Goal: Task Accomplishment & Management: Use online tool/utility

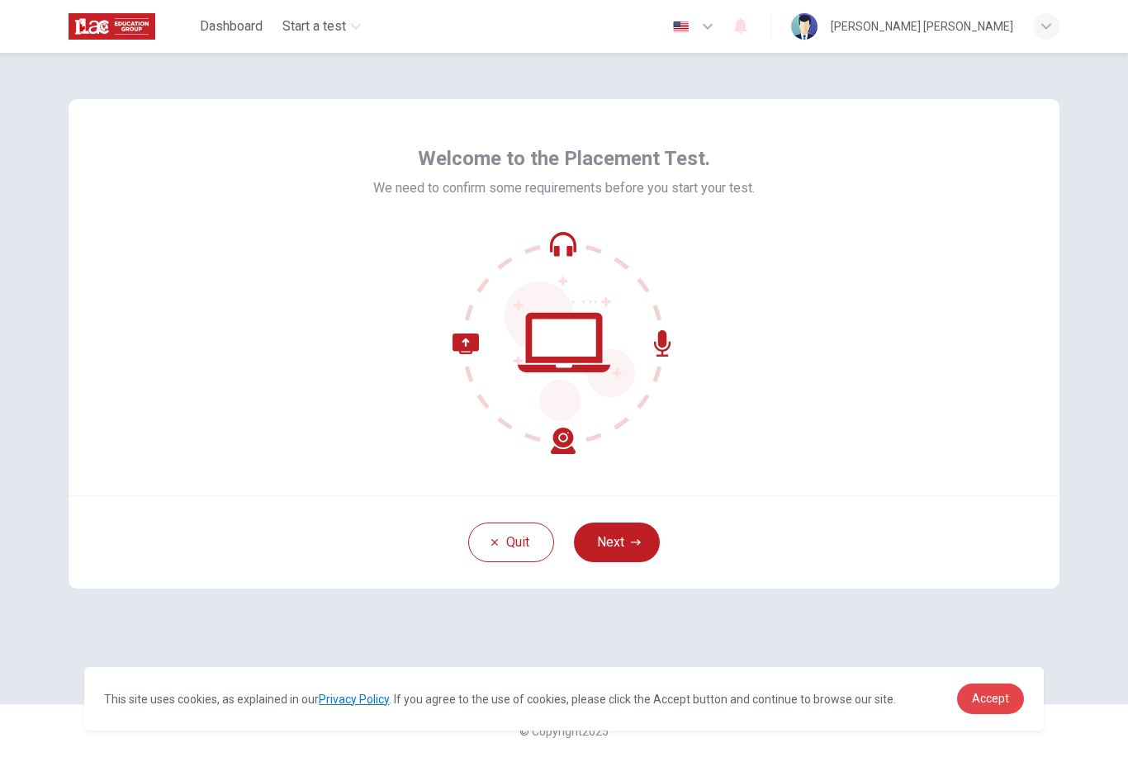
click at [998, 698] on span "Accept" at bounding box center [990, 698] width 37 height 13
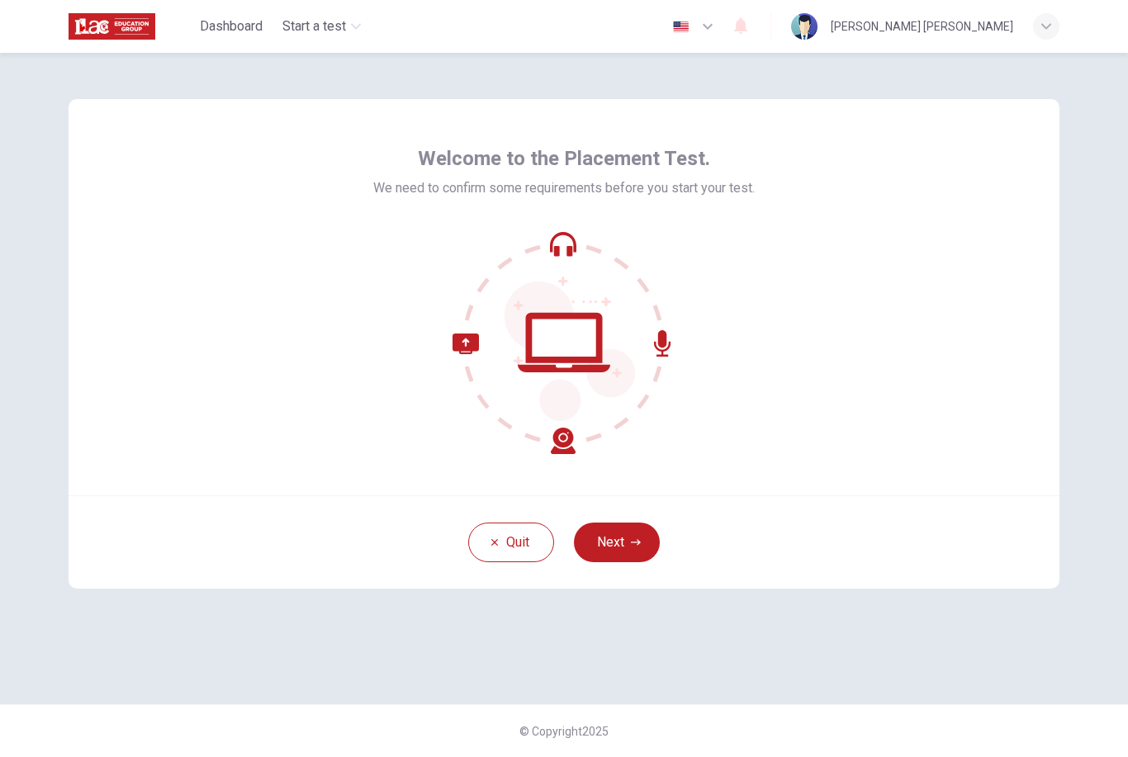
click at [624, 545] on button "Next" at bounding box center [617, 543] width 86 height 40
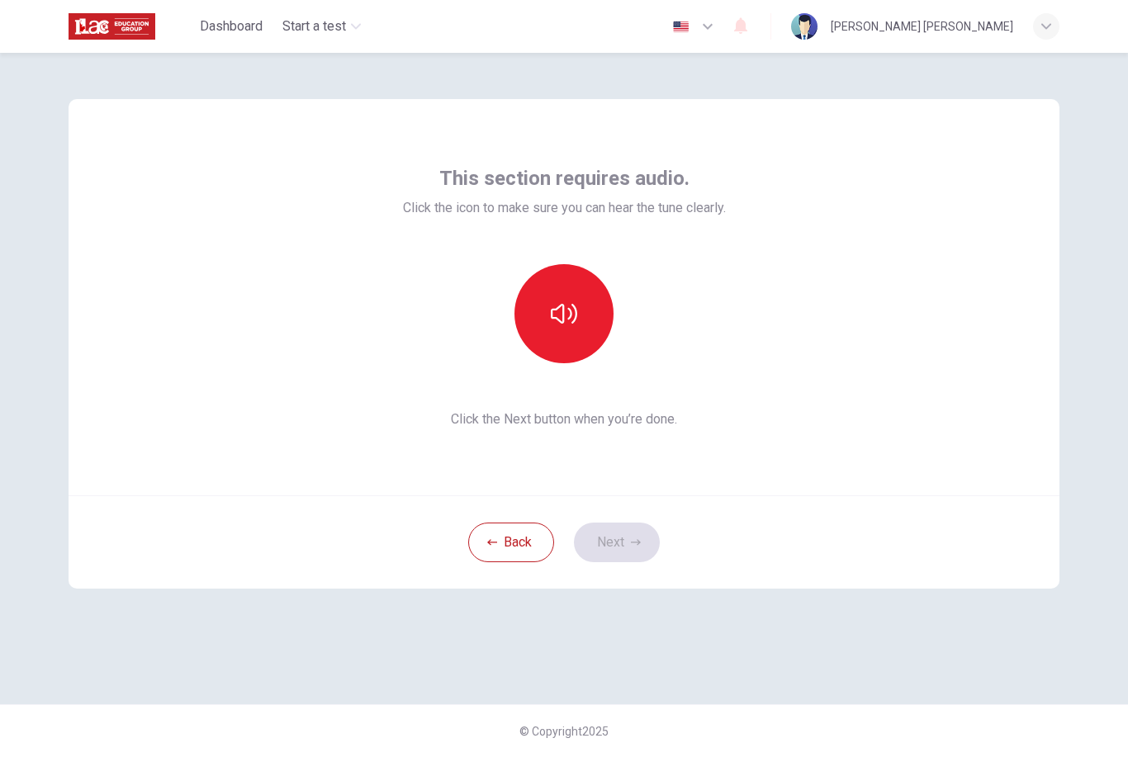
click at [561, 315] on icon "button" at bounding box center [564, 314] width 26 height 26
click at [635, 538] on icon "button" at bounding box center [636, 542] width 10 height 10
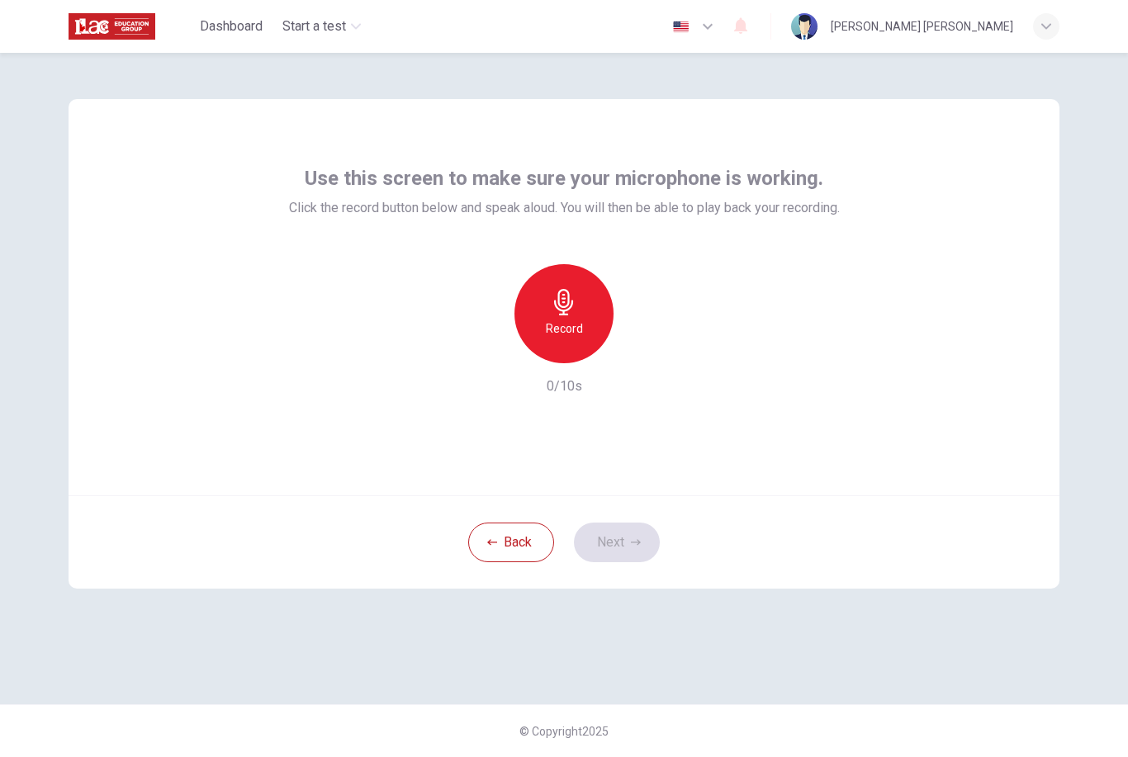
click at [589, 326] on div "Record" at bounding box center [563, 313] width 99 height 99
click at [570, 328] on h6 "Stop" at bounding box center [564, 329] width 25 height 20
click at [647, 346] on icon "button" at bounding box center [640, 350] width 17 height 17
click at [499, 353] on div "button" at bounding box center [488, 350] width 26 height 26
click at [521, 537] on button "Back" at bounding box center [511, 543] width 86 height 40
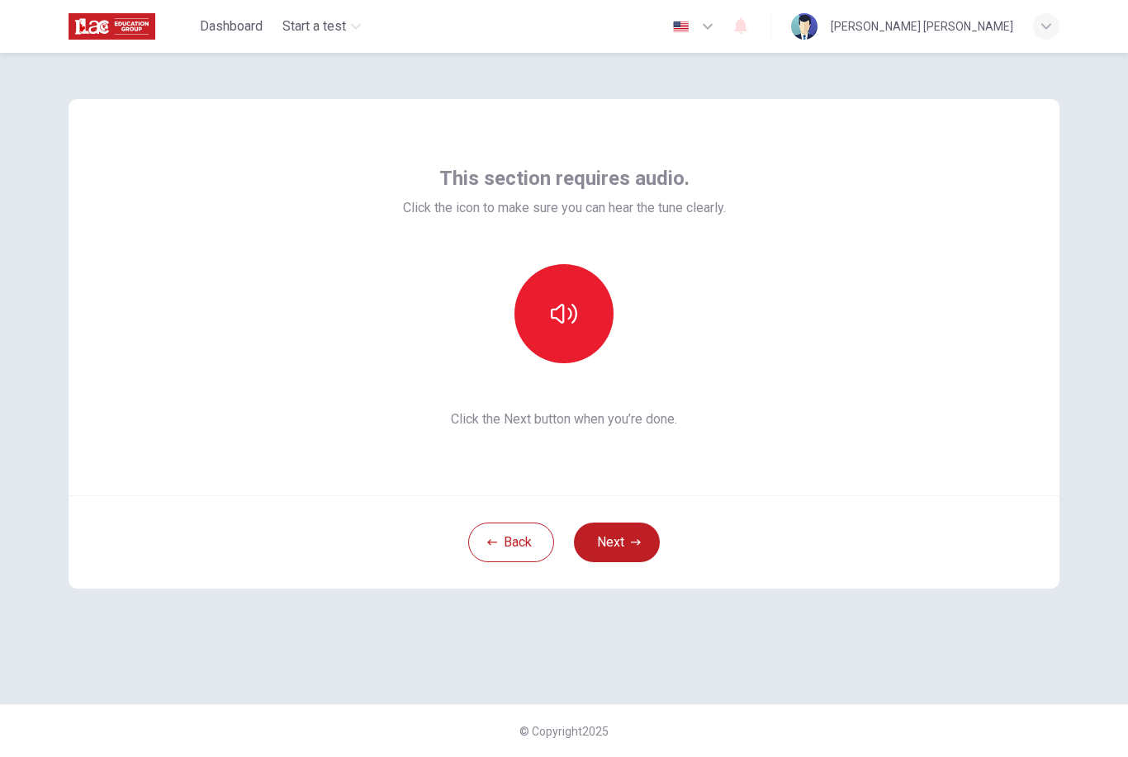
click at [569, 322] on icon "button" at bounding box center [564, 314] width 26 height 26
click at [558, 328] on button "button" at bounding box center [563, 313] width 99 height 99
click at [575, 318] on icon "button" at bounding box center [564, 314] width 26 height 20
click at [586, 314] on button "button" at bounding box center [563, 313] width 99 height 99
click at [568, 335] on button "button" at bounding box center [563, 313] width 99 height 99
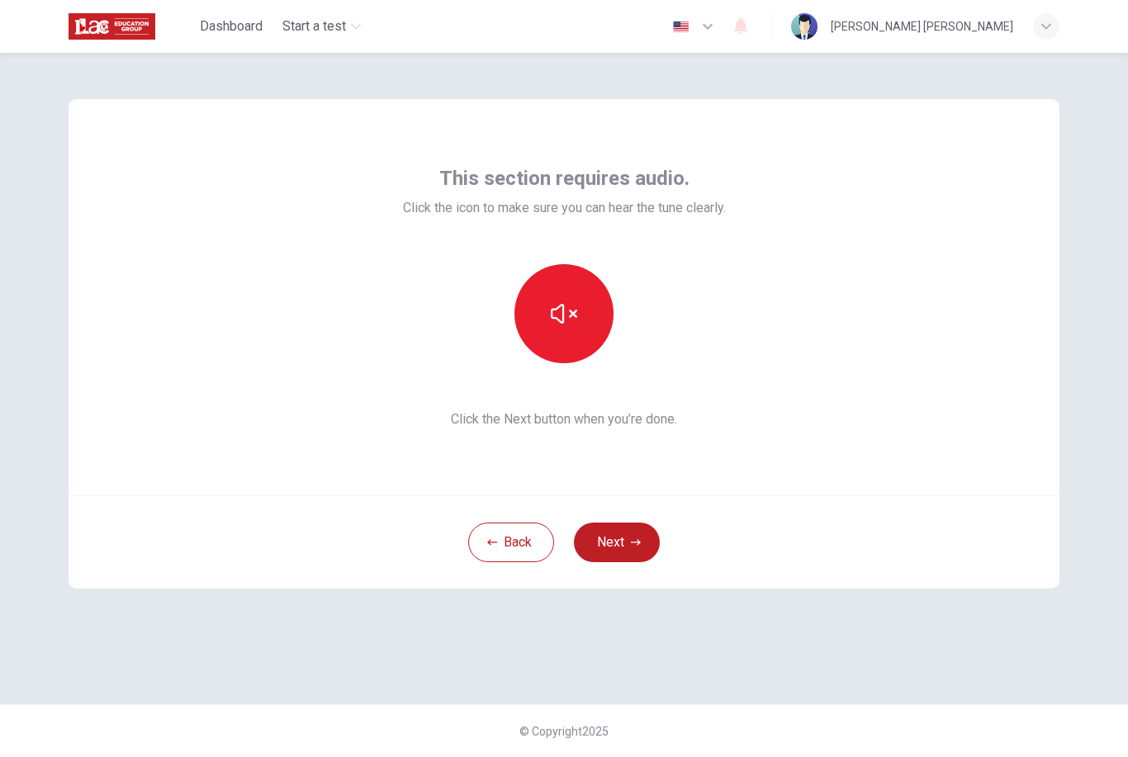
click at [623, 540] on button "Next" at bounding box center [617, 543] width 86 height 40
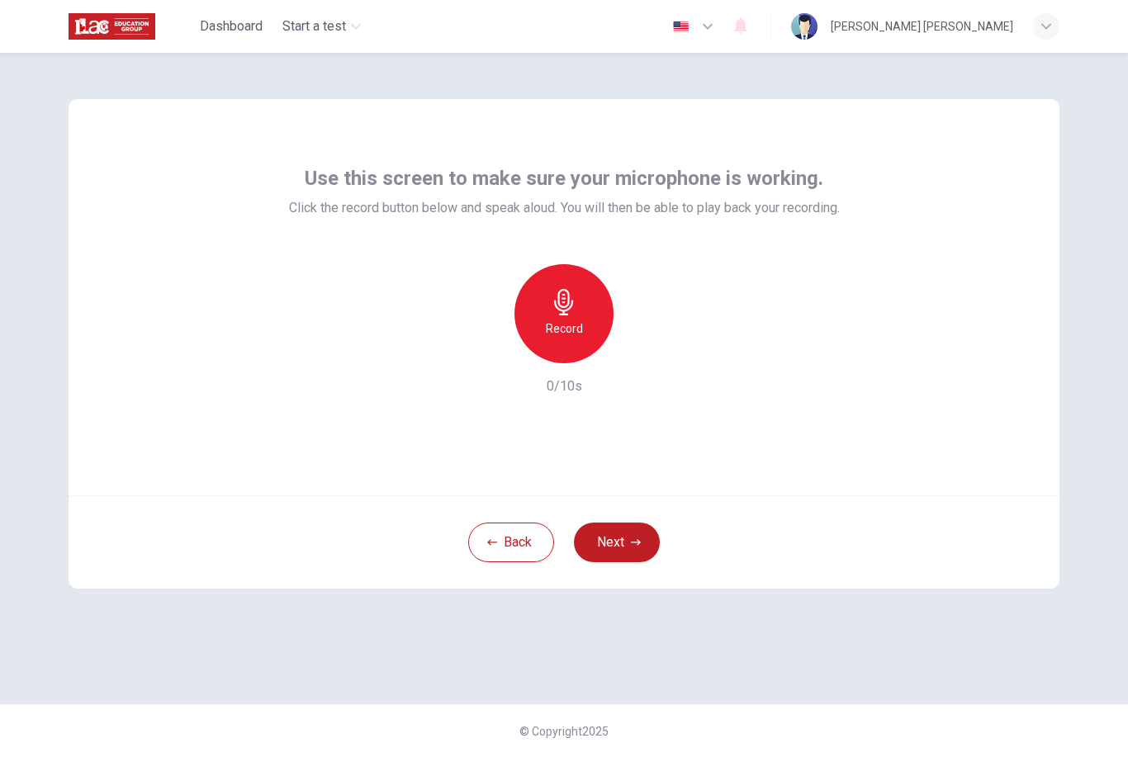
click at [584, 338] on div "Record" at bounding box center [563, 313] width 99 height 99
click at [568, 315] on icon "button" at bounding box center [563, 302] width 19 height 26
click at [633, 350] on icon "button" at bounding box center [640, 350] width 17 height 17
click at [631, 545] on icon "button" at bounding box center [636, 542] width 10 height 10
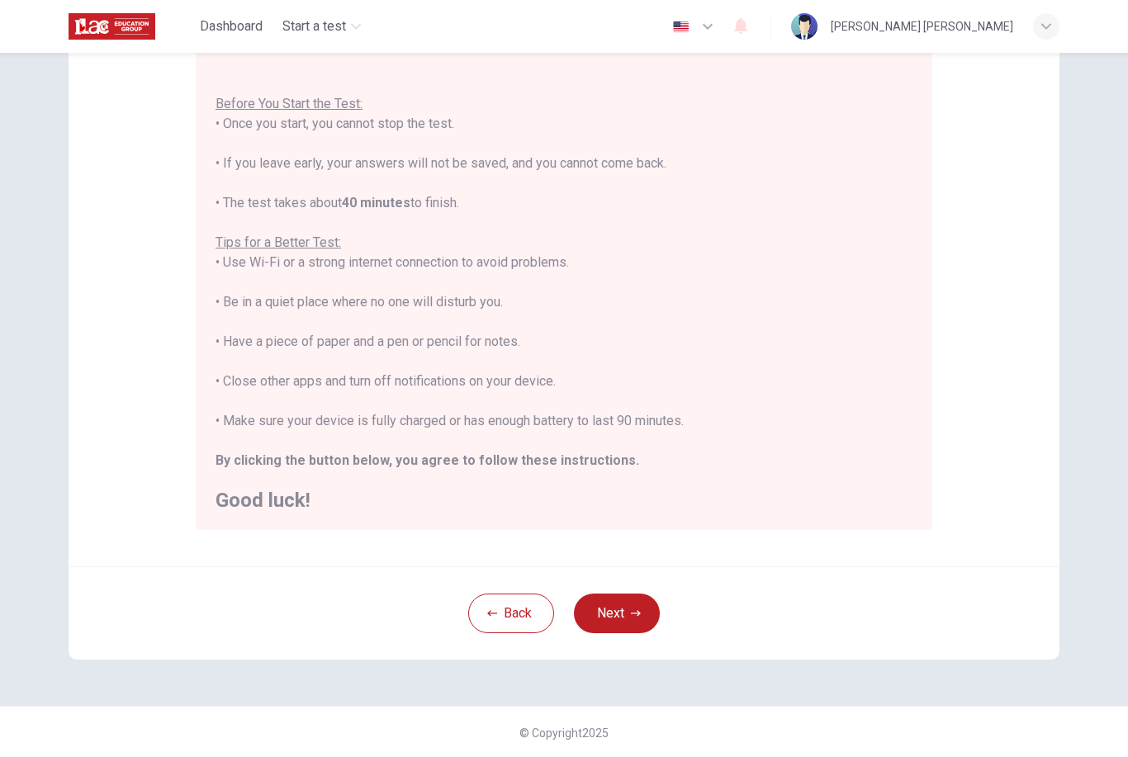
scroll to position [135, 0]
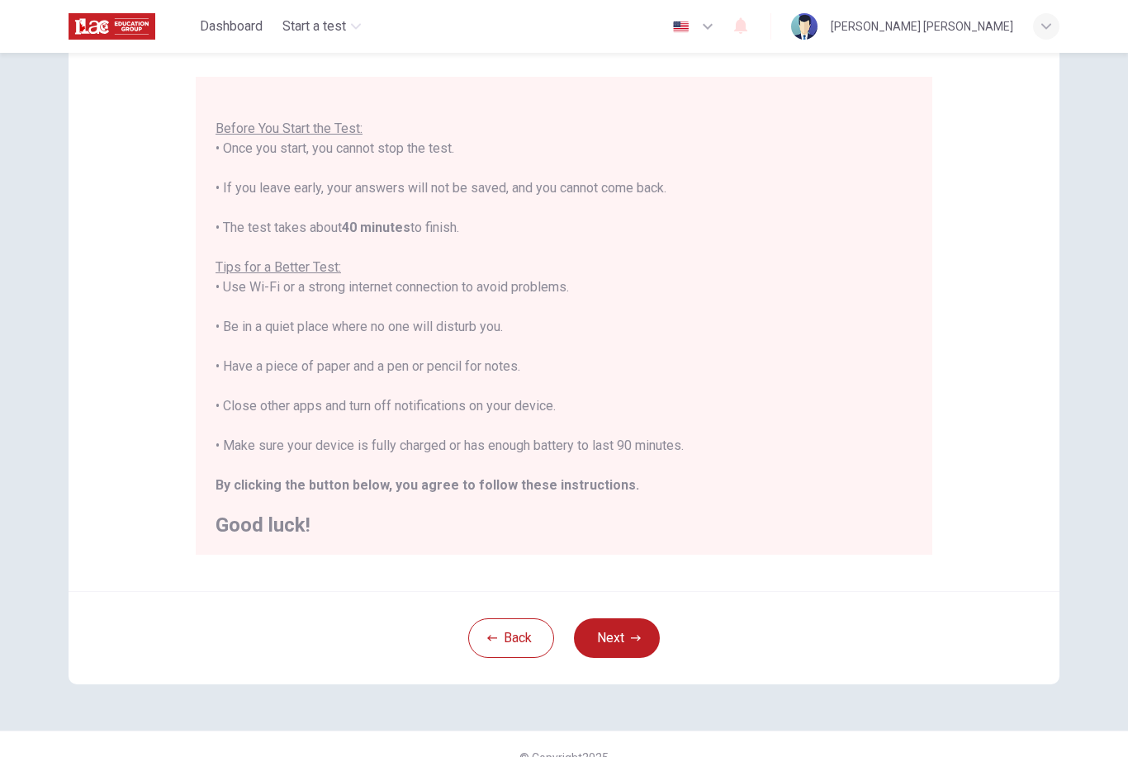
click at [633, 646] on button "Next" at bounding box center [617, 638] width 86 height 40
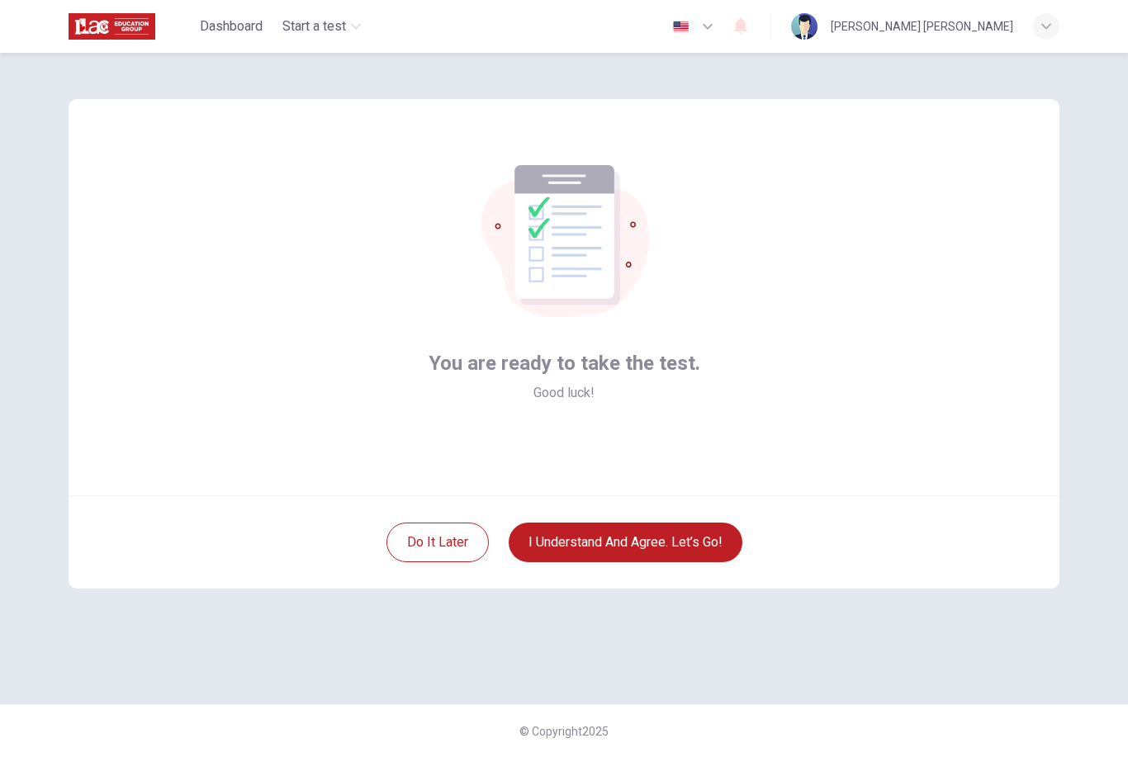
click at [677, 541] on button "I understand and agree. Let’s go!" at bounding box center [626, 543] width 234 height 40
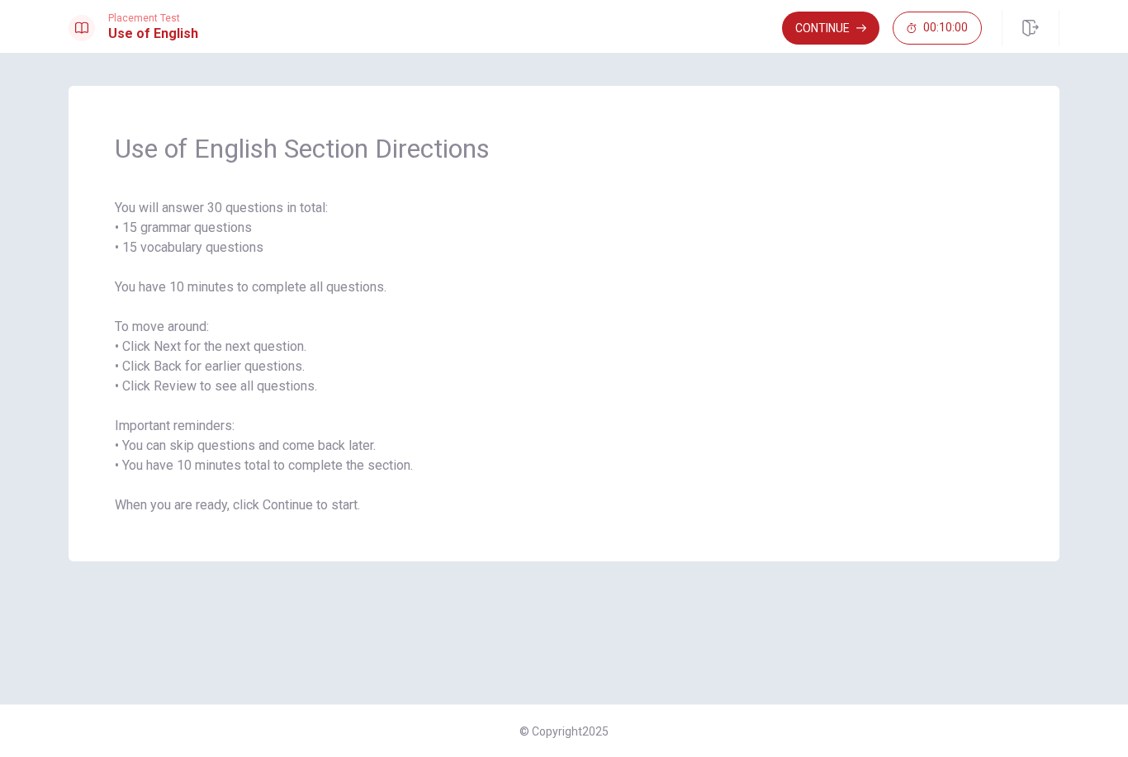
click at [845, 29] on button "Continue" at bounding box center [830, 28] width 97 height 33
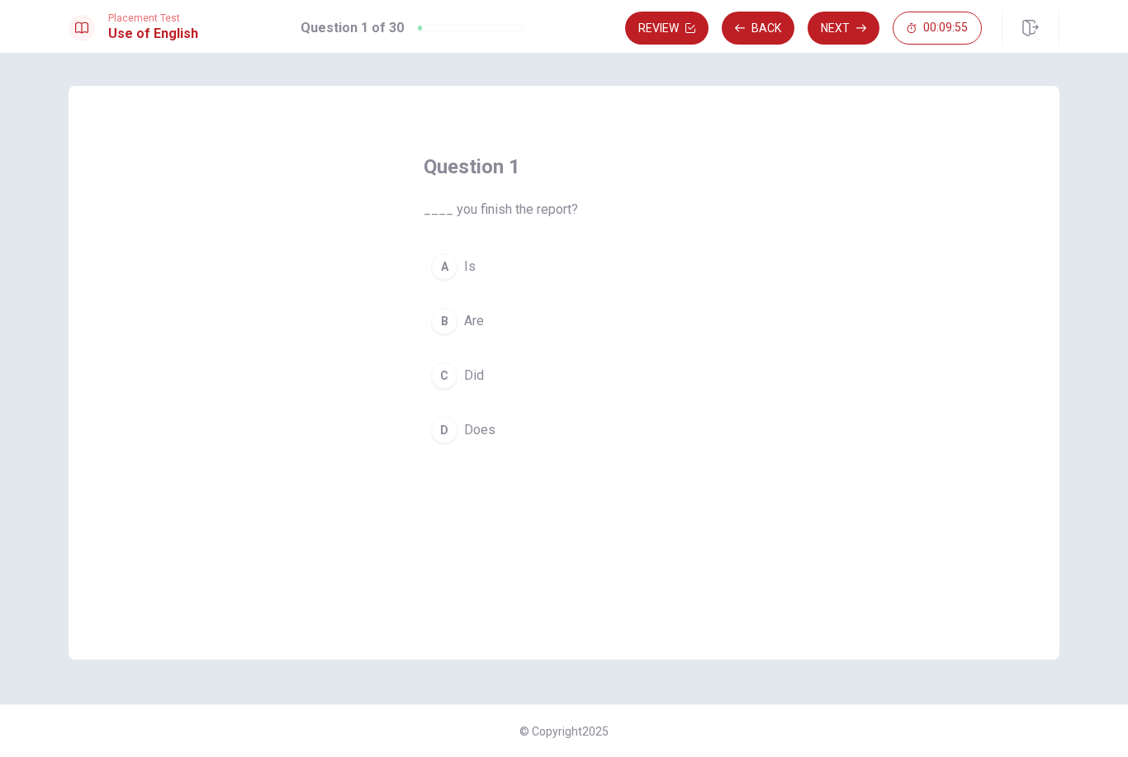
click at [447, 370] on div "C" at bounding box center [444, 375] width 26 height 26
click at [848, 29] on button "Next" at bounding box center [843, 28] width 72 height 33
click at [443, 374] on div "C" at bounding box center [444, 375] width 26 height 26
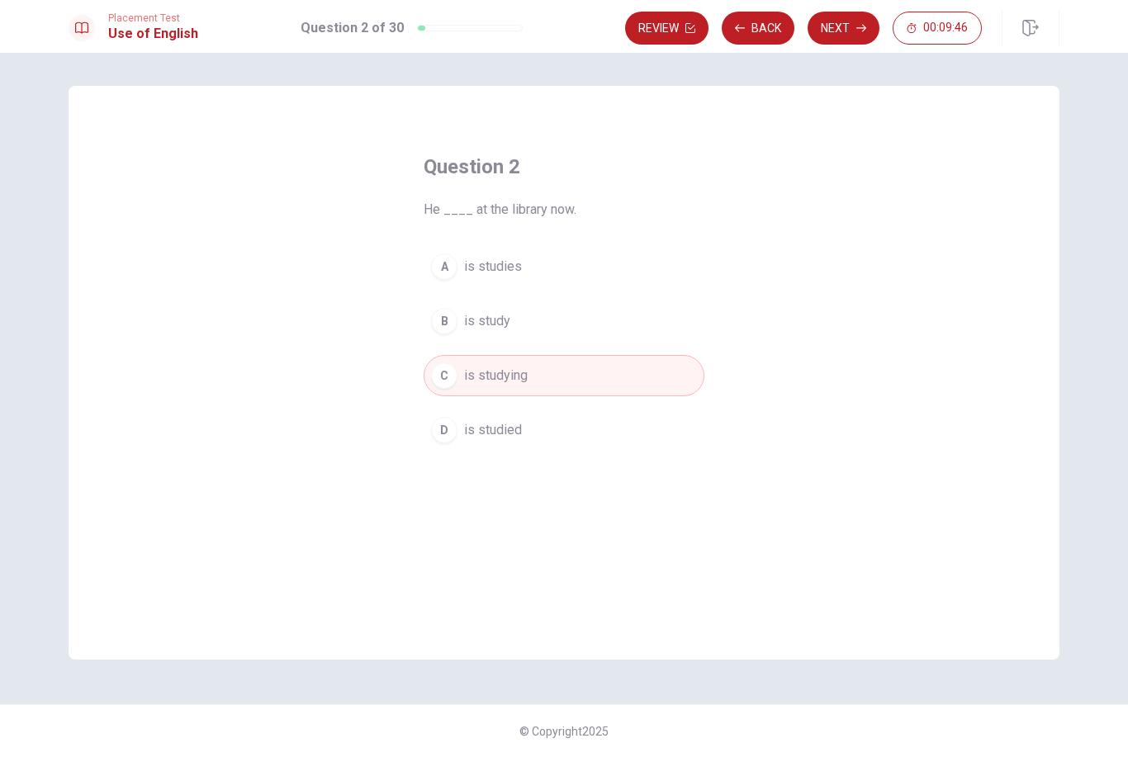
click at [853, 32] on button "Next" at bounding box center [843, 28] width 72 height 33
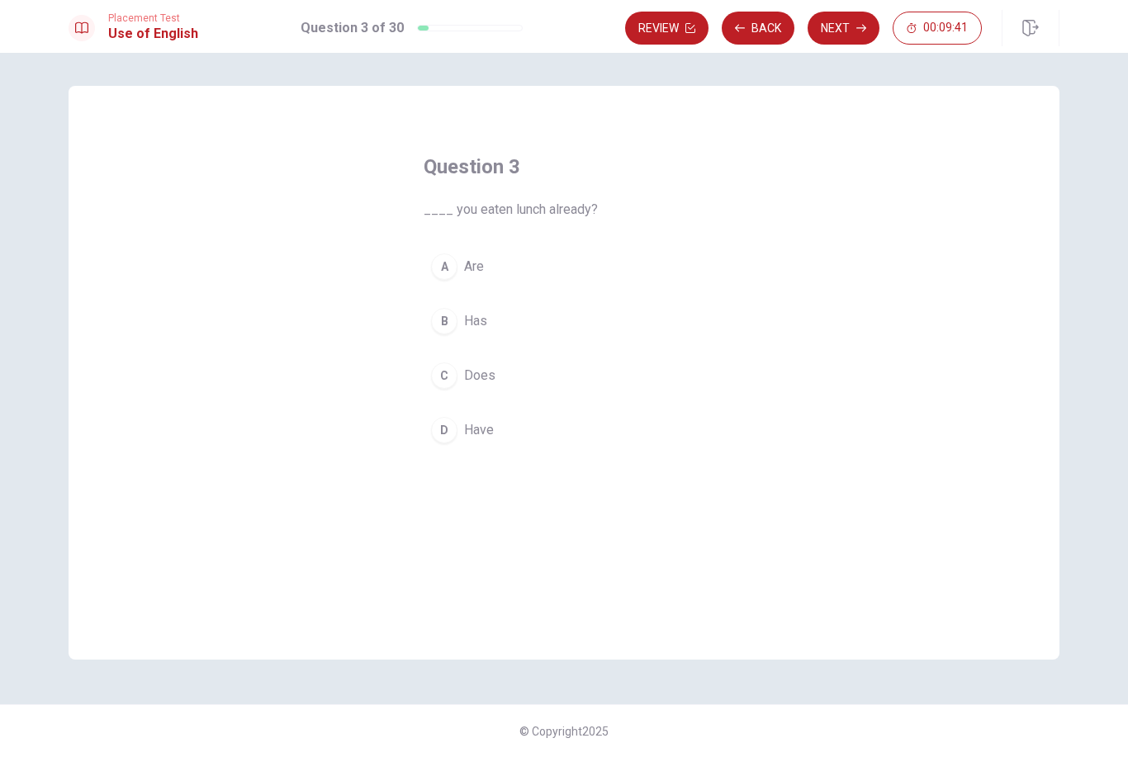
click at [447, 428] on div "D" at bounding box center [444, 430] width 26 height 26
click at [846, 30] on button "Next" at bounding box center [843, 28] width 72 height 33
click at [438, 270] on div "A" at bounding box center [444, 266] width 26 height 26
click at [849, 29] on button "Next" at bounding box center [843, 28] width 72 height 33
click at [452, 366] on div "C" at bounding box center [444, 375] width 26 height 26
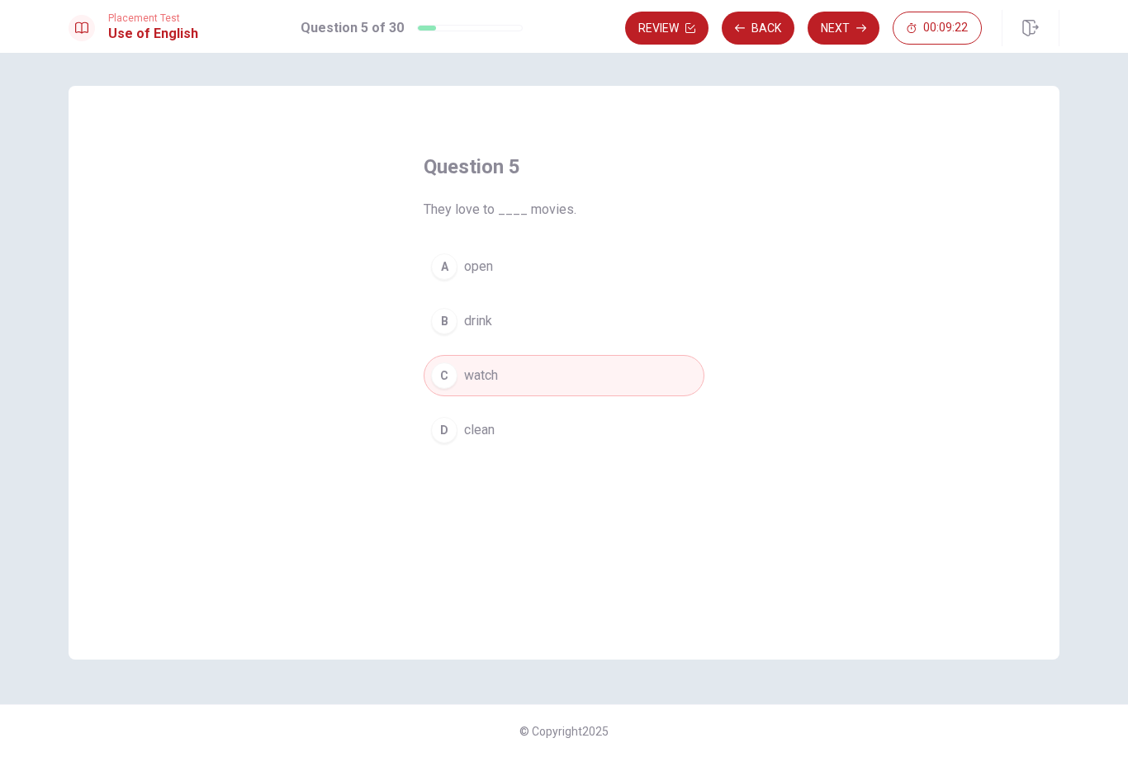
click at [850, 37] on button "Next" at bounding box center [843, 28] width 72 height 33
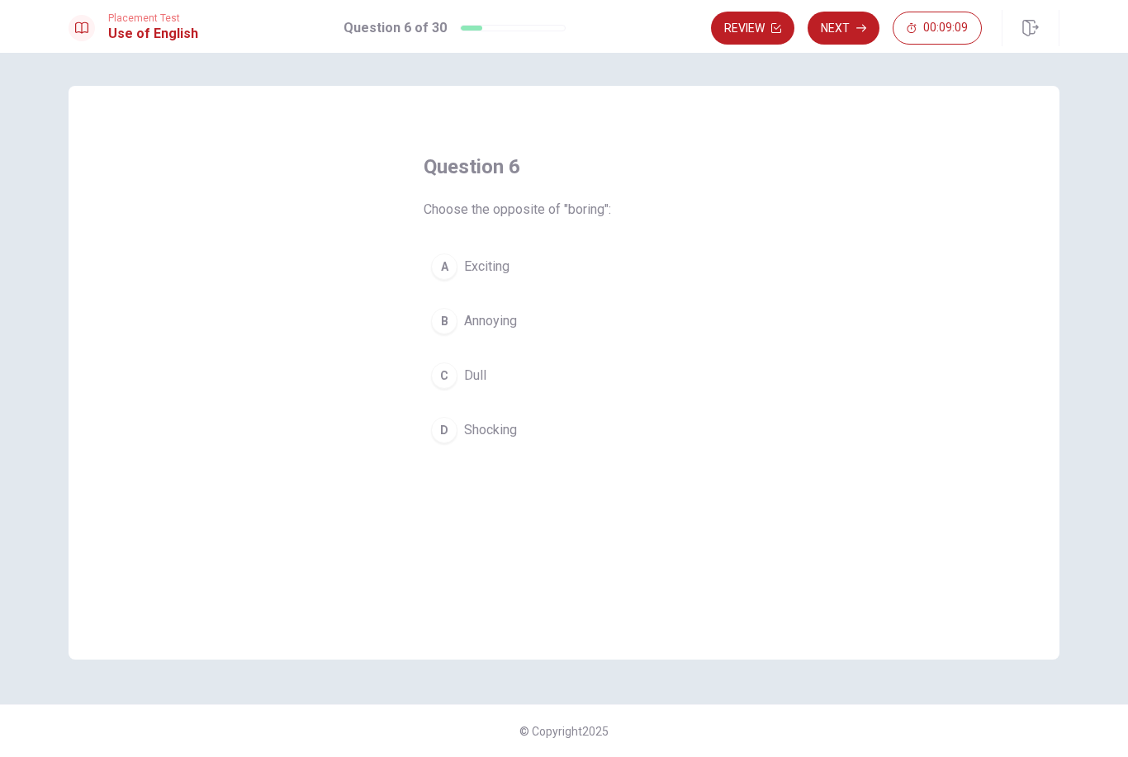
click at [453, 264] on div "A" at bounding box center [444, 266] width 26 height 26
click at [847, 32] on button "Next" at bounding box center [843, 28] width 72 height 33
click at [445, 375] on div "C" at bounding box center [444, 375] width 26 height 26
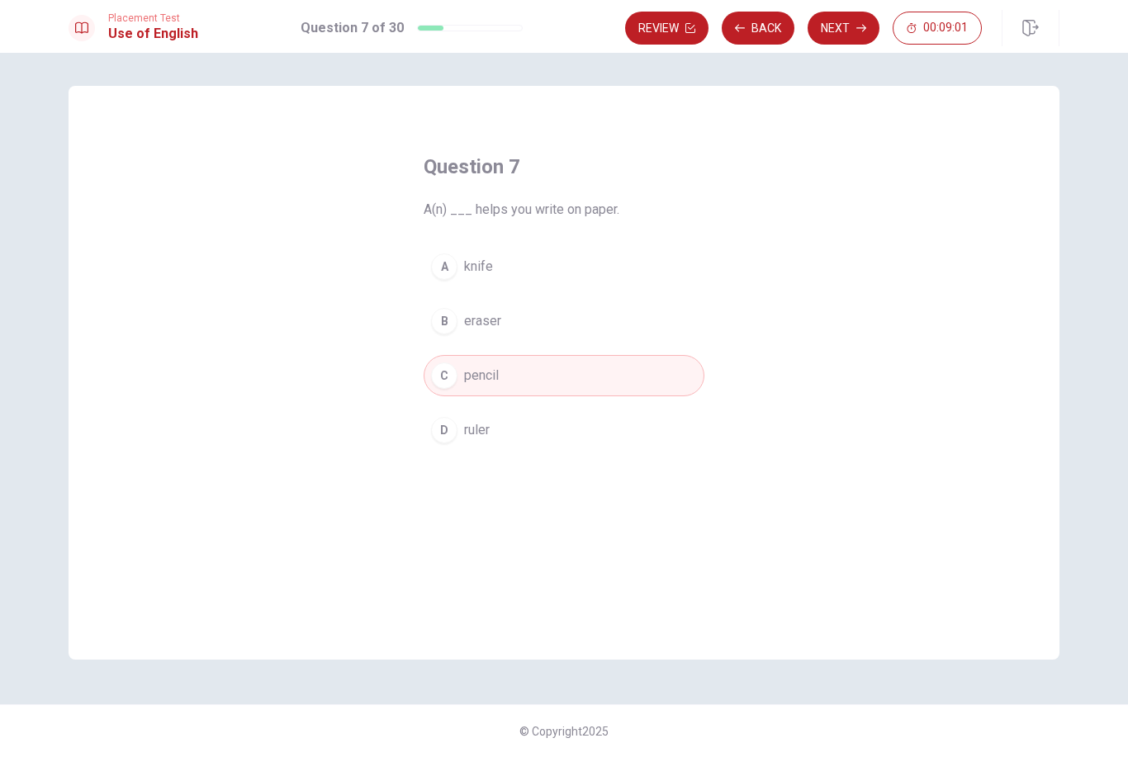
click at [856, 30] on icon "button" at bounding box center [861, 28] width 10 height 10
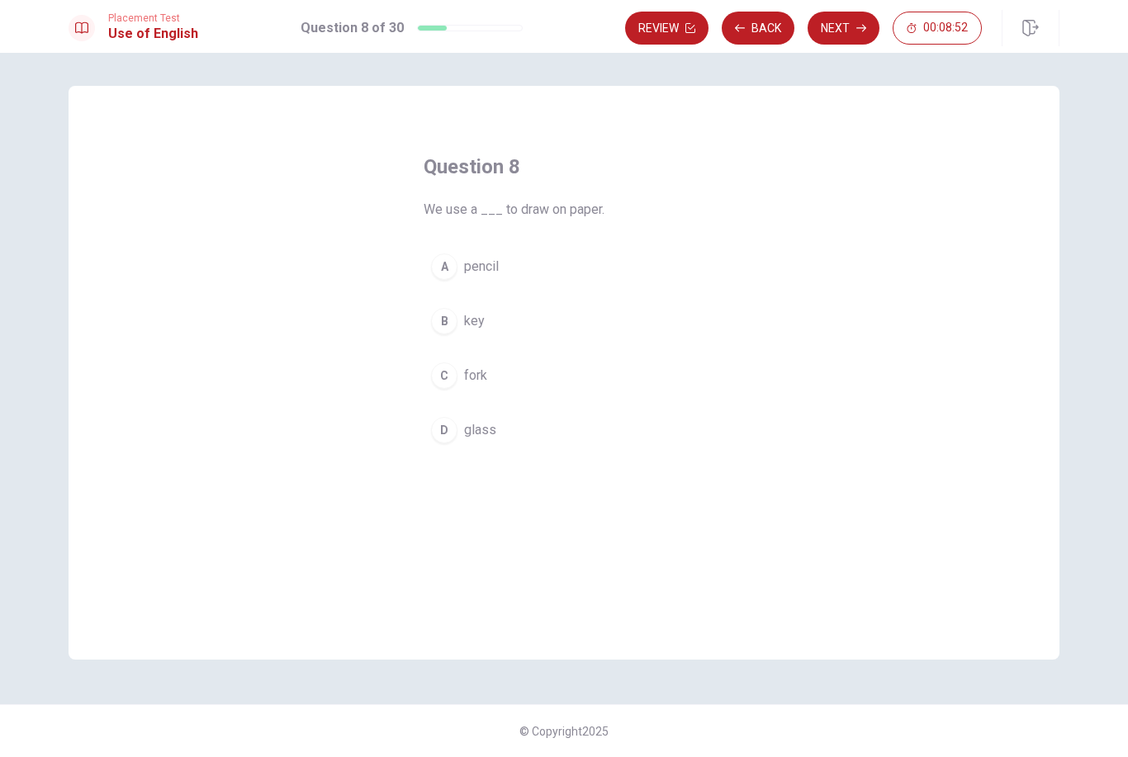
click at [756, 25] on button "Back" at bounding box center [758, 28] width 73 height 33
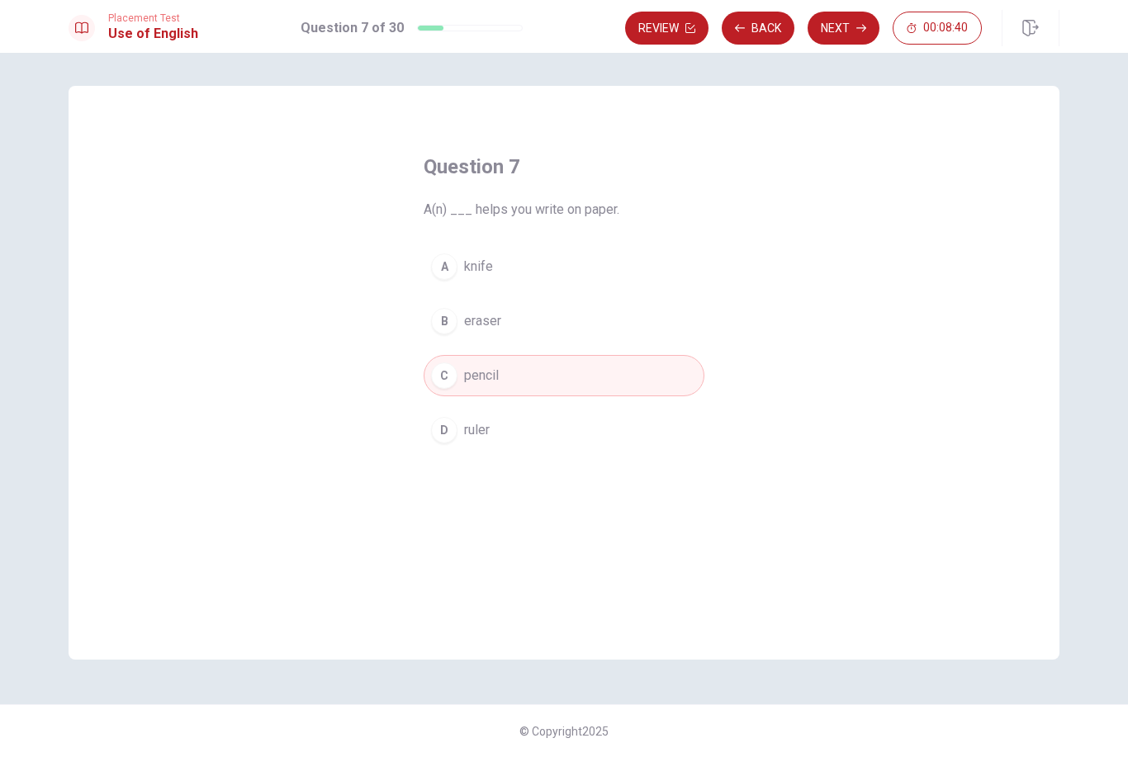
click at [849, 31] on button "Next" at bounding box center [843, 28] width 72 height 33
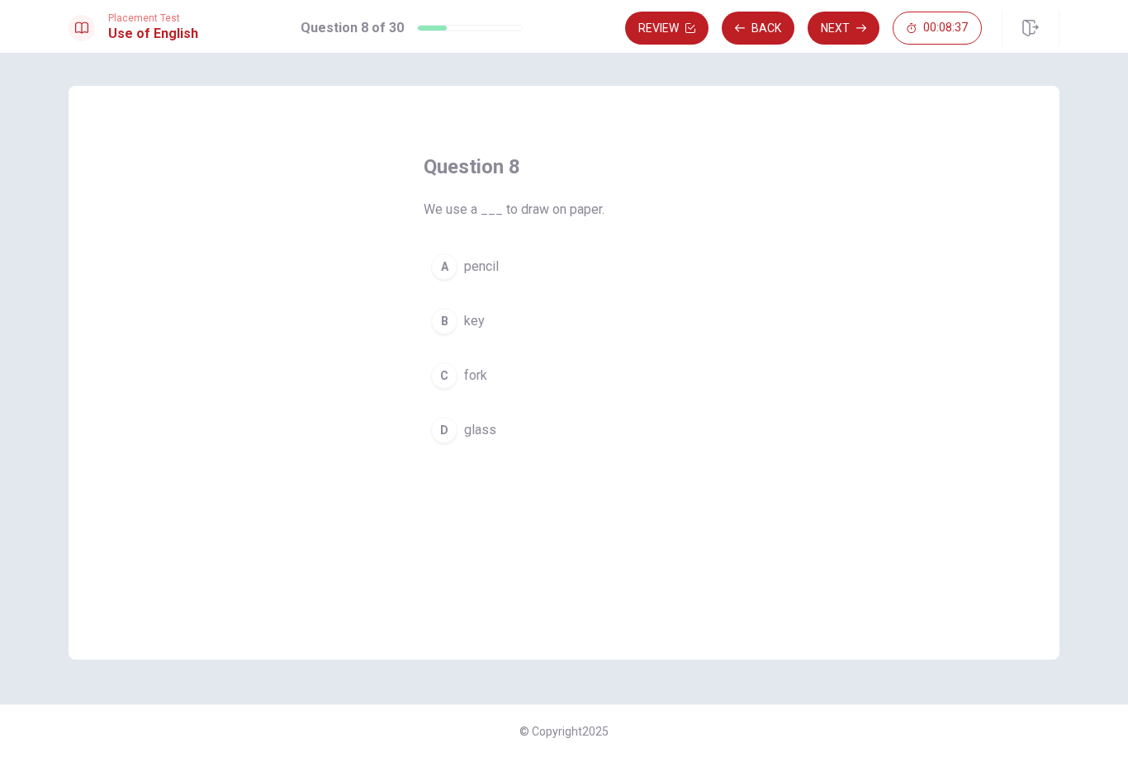
click at [445, 266] on div "A" at bounding box center [444, 266] width 26 height 26
click at [846, 36] on button "Next" at bounding box center [843, 28] width 72 height 33
click at [444, 281] on button "A Mouthwash" at bounding box center [564, 266] width 281 height 41
click at [856, 31] on icon "button" at bounding box center [861, 28] width 10 height 10
click at [445, 286] on button "A plays" at bounding box center [564, 266] width 281 height 41
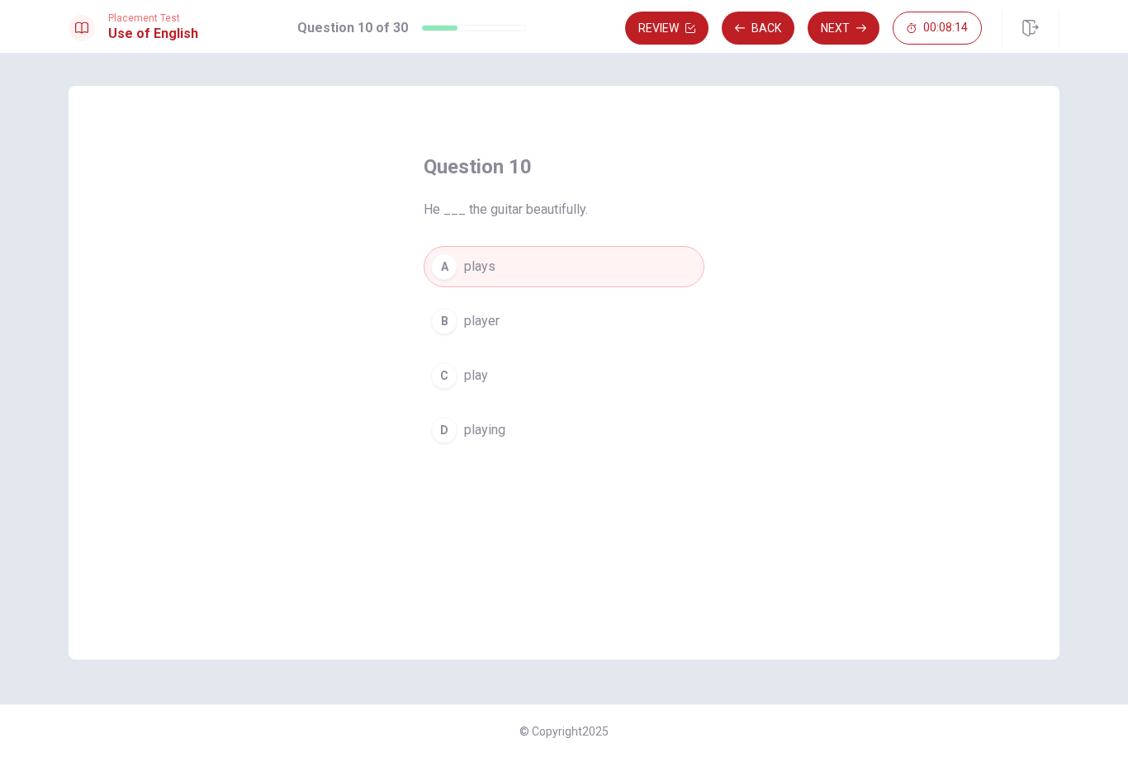
click at [838, 31] on button "Next" at bounding box center [843, 28] width 72 height 33
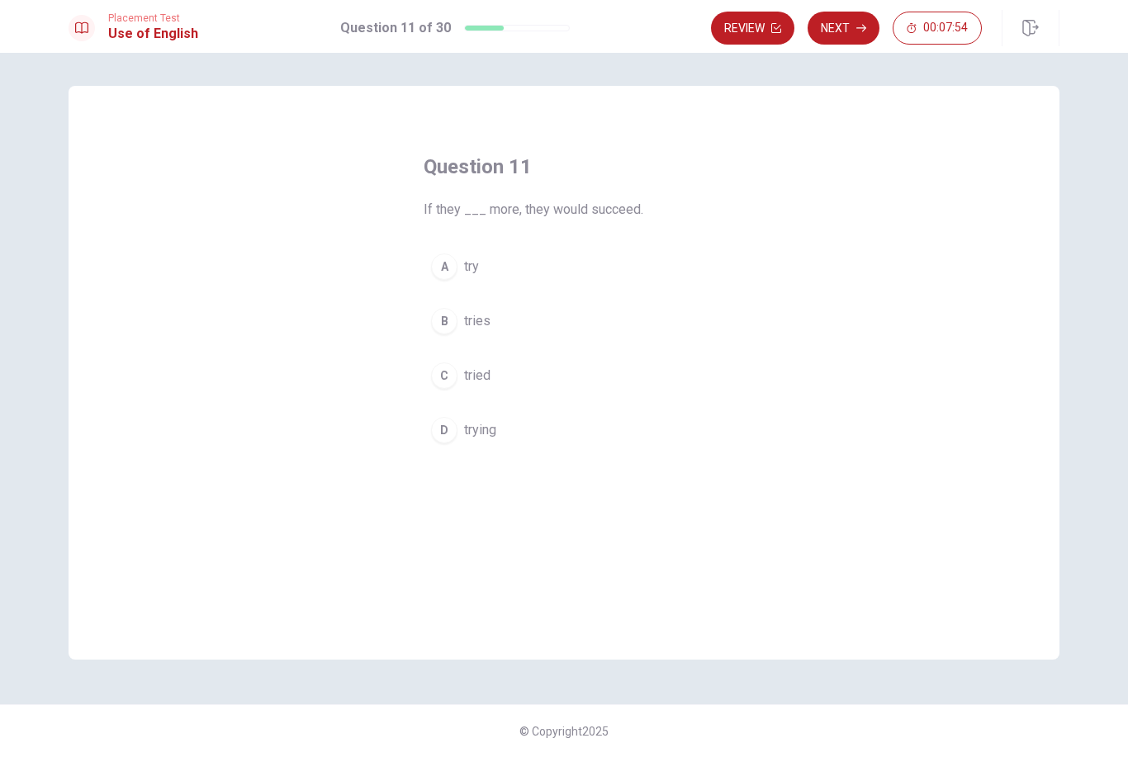
click at [438, 386] on div "C" at bounding box center [444, 375] width 26 height 26
click at [846, 37] on button "Next" at bounding box center [843, 28] width 72 height 33
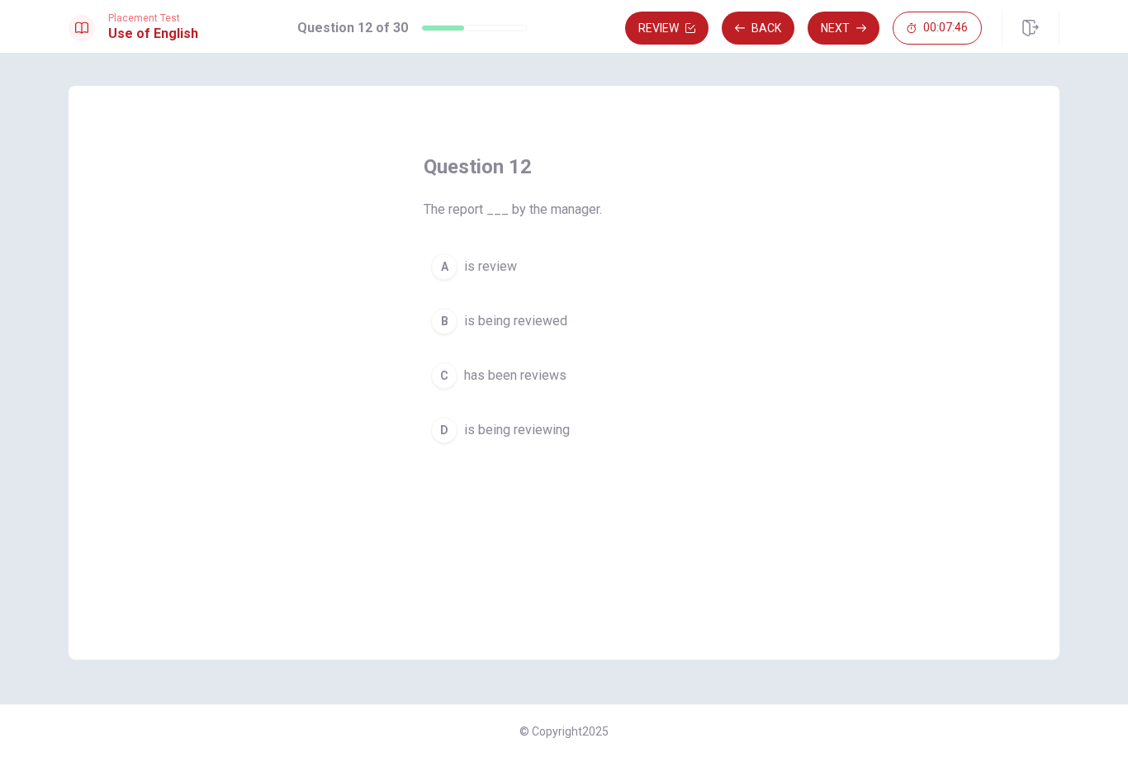
click at [442, 321] on div "B" at bounding box center [444, 321] width 26 height 26
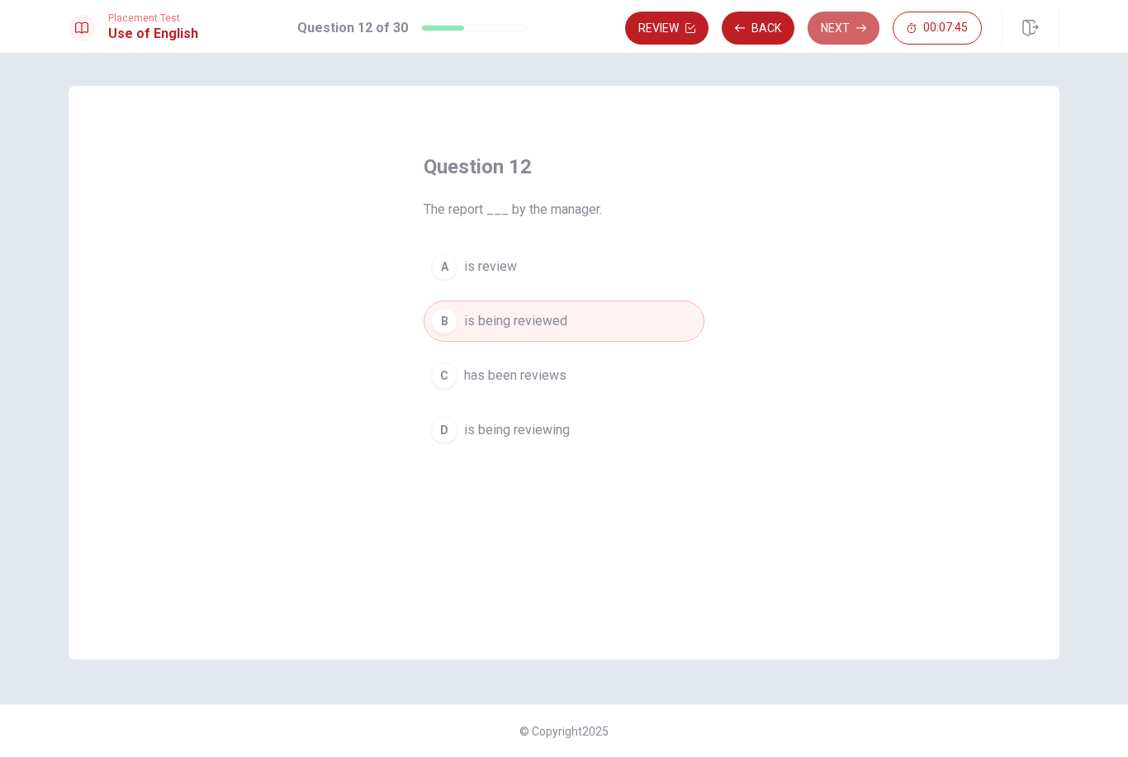
click at [838, 33] on button "Next" at bounding box center [843, 28] width 72 height 33
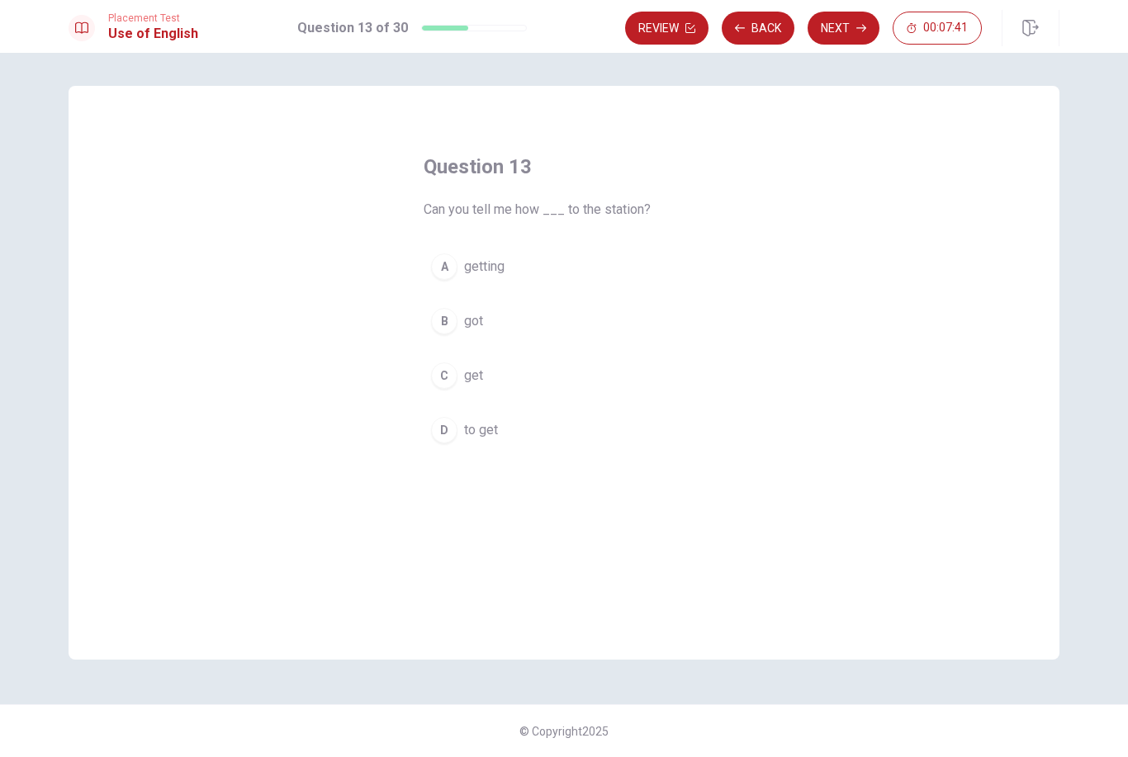
click at [437, 449] on button "D to get" at bounding box center [564, 429] width 281 height 41
click at [848, 35] on button "Next" at bounding box center [843, 28] width 72 height 33
click at [449, 424] on div "D" at bounding box center [444, 430] width 26 height 26
click at [850, 36] on button "Next" at bounding box center [843, 28] width 72 height 33
click at [450, 268] on div "A" at bounding box center [444, 266] width 26 height 26
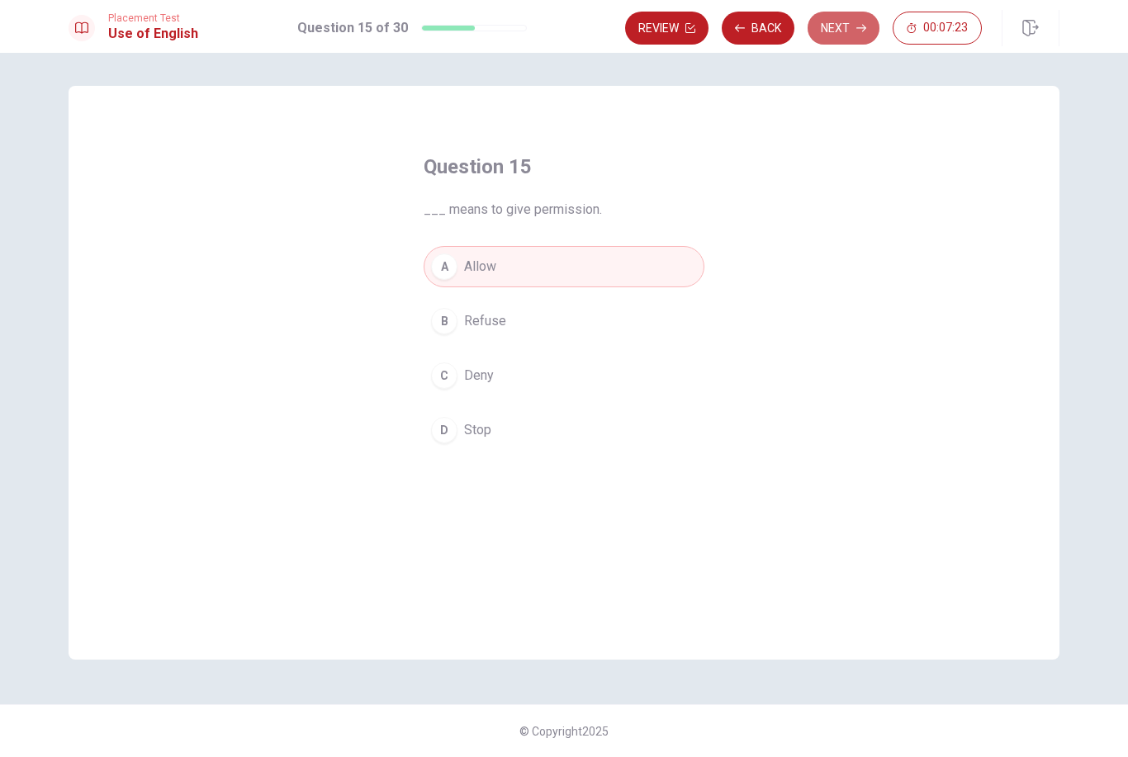
click at [858, 37] on button "Next" at bounding box center [843, 28] width 72 height 33
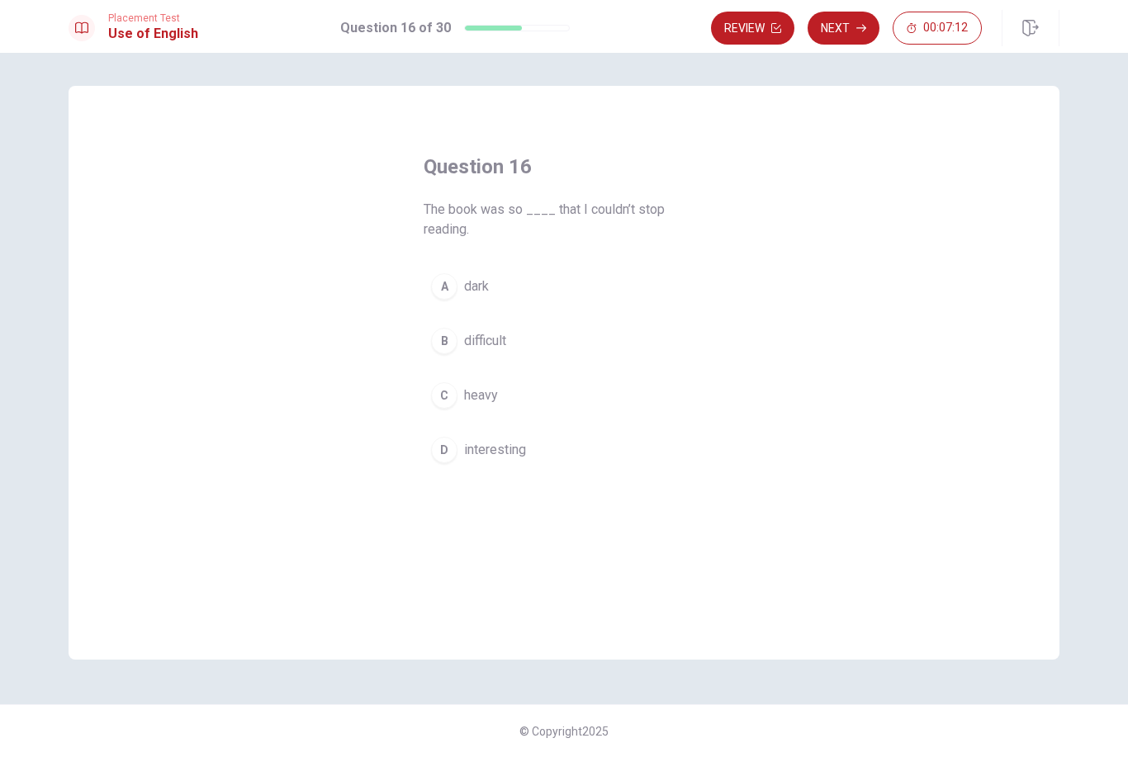
click at [449, 452] on div "D" at bounding box center [444, 450] width 26 height 26
click at [856, 23] on icon "button" at bounding box center [861, 28] width 10 height 10
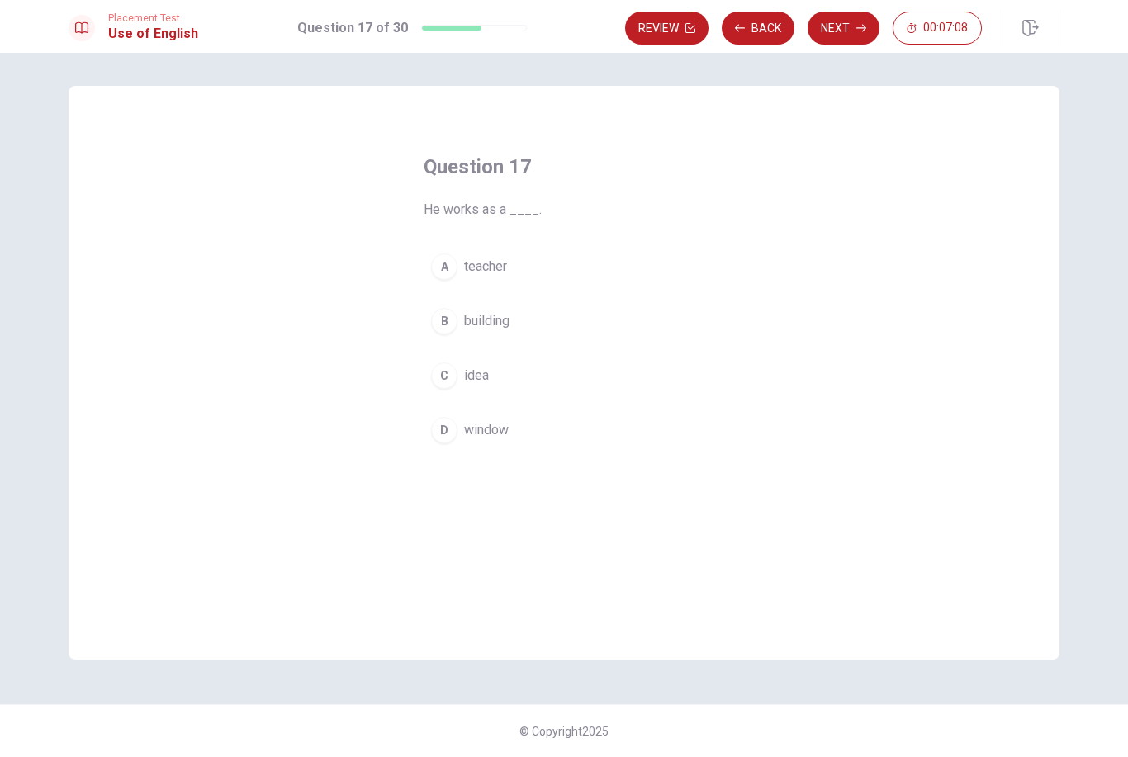
click at [438, 255] on div "A" at bounding box center [444, 266] width 26 height 26
click at [855, 22] on button "Next" at bounding box center [843, 28] width 72 height 33
click at [451, 433] on div "D" at bounding box center [444, 430] width 26 height 26
click at [870, 21] on button "Next" at bounding box center [843, 28] width 72 height 33
click at [445, 334] on div "B" at bounding box center [444, 321] width 26 height 26
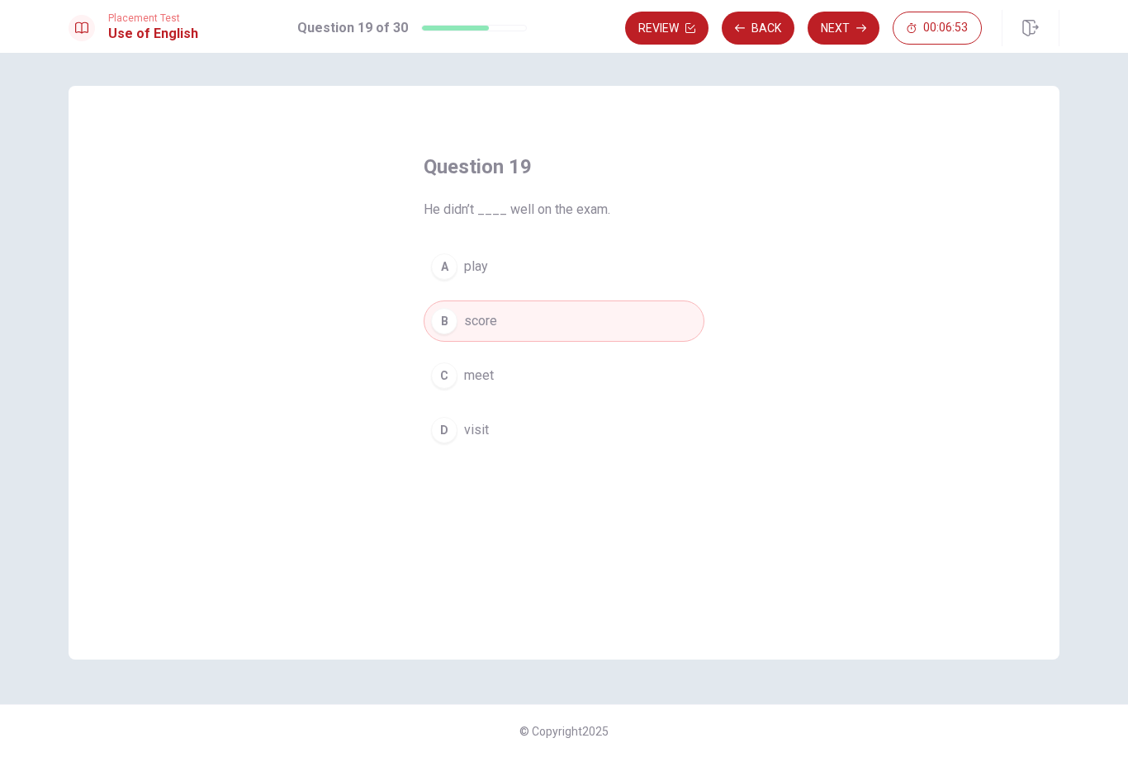
click at [850, 26] on button "Next" at bounding box center [843, 28] width 72 height 33
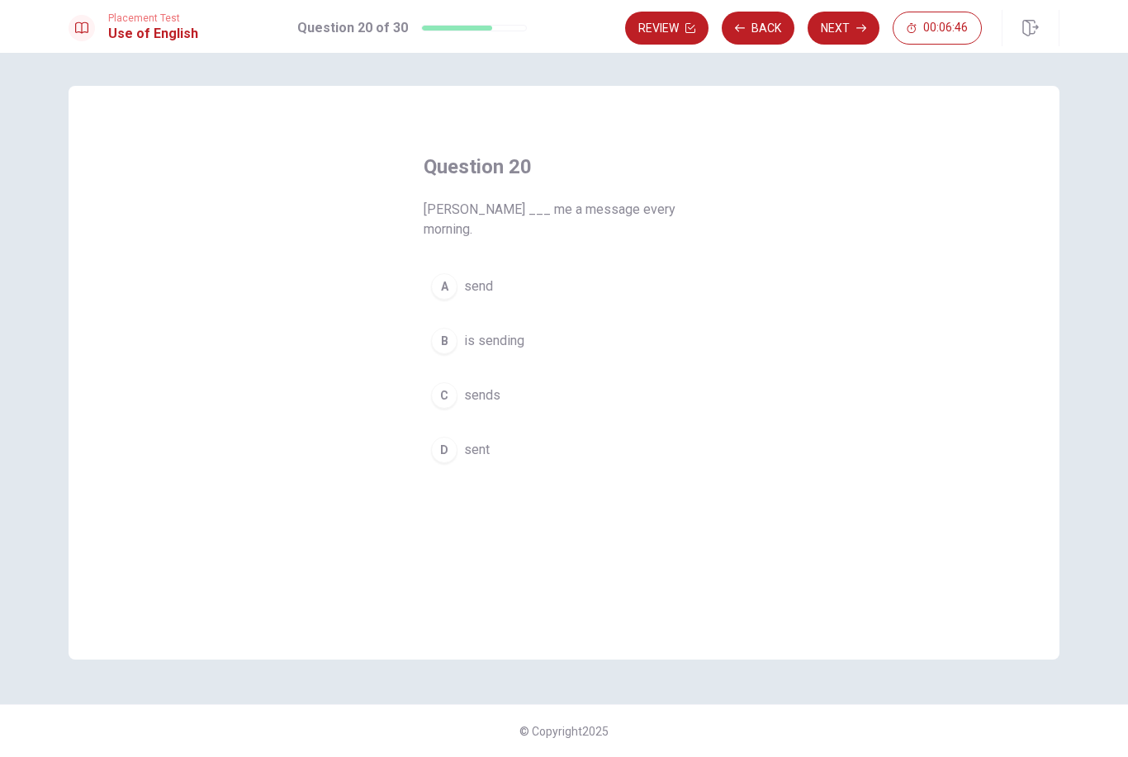
click at [446, 437] on div "D" at bounding box center [444, 450] width 26 height 26
click at [452, 382] on div "C" at bounding box center [444, 395] width 26 height 26
click at [844, 35] on button "Next" at bounding box center [843, 28] width 72 height 33
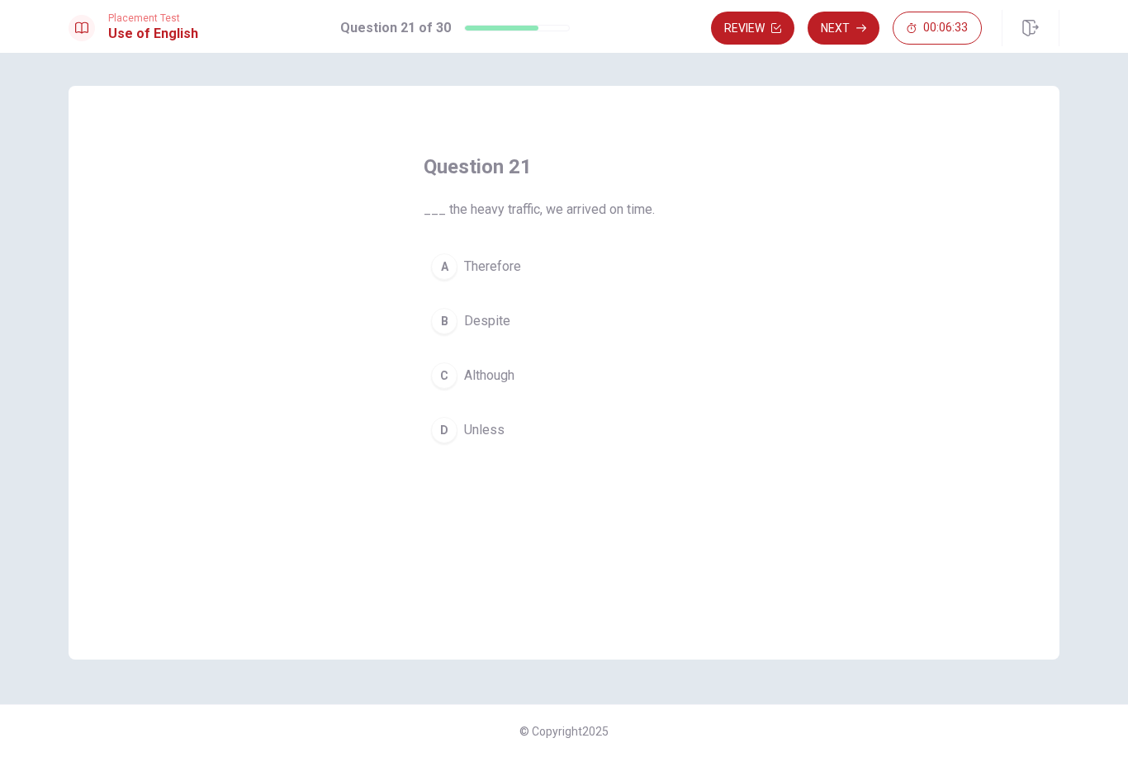
click at [456, 329] on button "B Despite" at bounding box center [564, 321] width 281 height 41
click at [859, 31] on icon "button" at bounding box center [861, 28] width 10 height 10
click at [445, 374] on div "C" at bounding box center [444, 375] width 26 height 26
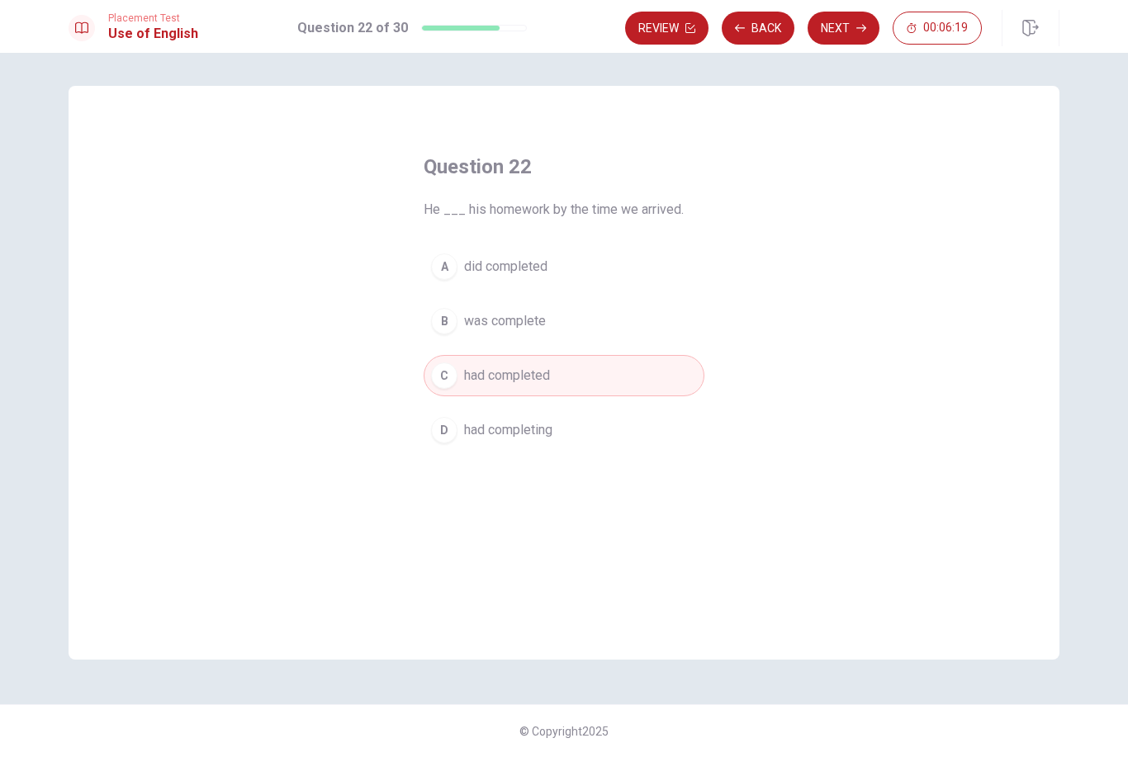
click at [859, 26] on icon "button" at bounding box center [861, 28] width 10 height 10
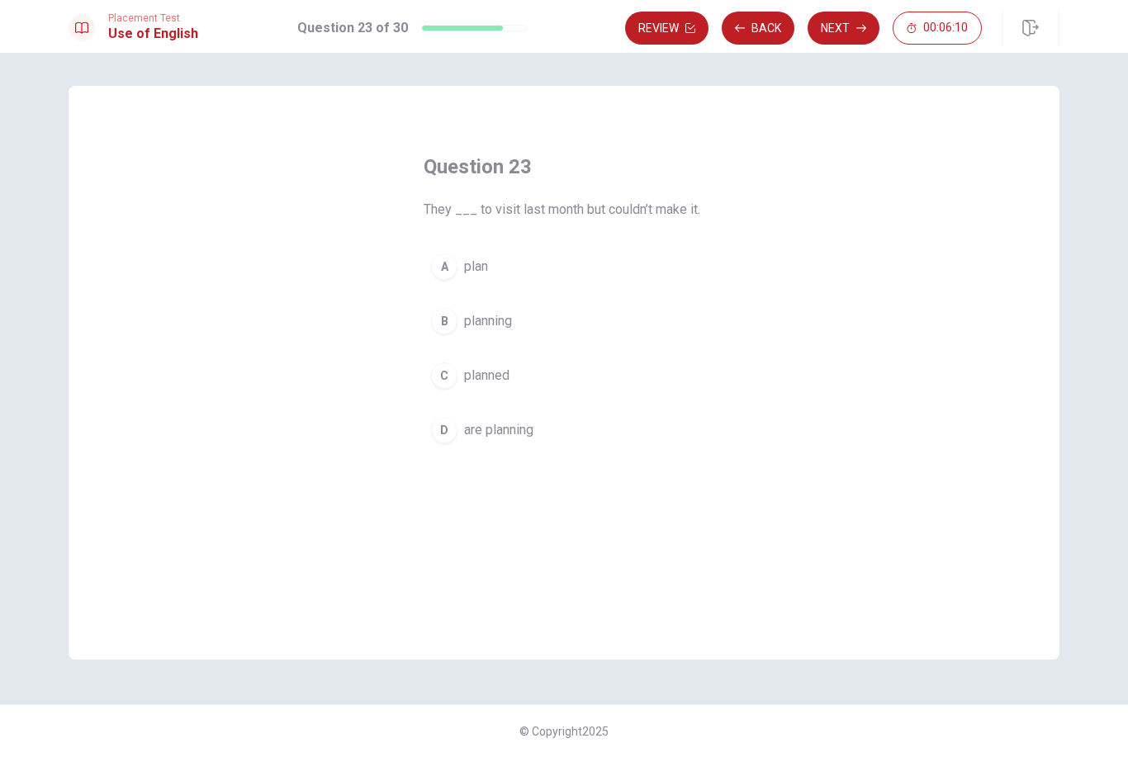
click at [454, 378] on div "C" at bounding box center [444, 375] width 26 height 26
click at [855, 21] on button "Next" at bounding box center [843, 28] width 72 height 33
click at [447, 425] on div "D" at bounding box center [444, 430] width 26 height 26
click at [856, 31] on icon "button" at bounding box center [861, 28] width 10 height 10
click at [769, 21] on button "Back" at bounding box center [758, 28] width 73 height 33
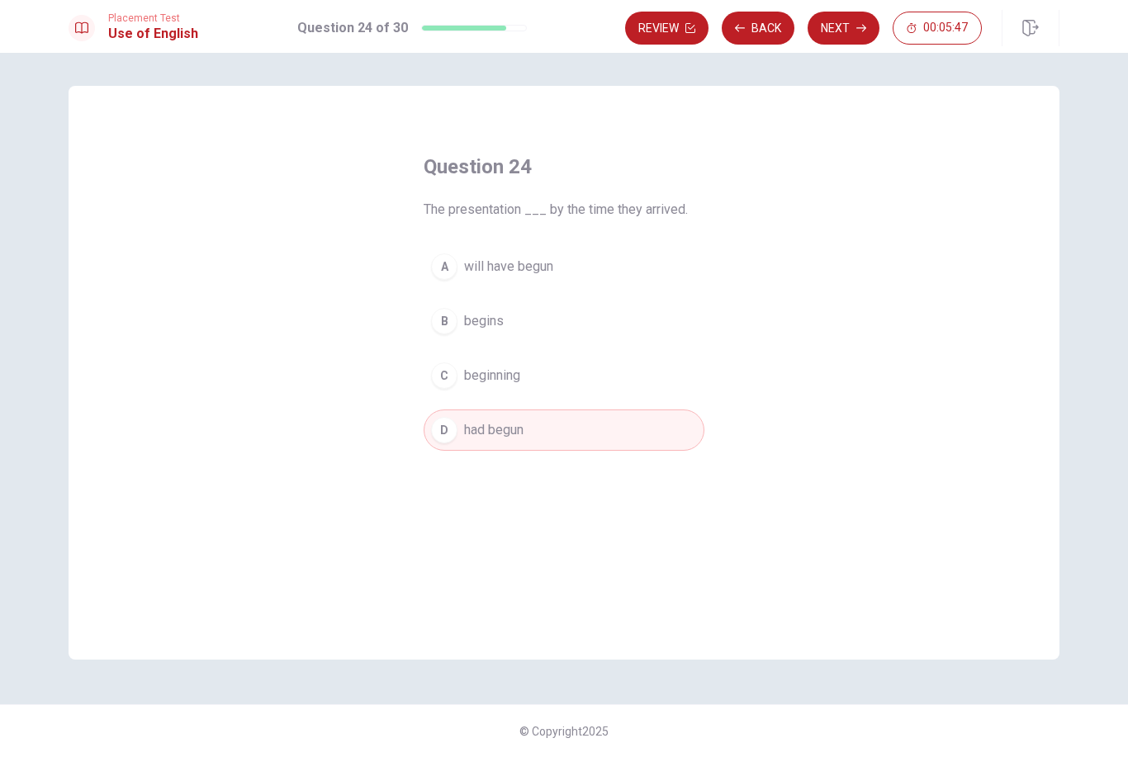
click at [859, 24] on icon "button" at bounding box center [861, 28] width 10 height 10
click at [449, 315] on div "B" at bounding box center [444, 321] width 26 height 26
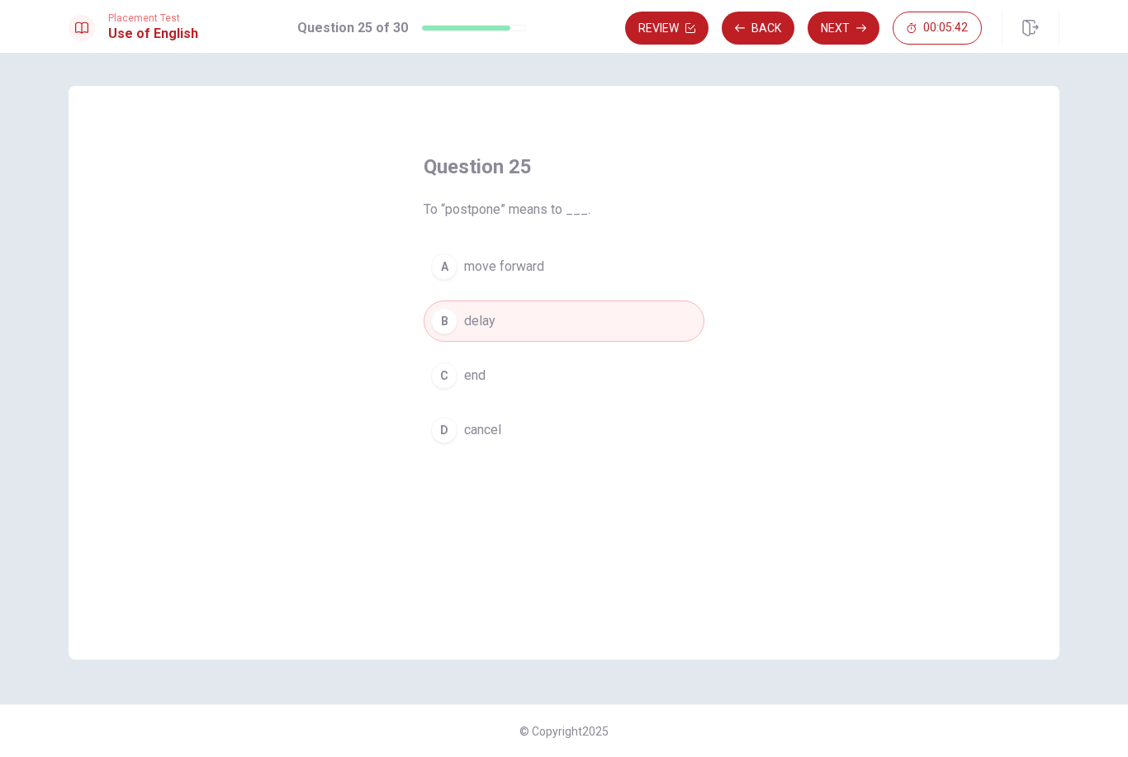
click at [845, 35] on button "Next" at bounding box center [843, 28] width 72 height 33
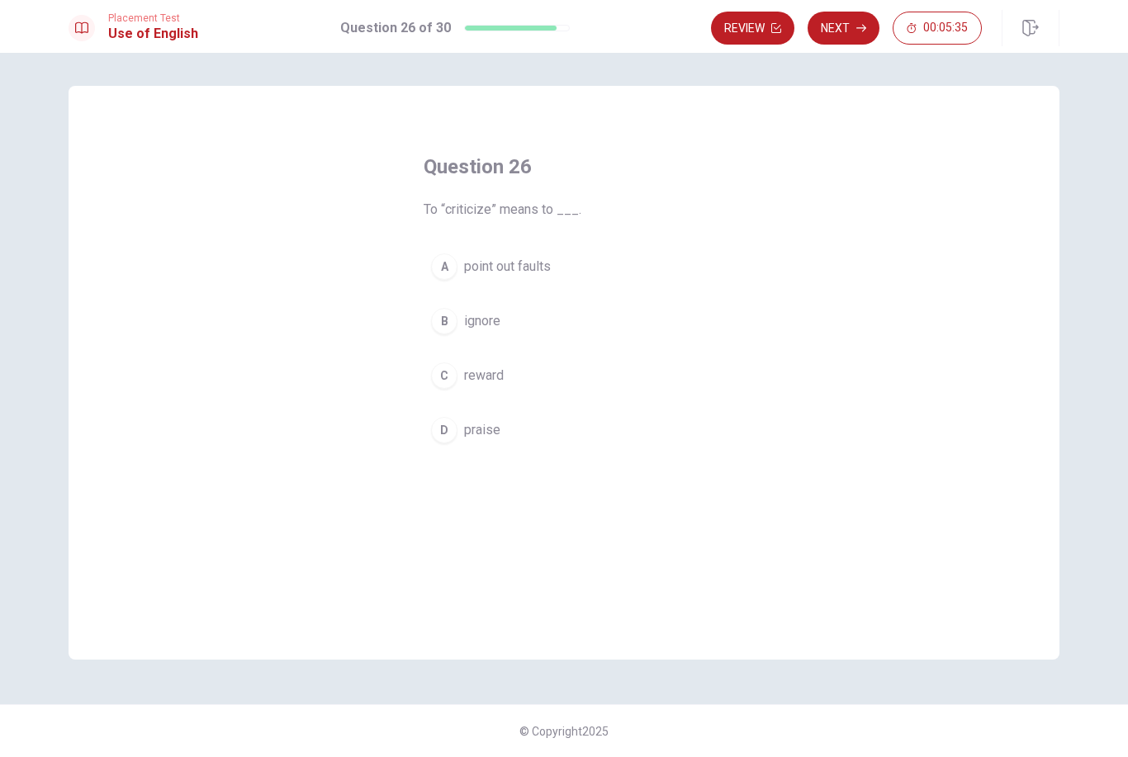
click at [449, 259] on div "A" at bounding box center [444, 266] width 26 height 26
click at [856, 35] on button "Next" at bounding box center [843, 28] width 72 height 33
click at [460, 437] on button "D remove" at bounding box center [564, 429] width 281 height 41
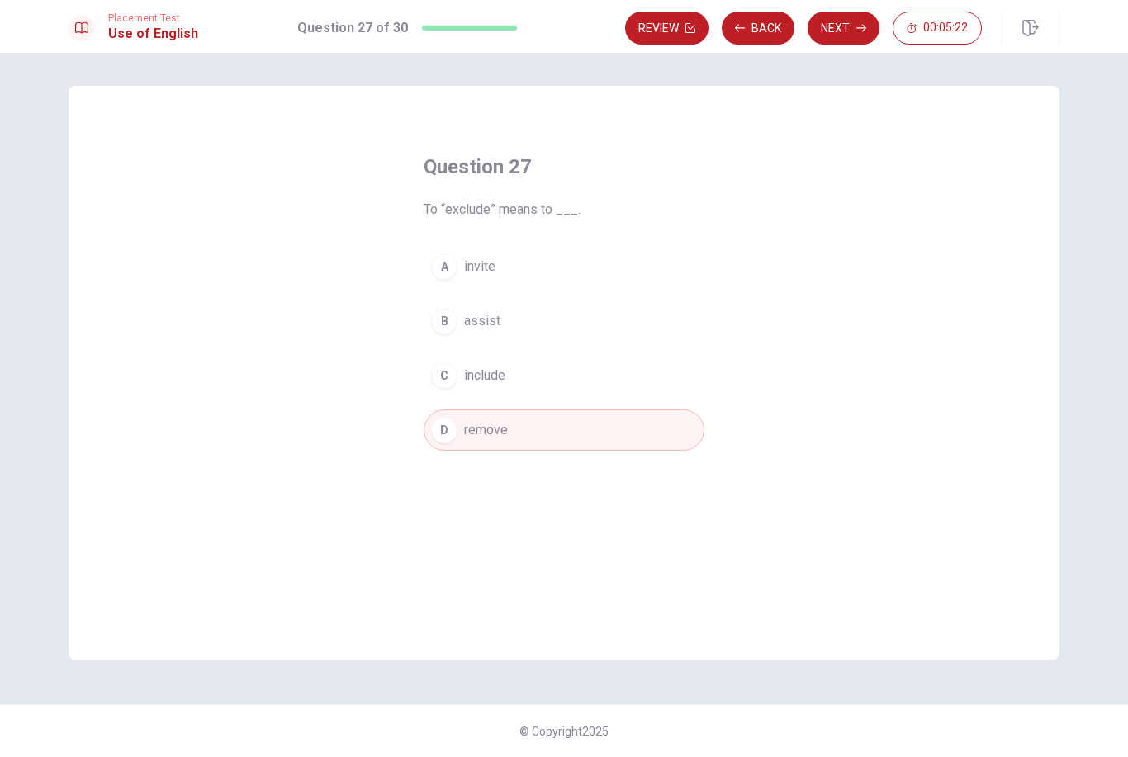
click at [856, 21] on button "Next" at bounding box center [843, 28] width 72 height 33
click at [452, 380] on div "C" at bounding box center [444, 375] width 26 height 26
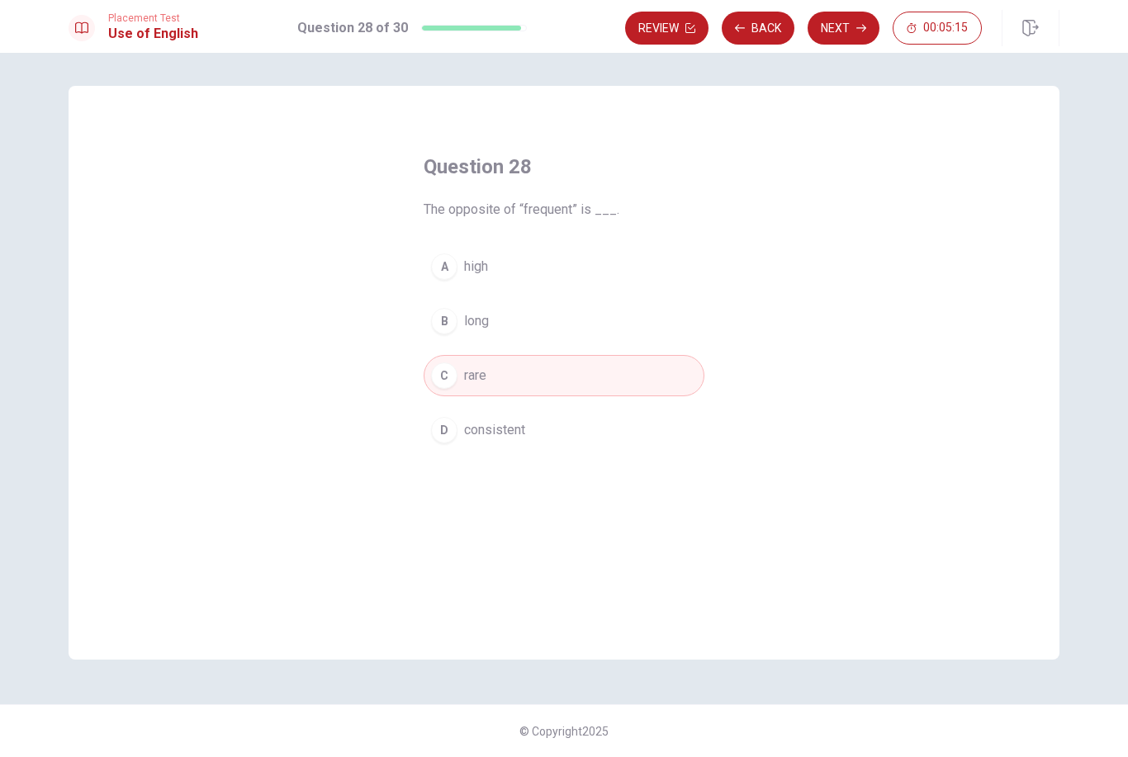
click at [862, 31] on icon "button" at bounding box center [861, 28] width 10 height 7
click at [455, 420] on button "D strong" at bounding box center [564, 429] width 281 height 41
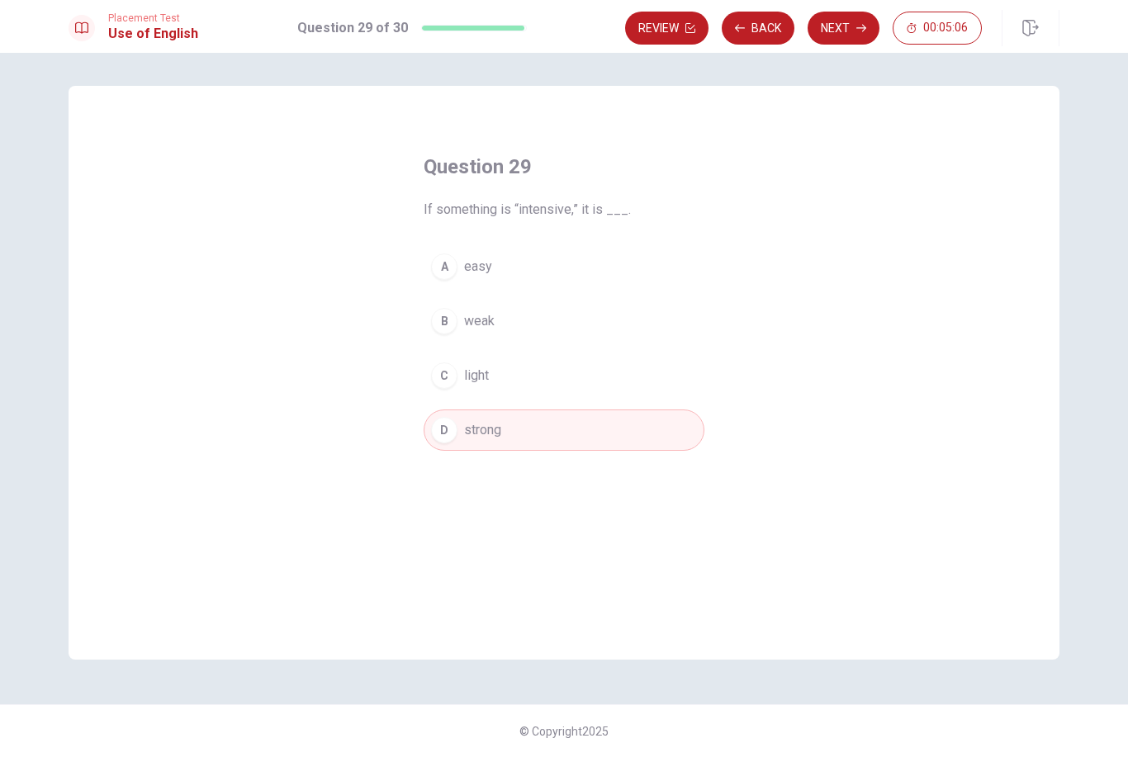
click at [865, 26] on icon "button" at bounding box center [861, 28] width 10 height 10
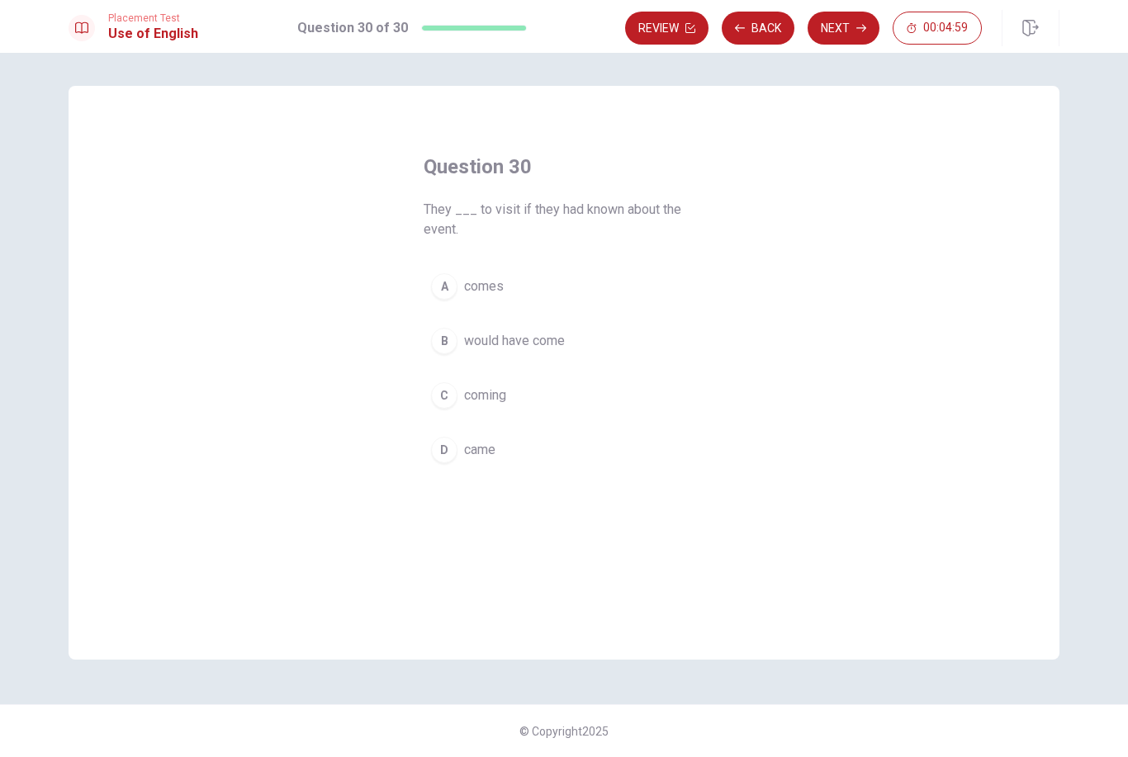
click at [444, 343] on div "B" at bounding box center [444, 341] width 26 height 26
click at [857, 29] on icon "button" at bounding box center [861, 28] width 10 height 10
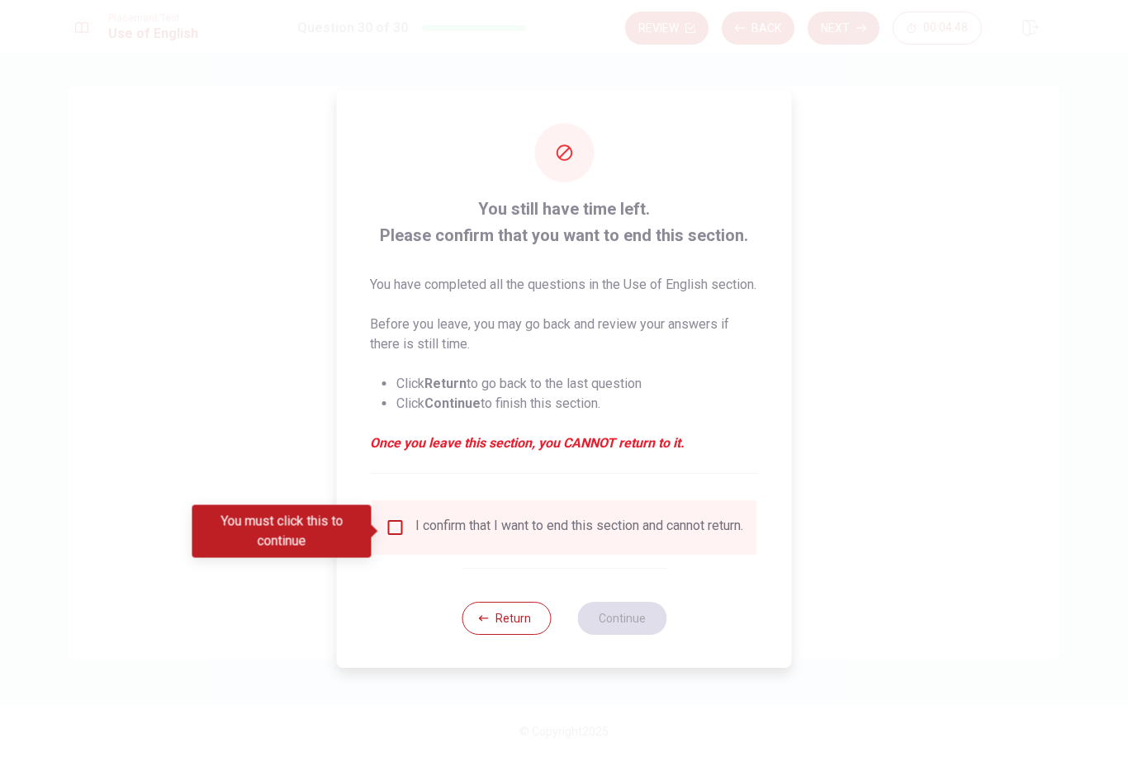
click at [393, 537] on input "You must click this to continue" at bounding box center [396, 528] width 20 height 20
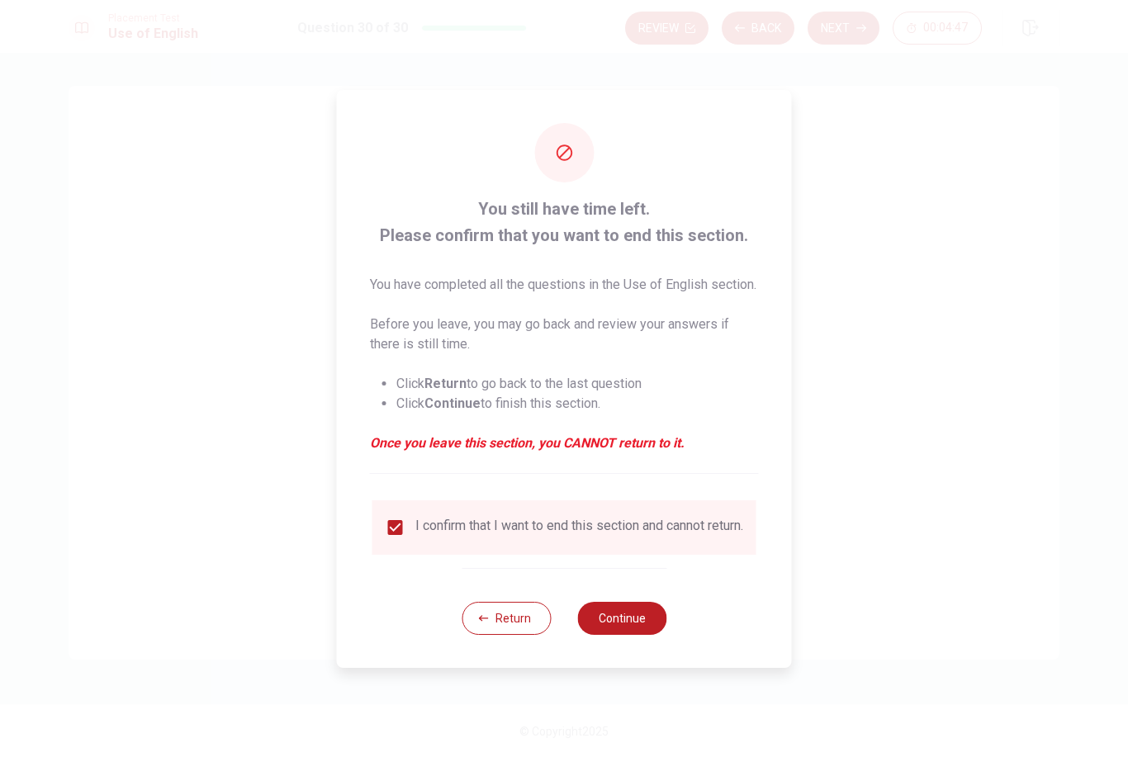
click at [620, 635] on button "Continue" at bounding box center [621, 618] width 89 height 33
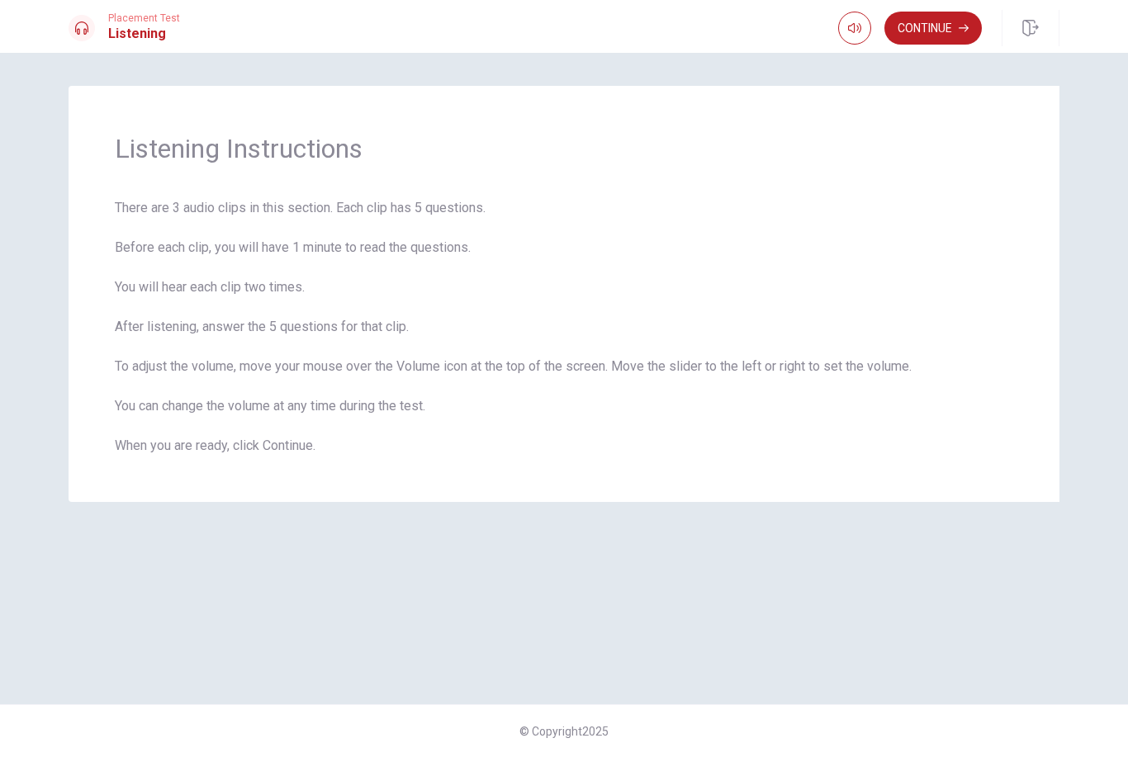
click at [941, 23] on button "Continue" at bounding box center [932, 28] width 97 height 33
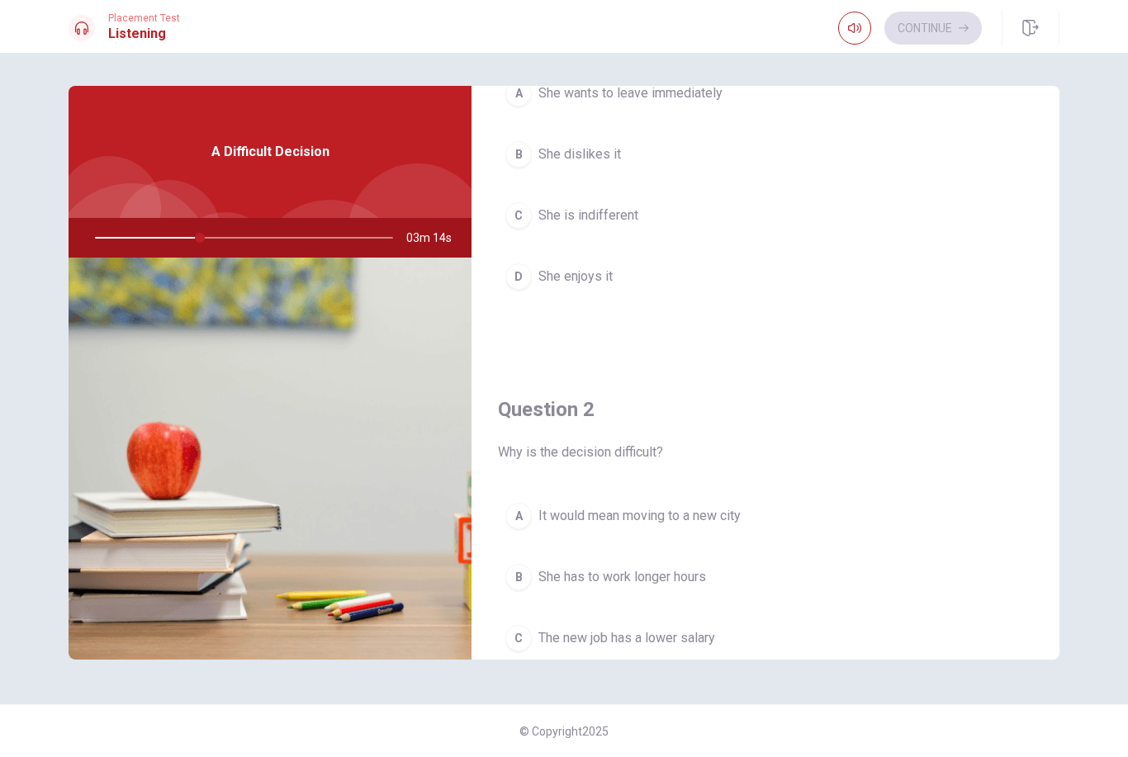
scroll to position [141, 0]
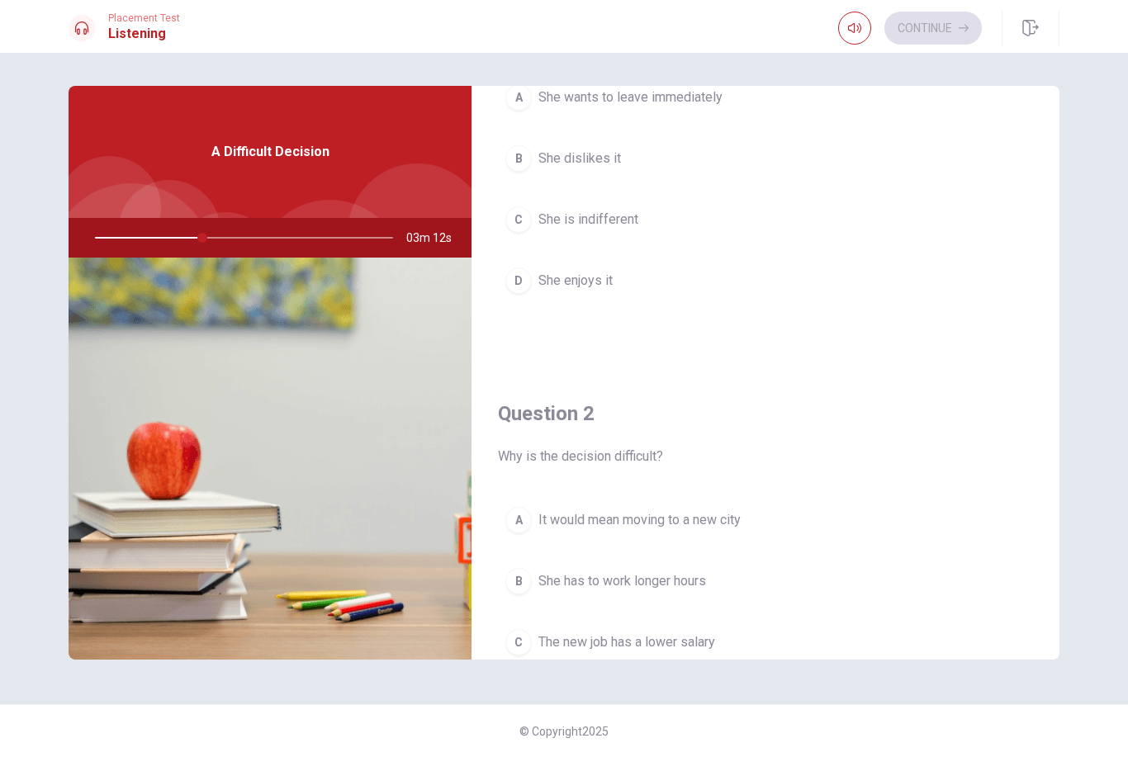
click at [522, 286] on div "D" at bounding box center [518, 280] width 26 height 26
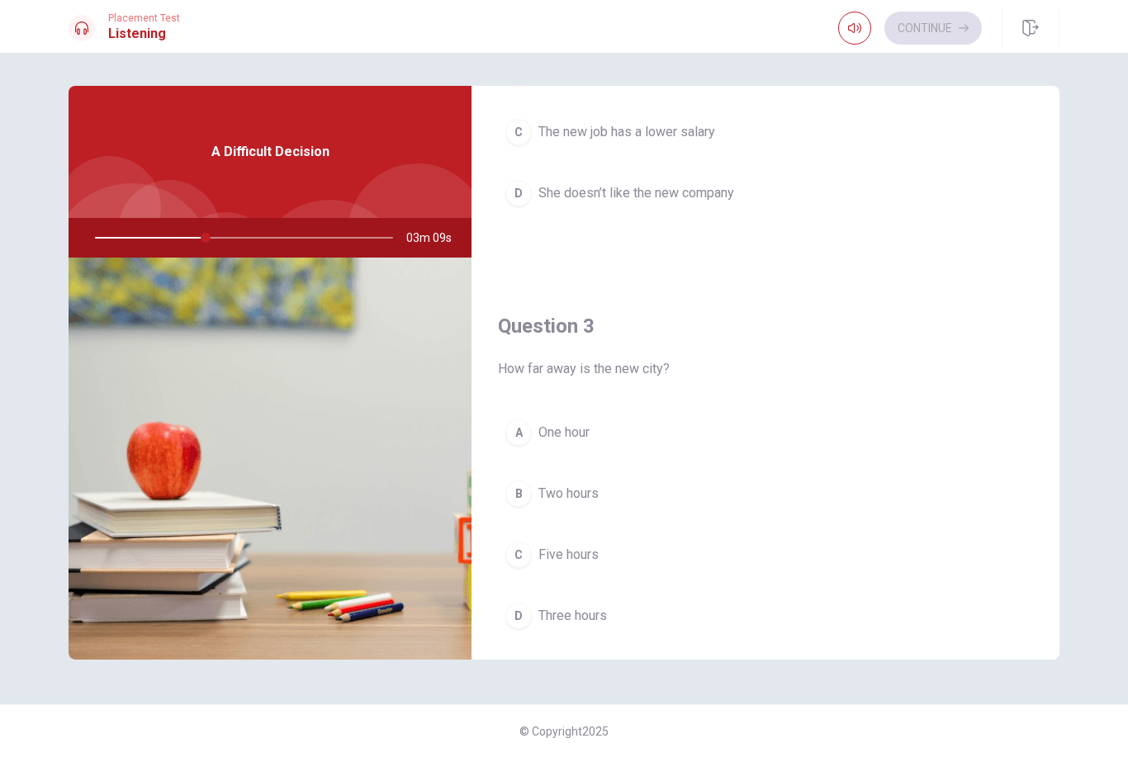
scroll to position [663, 0]
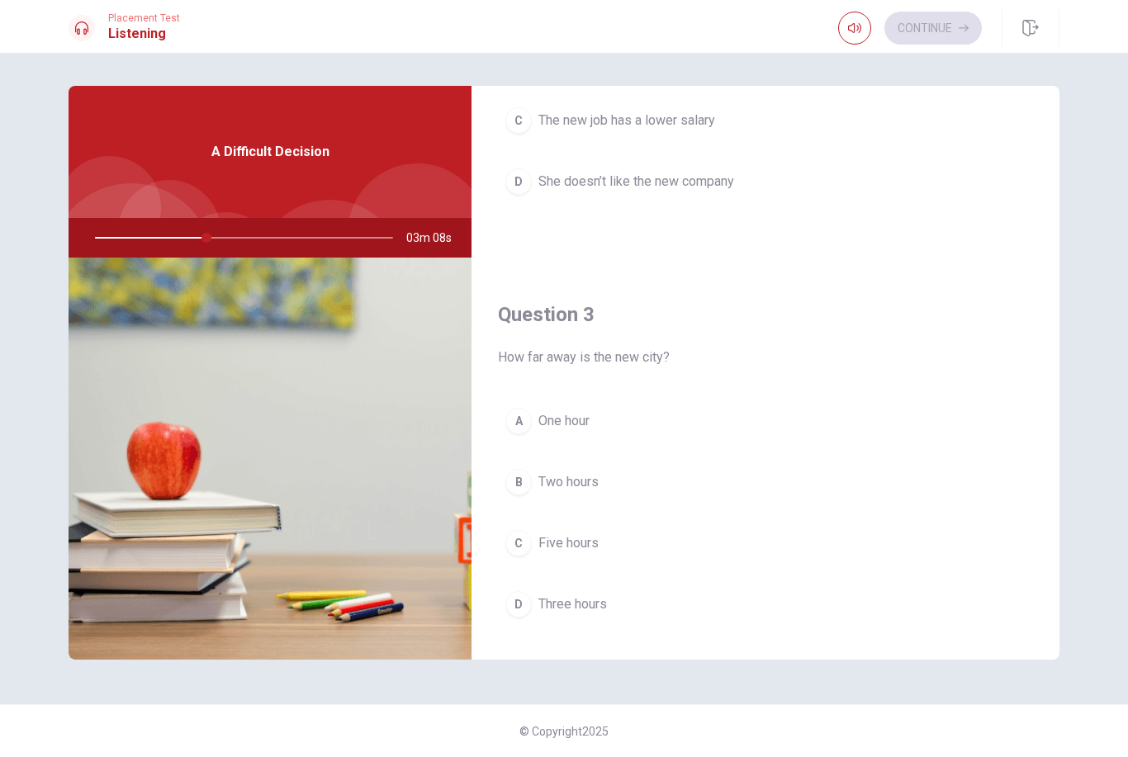
click at [527, 599] on div "D" at bounding box center [518, 604] width 26 height 26
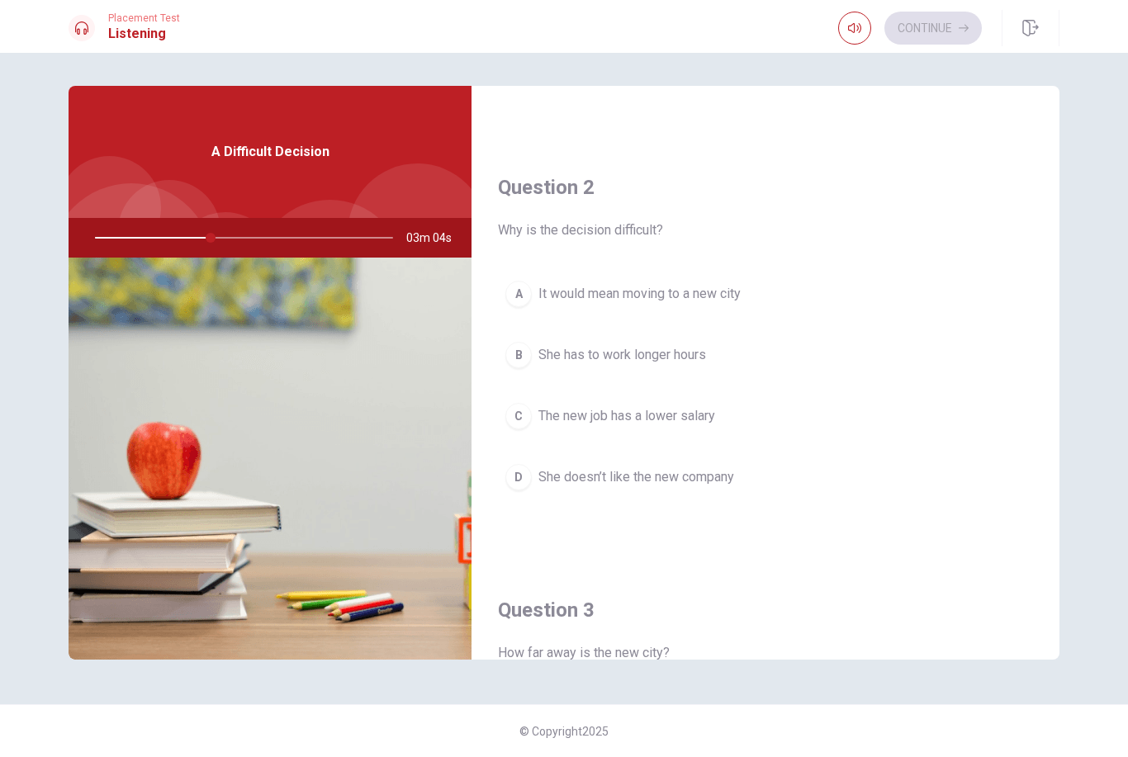
scroll to position [370, 0]
click at [533, 277] on button "A It would mean moving to a new city" at bounding box center [765, 291] width 535 height 41
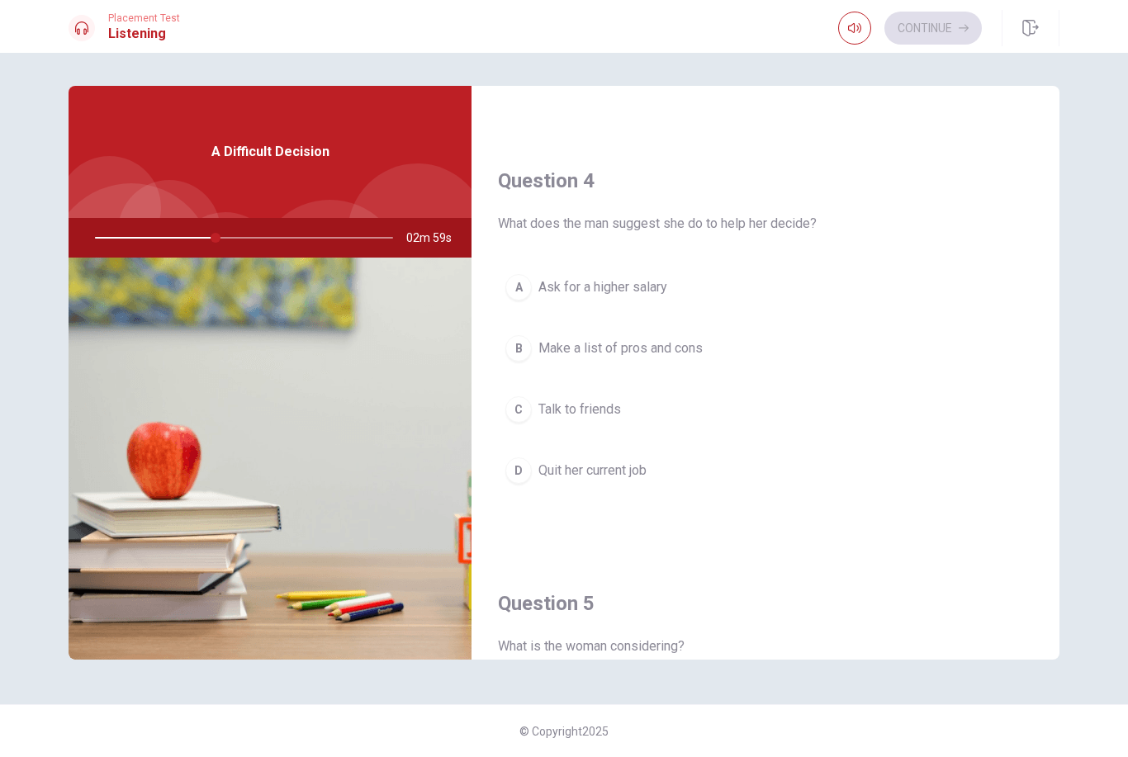
scroll to position [1226, 0]
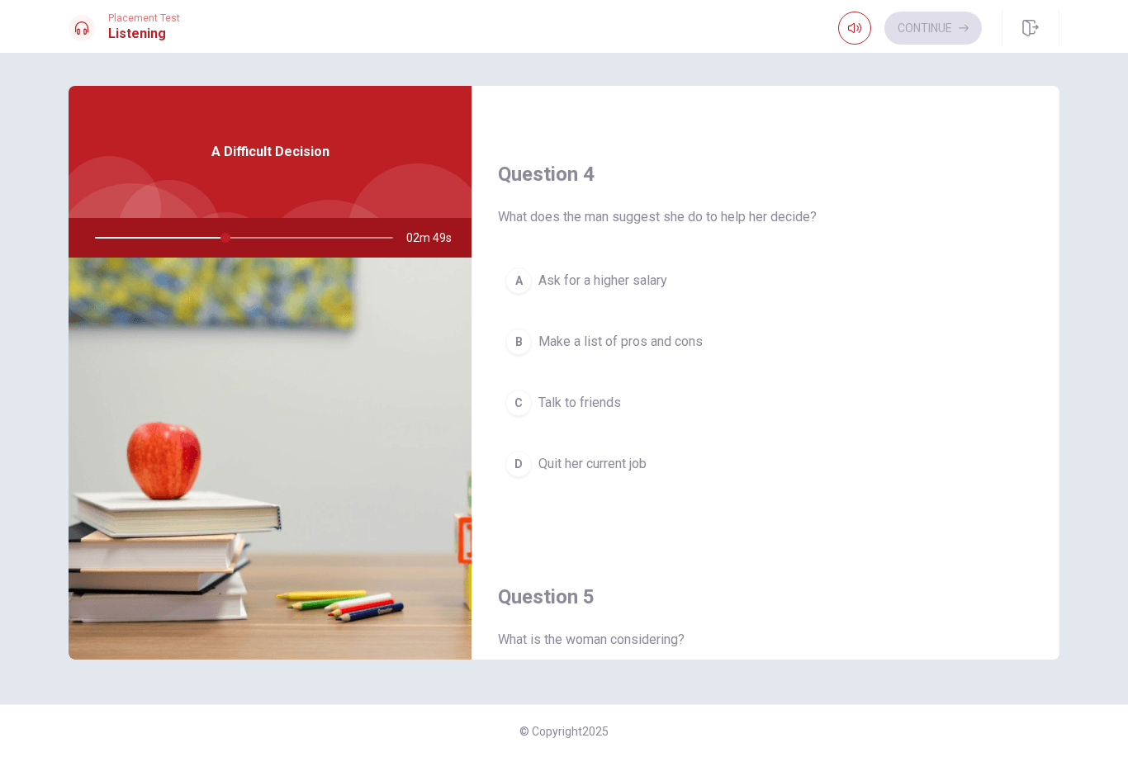
click at [528, 345] on div "B" at bounding box center [518, 342] width 26 height 26
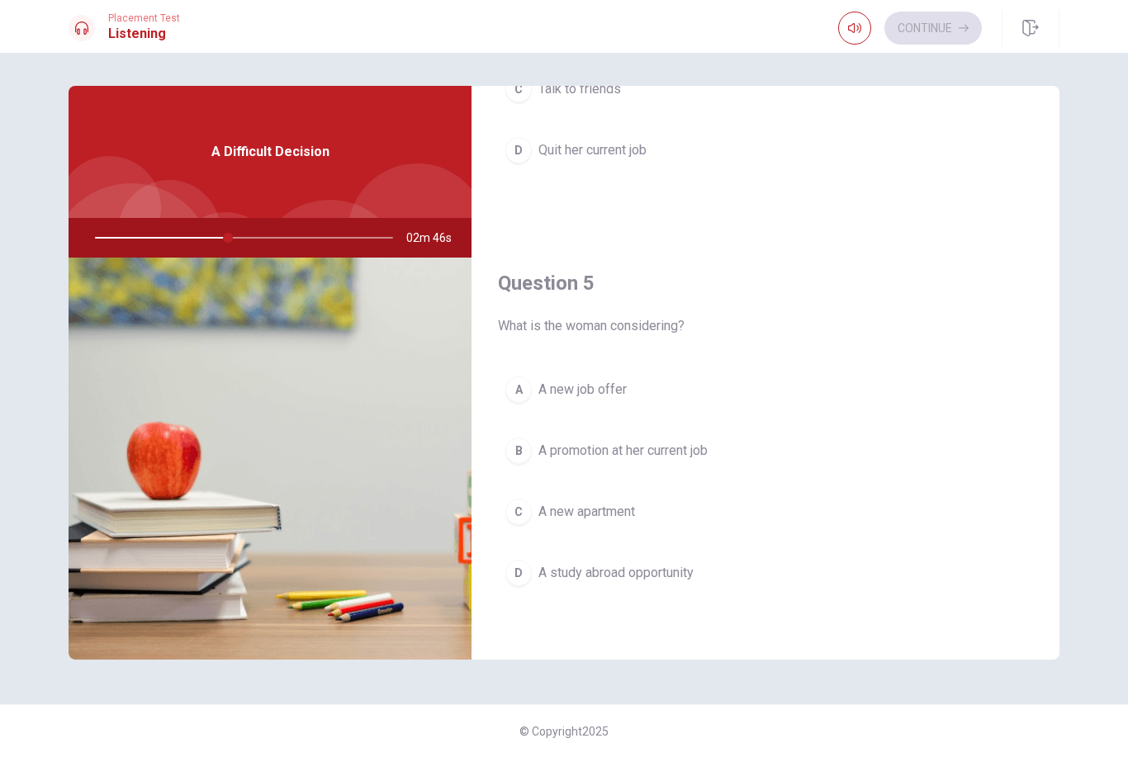
scroll to position [1540, 0]
click at [518, 408] on button "A A new job offer" at bounding box center [765, 389] width 535 height 41
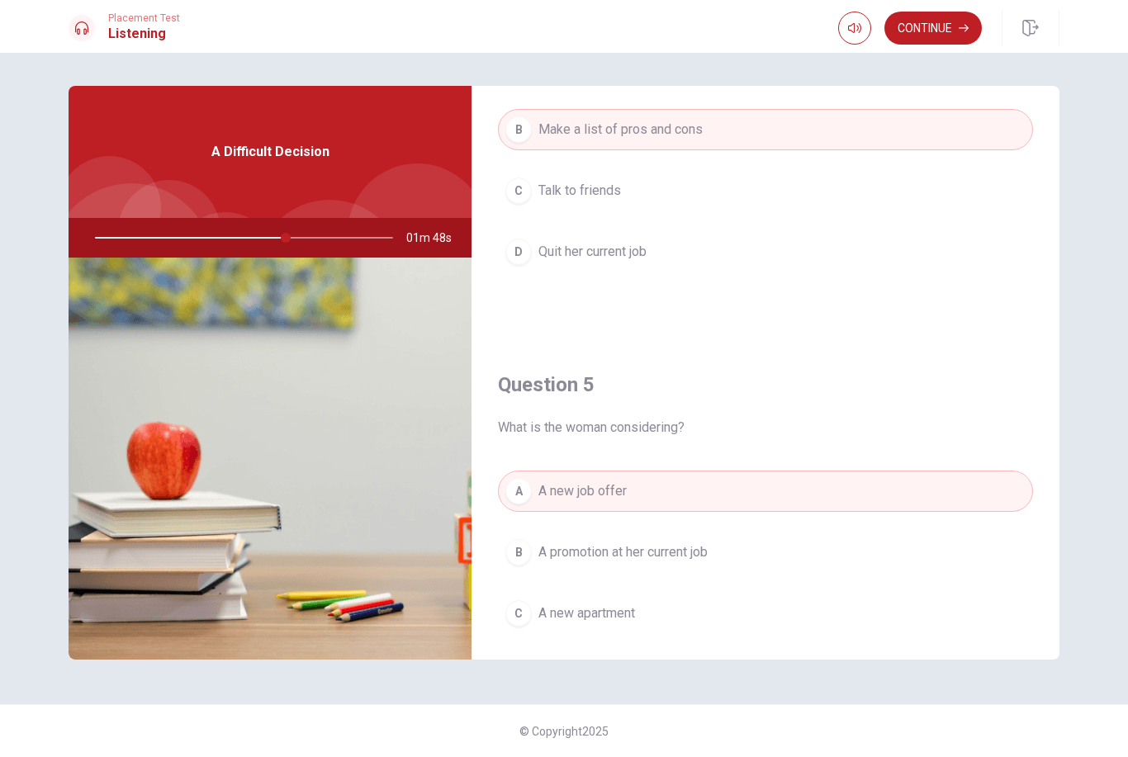
scroll to position [1437, 0]
click at [946, 18] on button "Continue" at bounding box center [932, 28] width 97 height 33
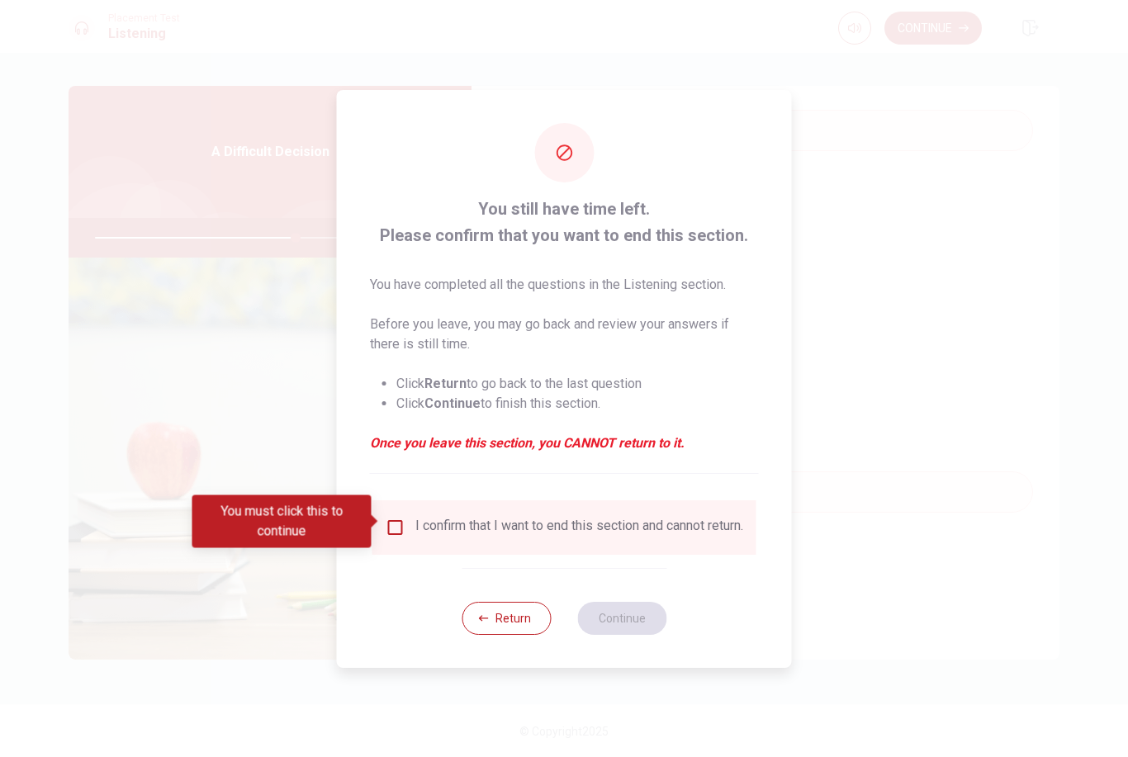
click at [398, 523] on input "You must click this to continue" at bounding box center [396, 528] width 20 height 20
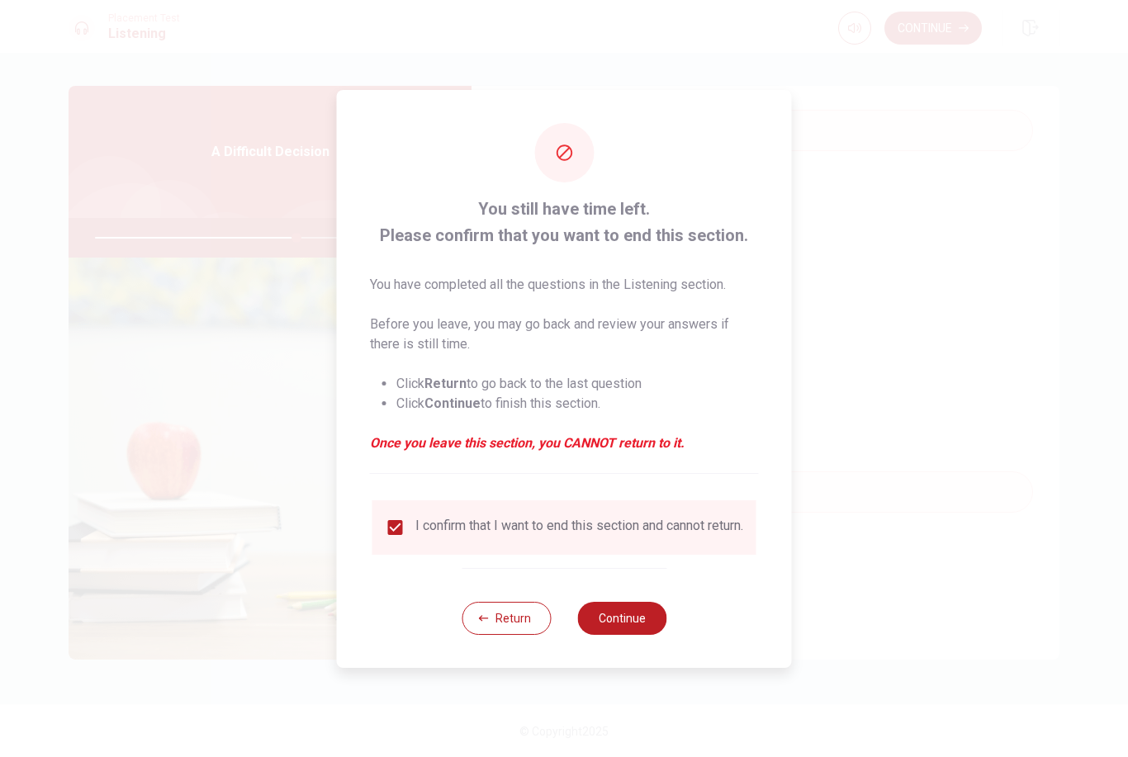
click at [648, 635] on button "Continue" at bounding box center [621, 618] width 89 height 33
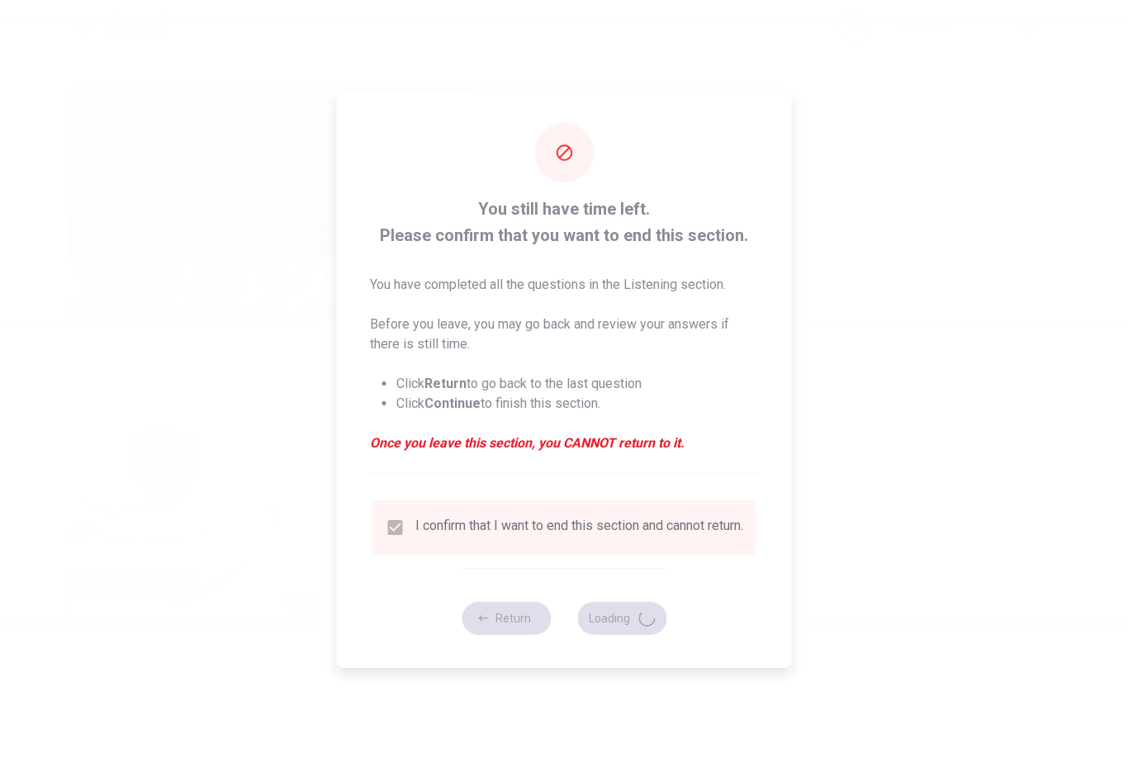
type input "68"
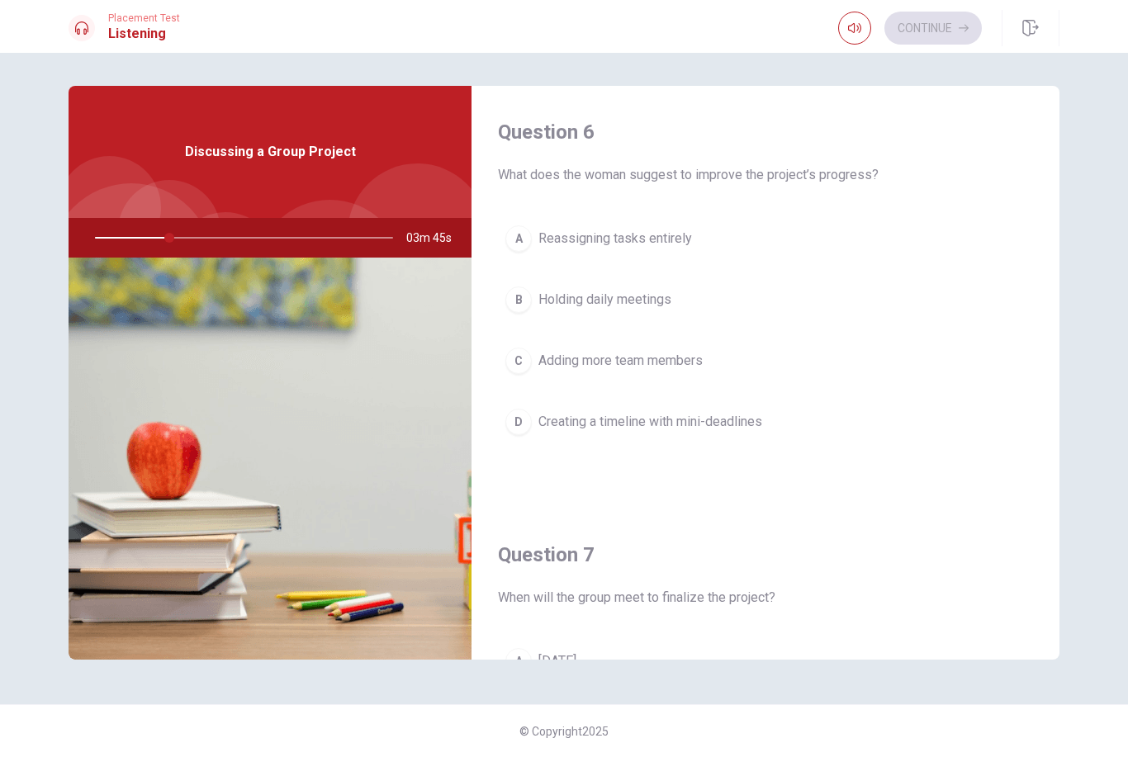
scroll to position [0, 0]
click at [527, 422] on div "D" at bounding box center [518, 422] width 26 height 26
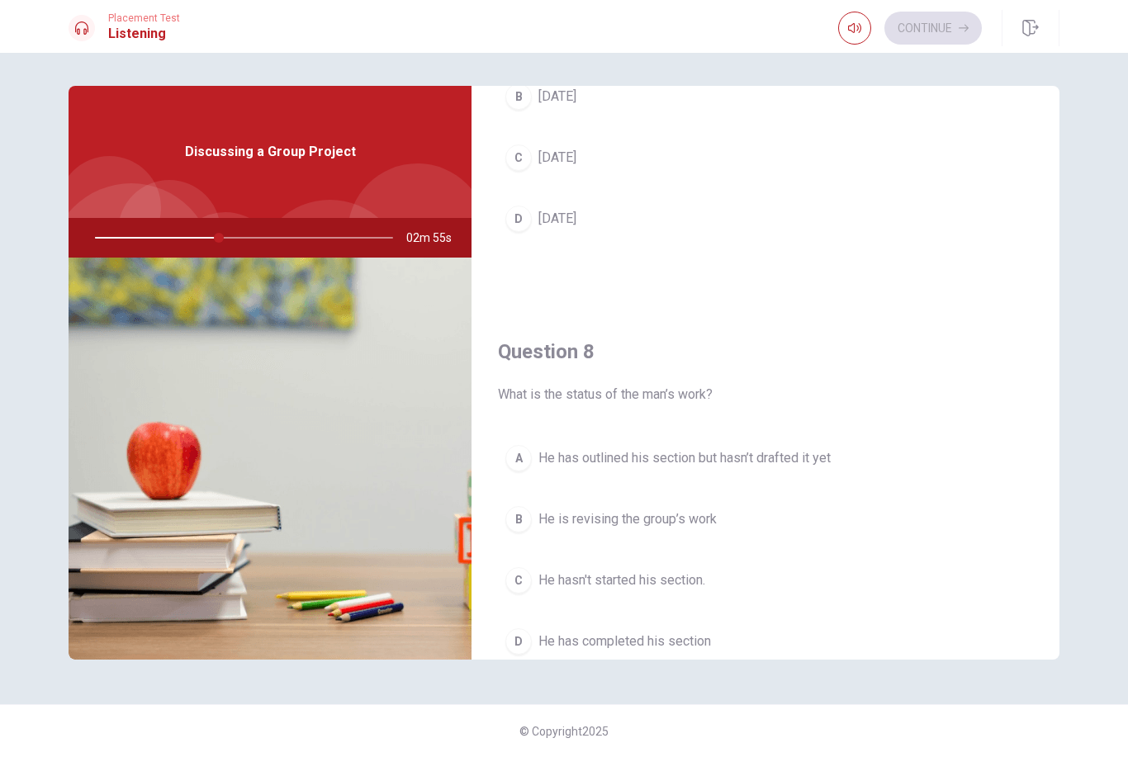
scroll to position [627, 0]
click at [528, 459] on div "A" at bounding box center [518, 456] width 26 height 26
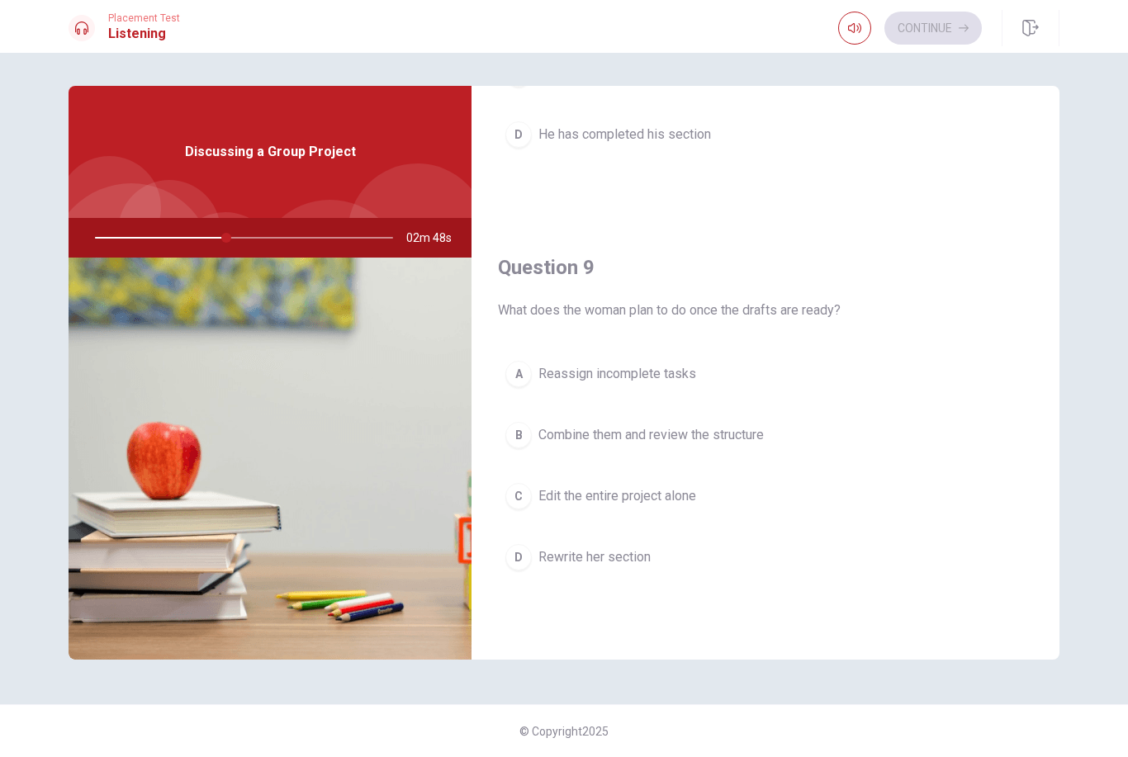
scroll to position [1137, 0]
click at [525, 438] on div "B" at bounding box center [518, 431] width 26 height 26
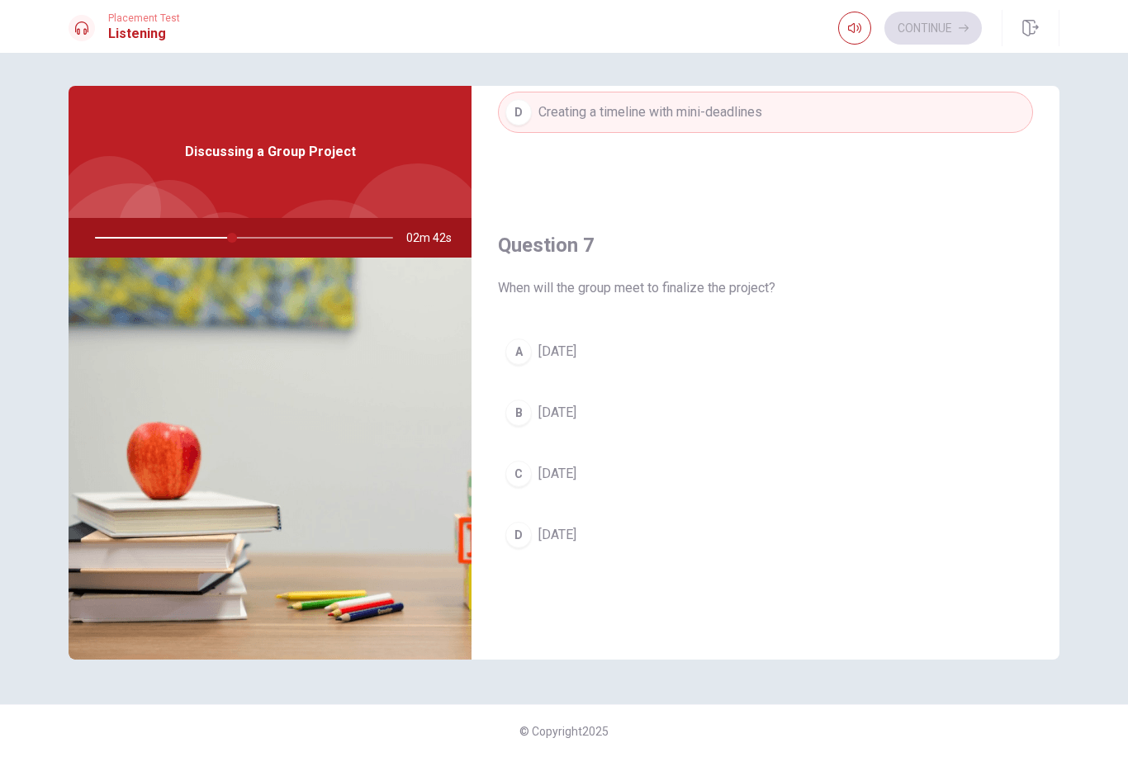
scroll to position [305, 0]
click at [516, 534] on div "D" at bounding box center [518, 540] width 26 height 26
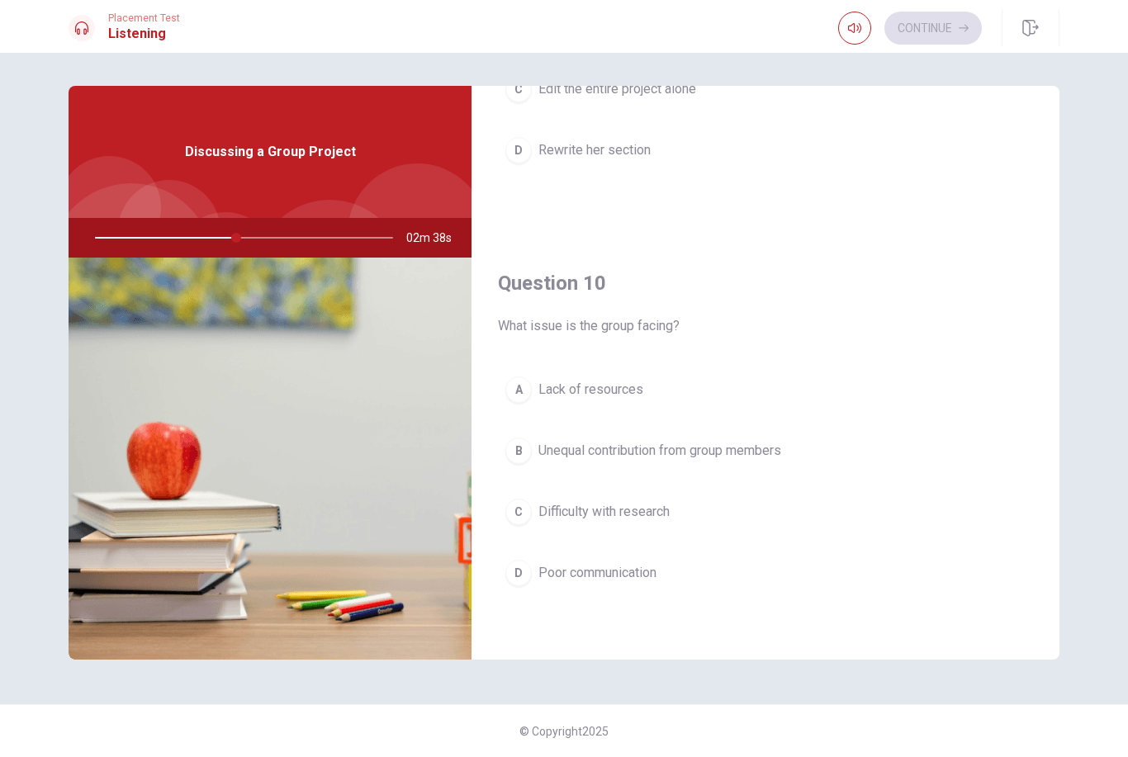
scroll to position [1540, 0]
click at [518, 448] on div "B" at bounding box center [518, 451] width 26 height 26
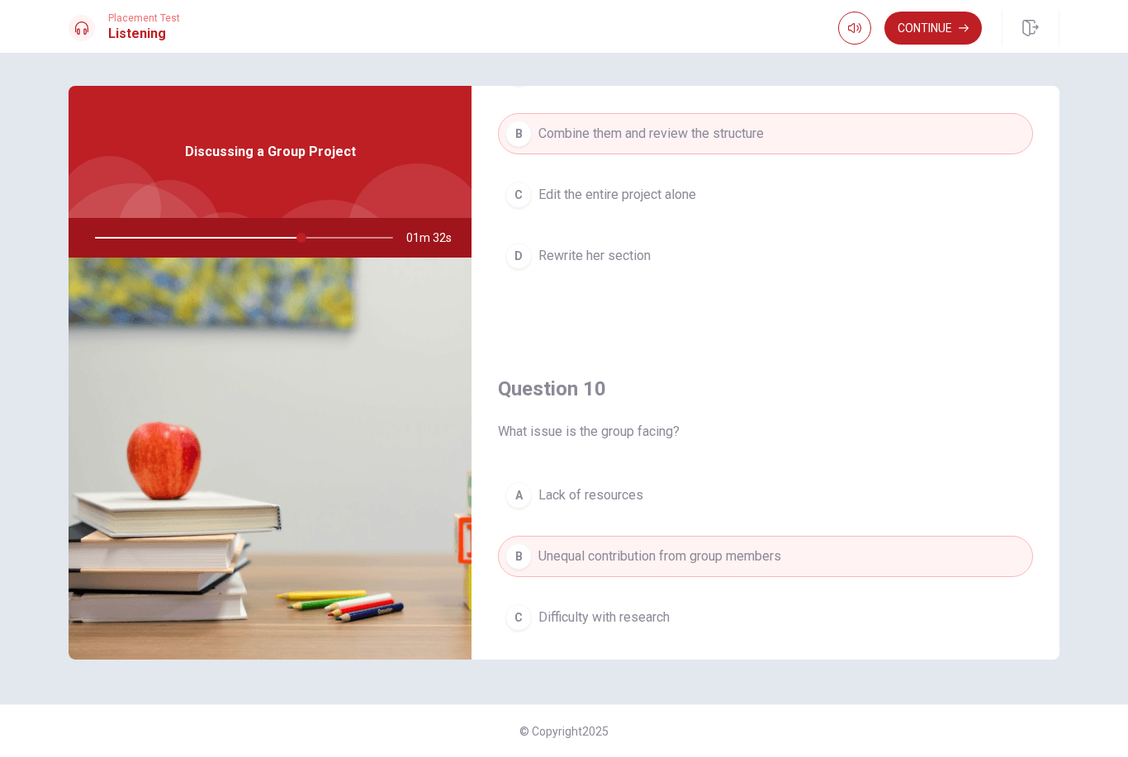
scroll to position [1435, 0]
click at [945, 30] on button "Continue" at bounding box center [932, 28] width 97 height 33
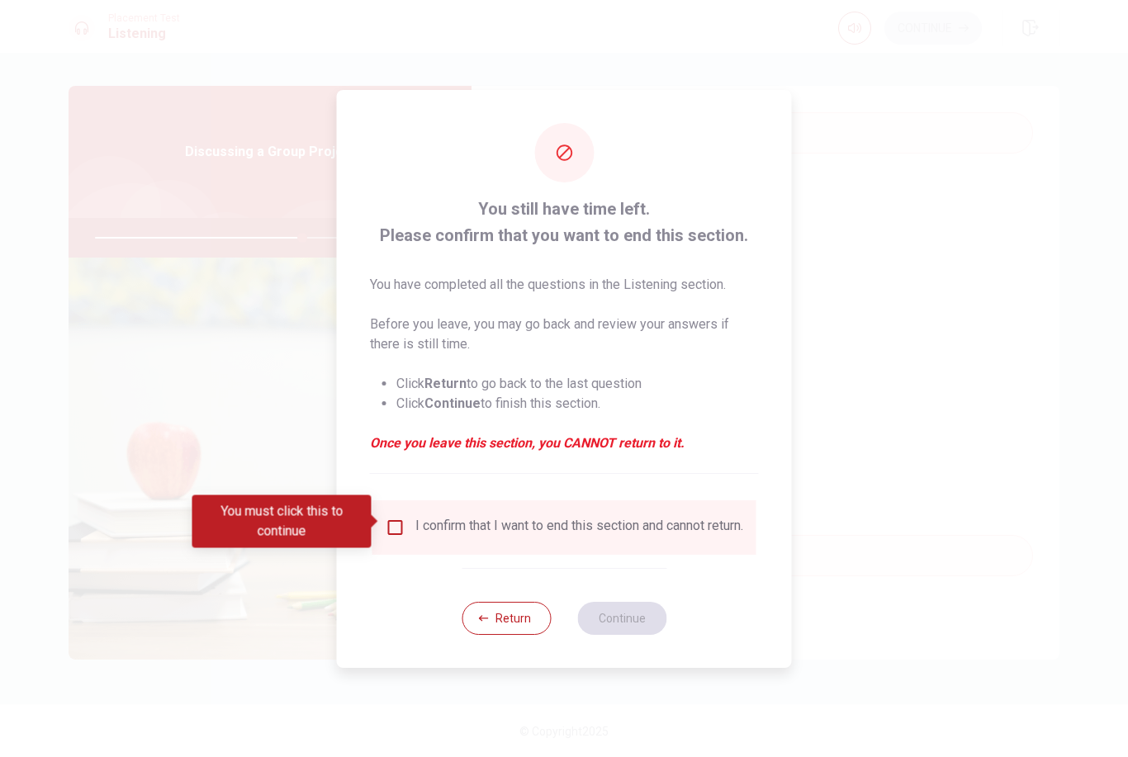
click at [400, 521] on input "You must click this to continue" at bounding box center [396, 528] width 20 height 20
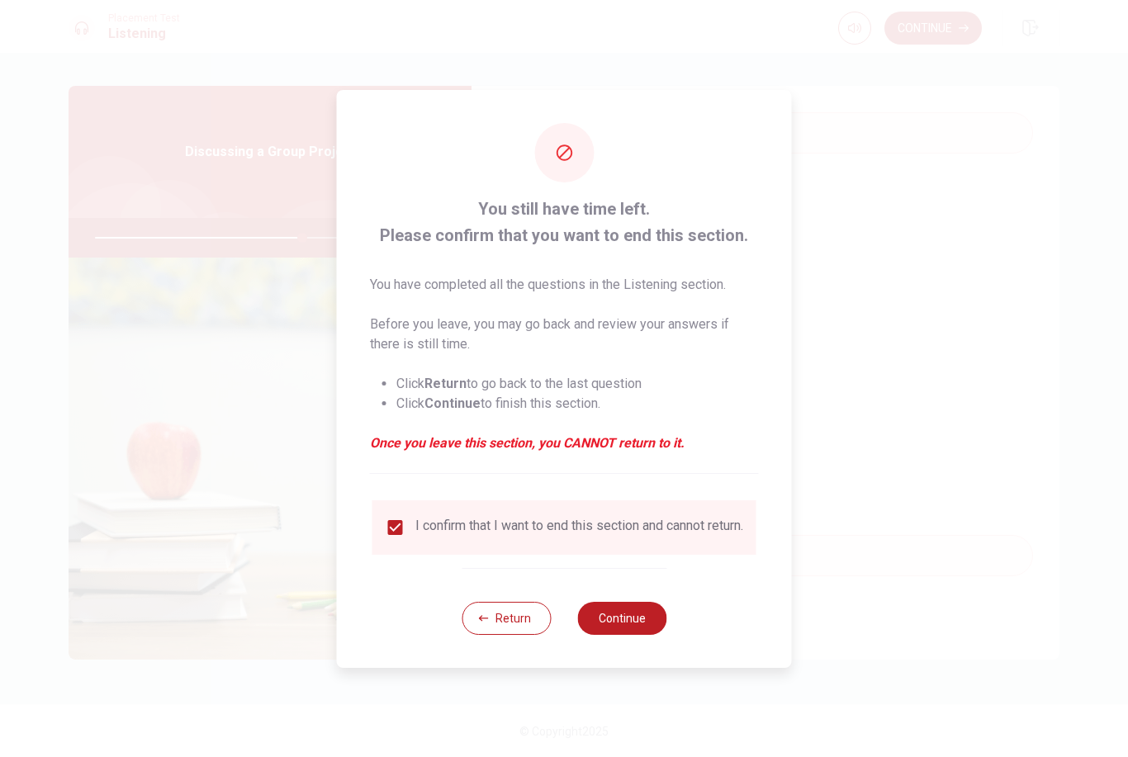
click at [645, 623] on button "Continue" at bounding box center [621, 618] width 89 height 33
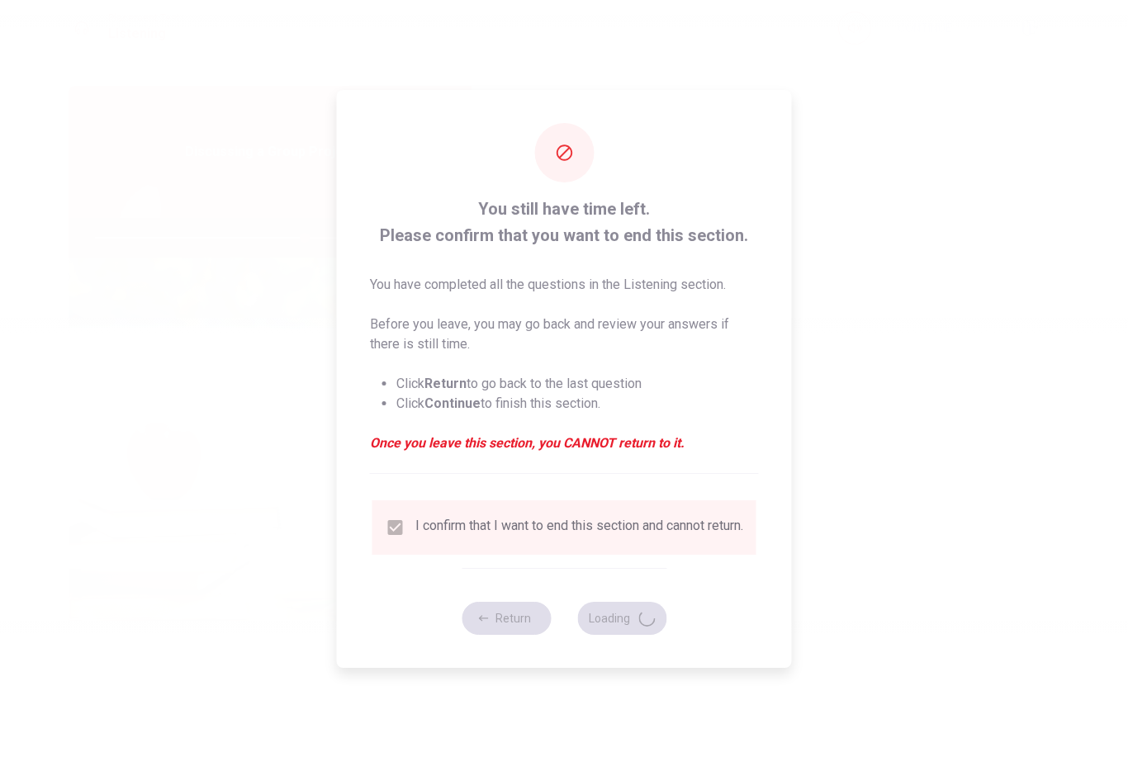
type input "71"
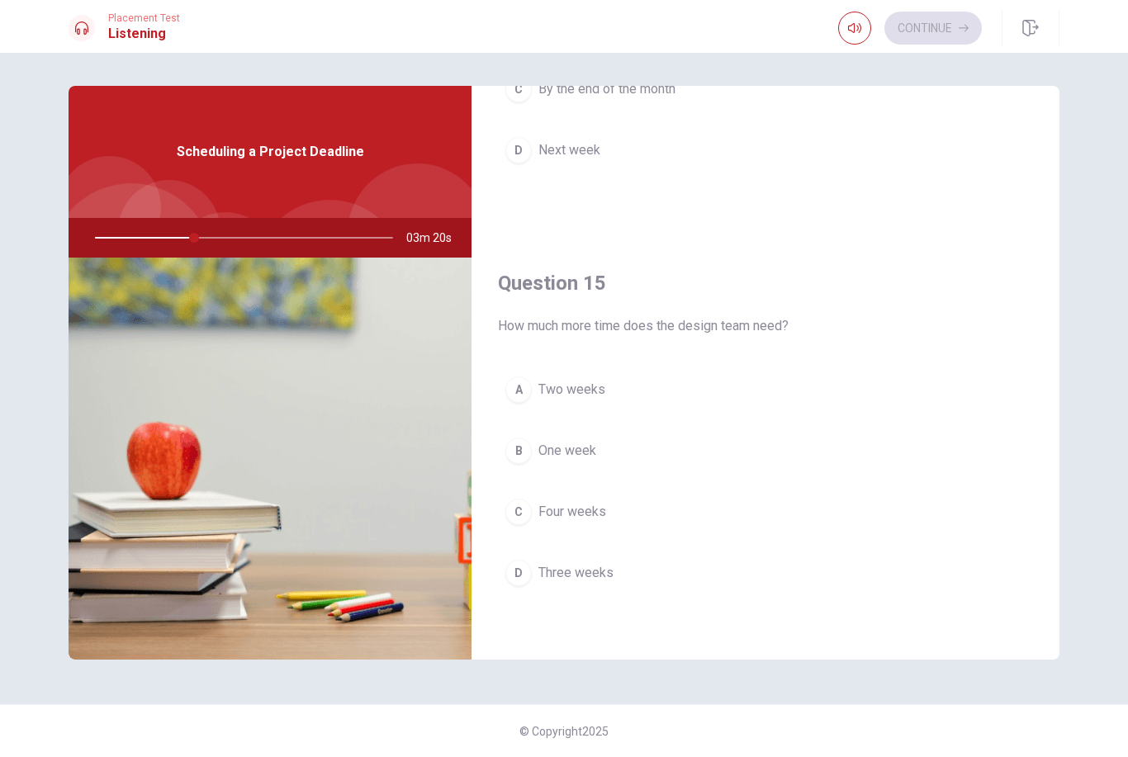
scroll to position [1540, 0]
click at [521, 390] on div "A" at bounding box center [518, 389] width 26 height 26
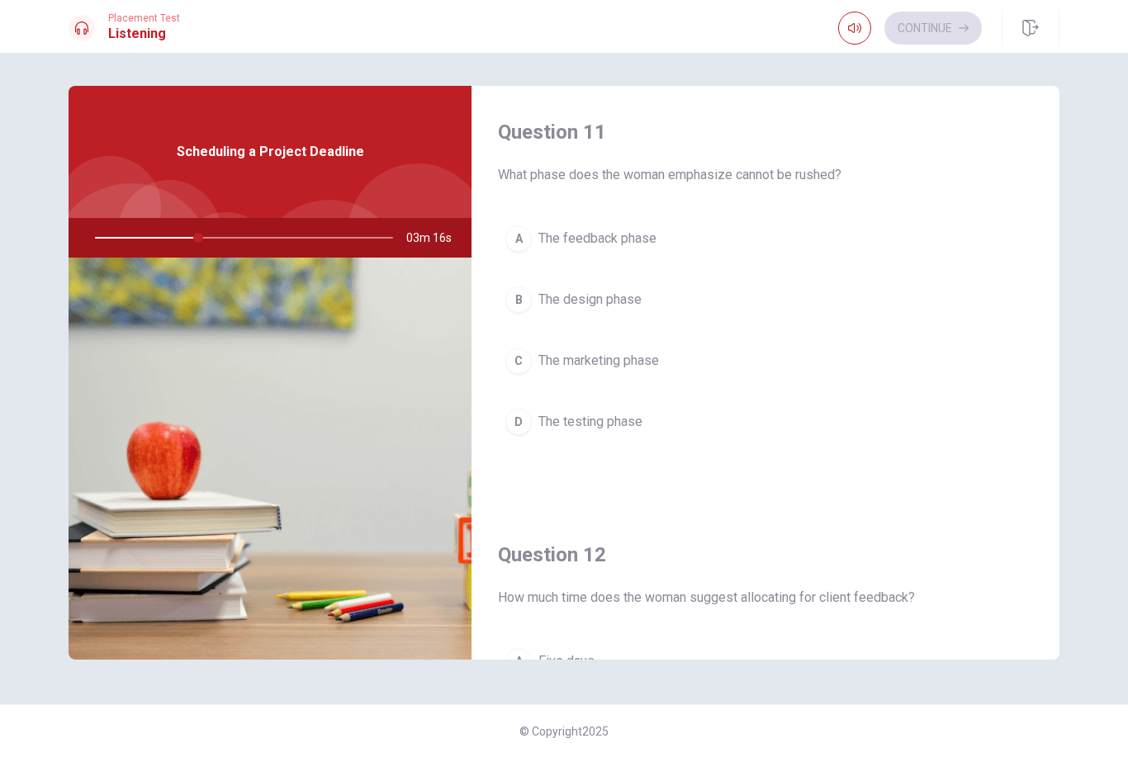
scroll to position [0, 0]
click at [518, 299] on div "B" at bounding box center [518, 299] width 26 height 26
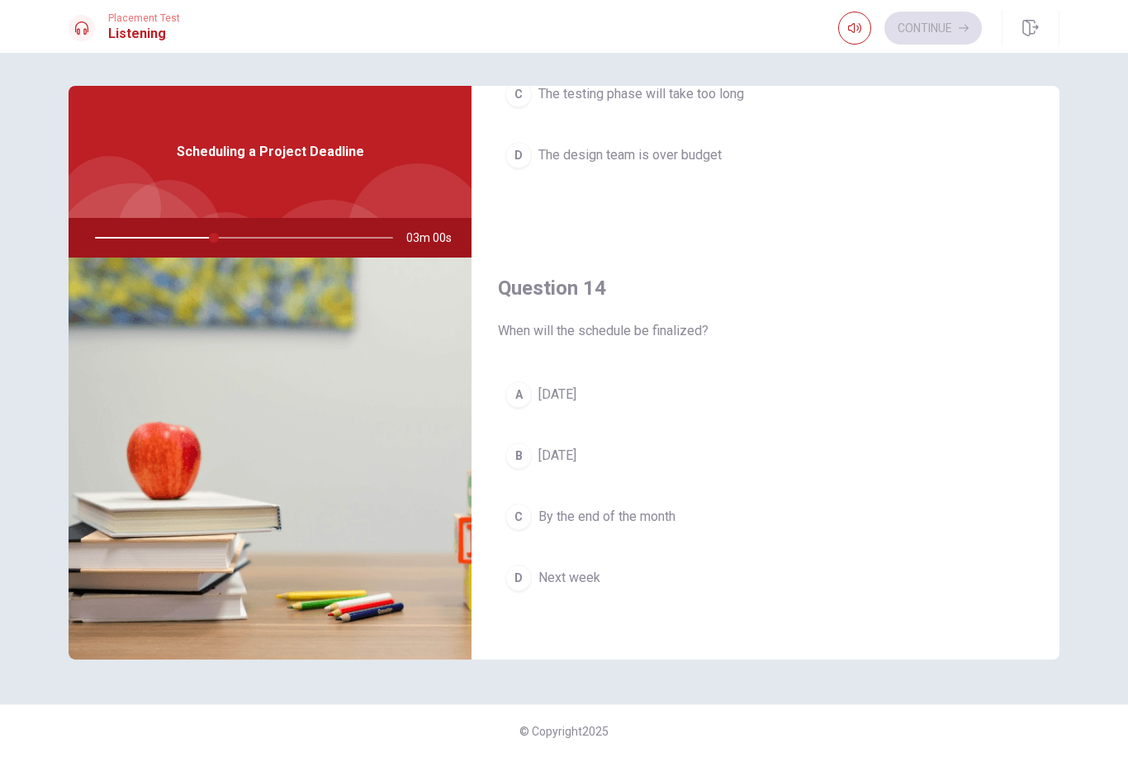
scroll to position [1094, 0]
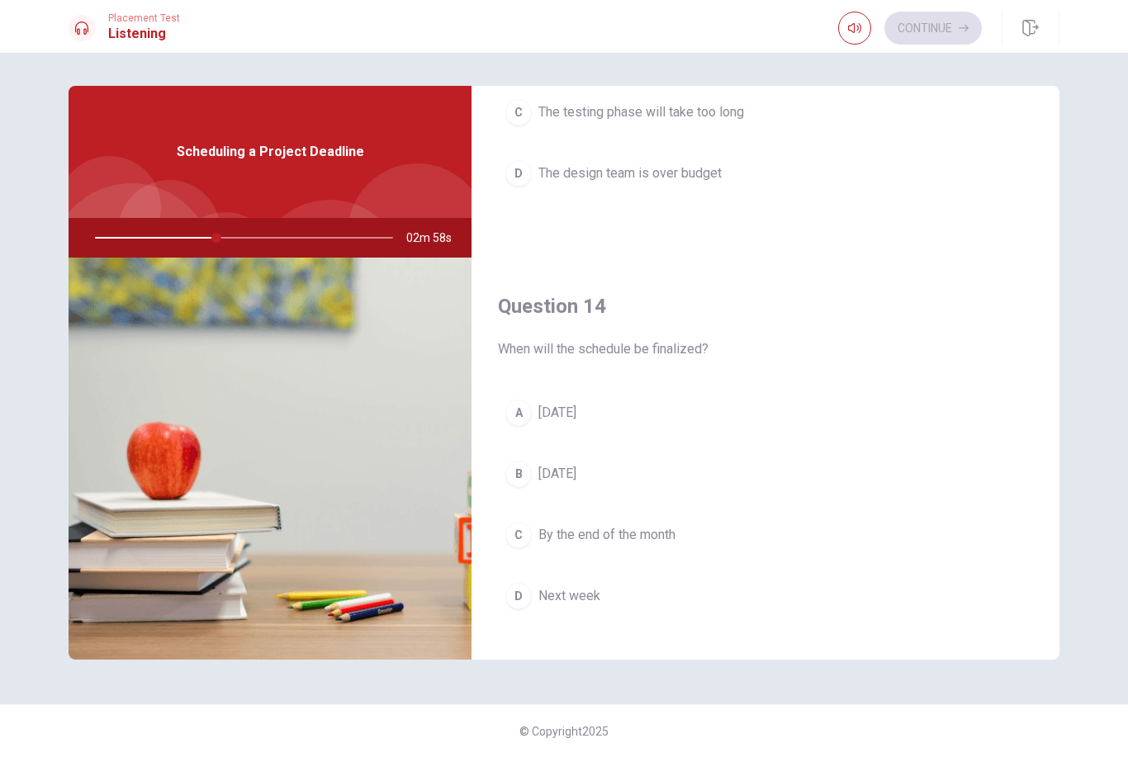
click at [743, 478] on button "B [DATE]" at bounding box center [765, 473] width 535 height 41
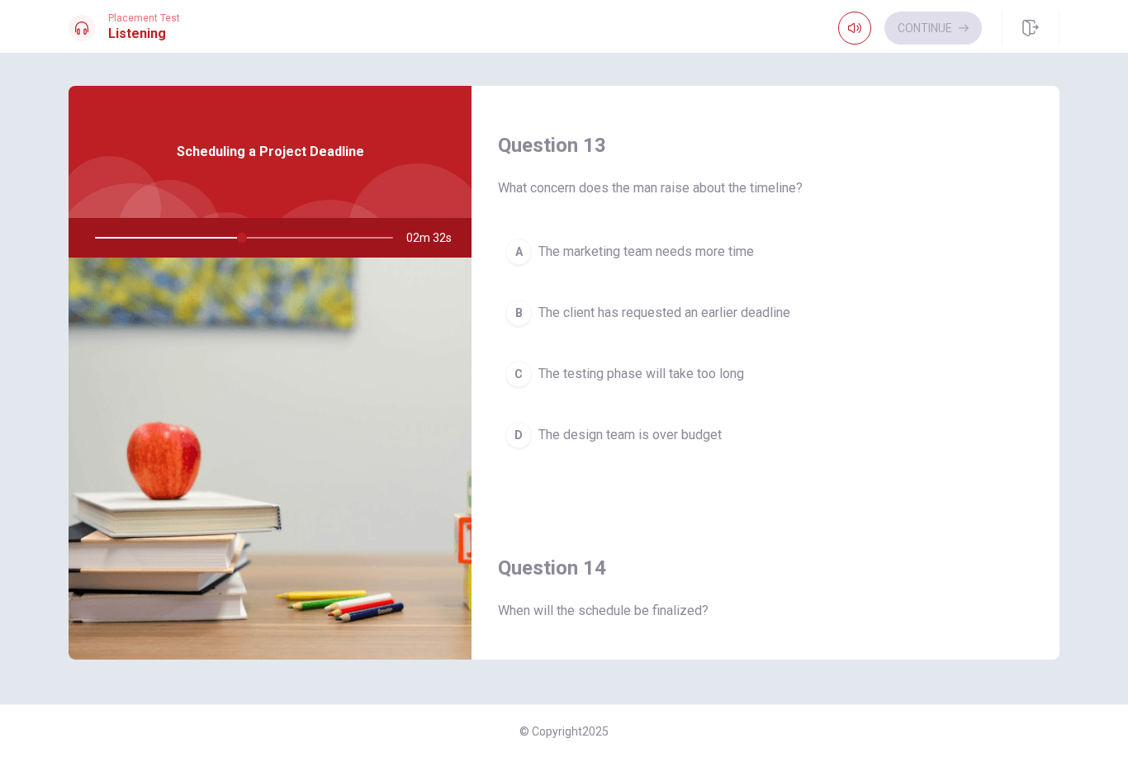
scroll to position [836, 0]
click at [518, 249] on div "A" at bounding box center [518, 248] width 26 height 26
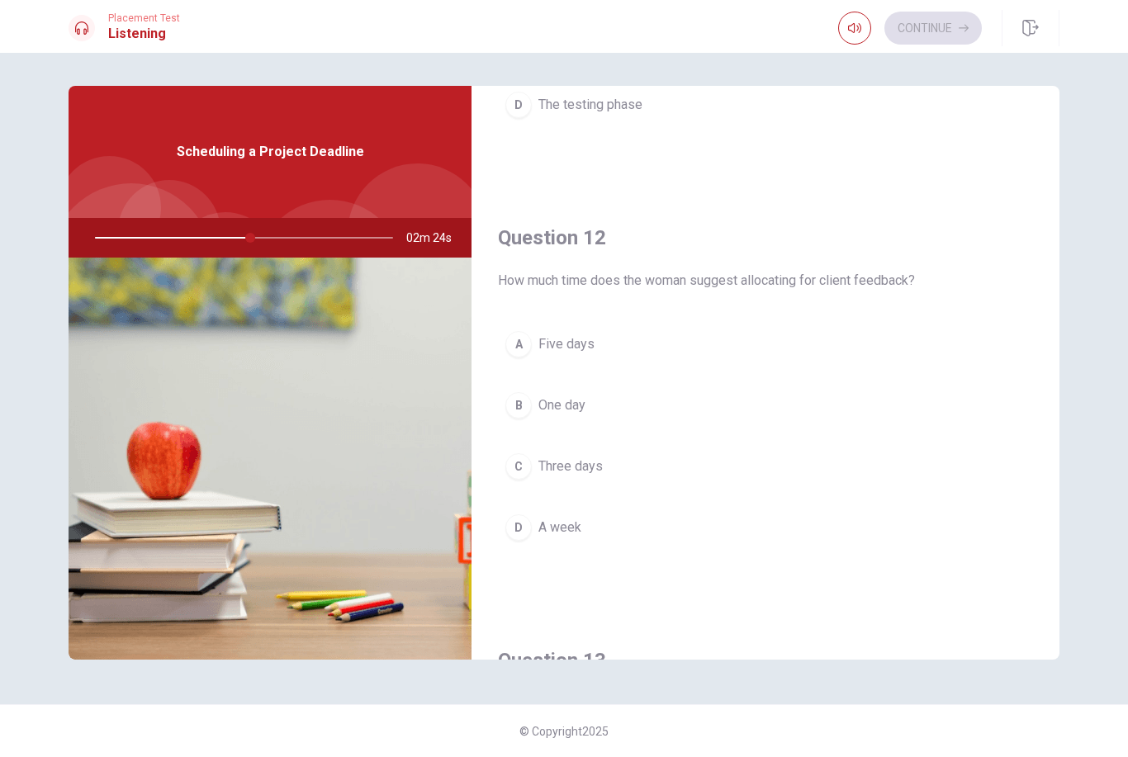
scroll to position [316, 0]
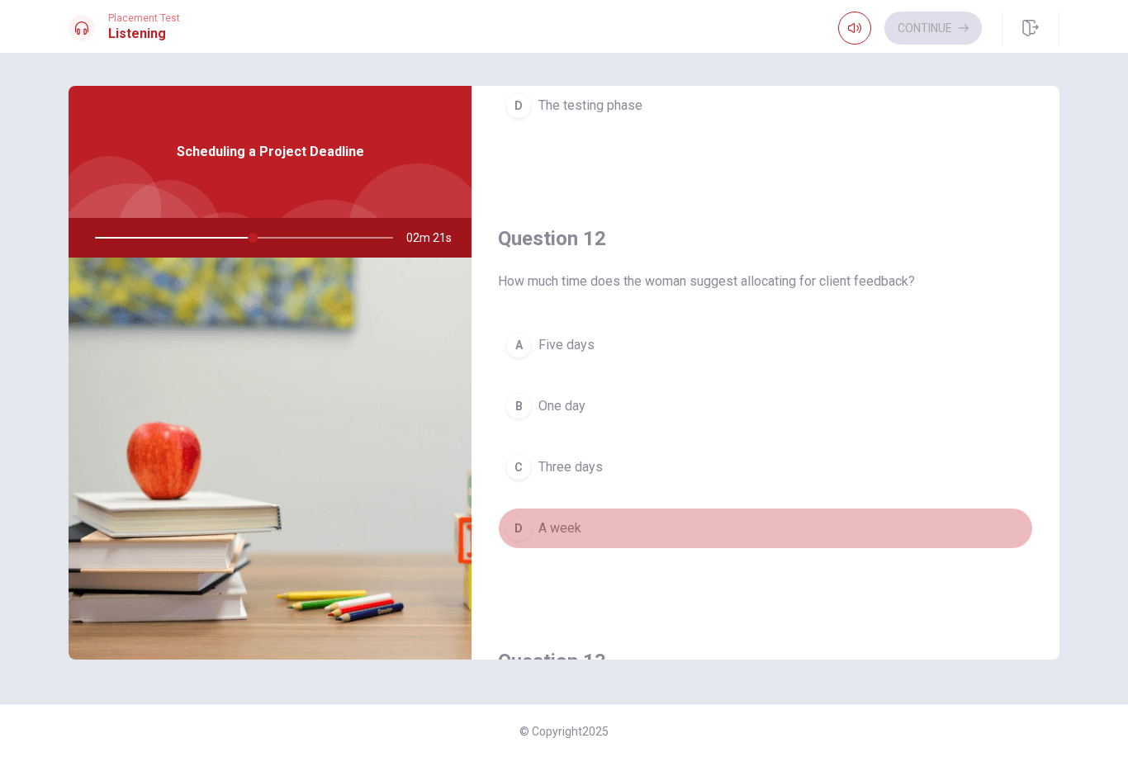
click at [663, 526] on button "D A week" at bounding box center [765, 528] width 535 height 41
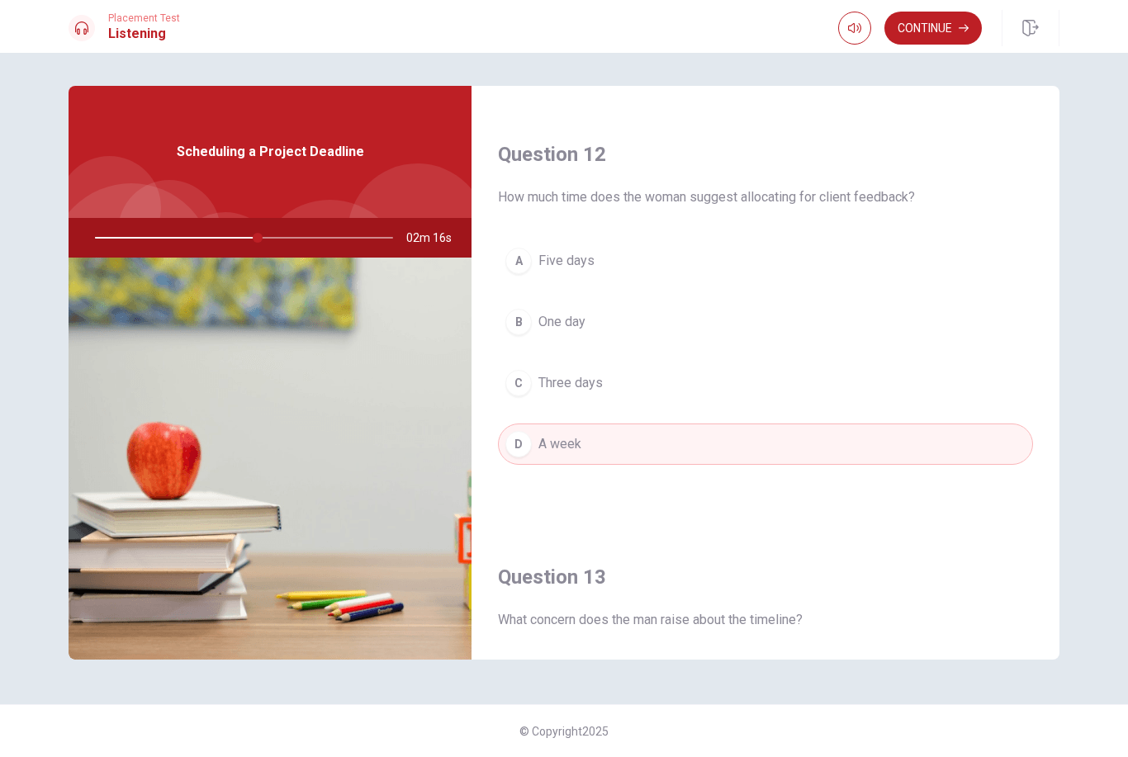
scroll to position [389, 0]
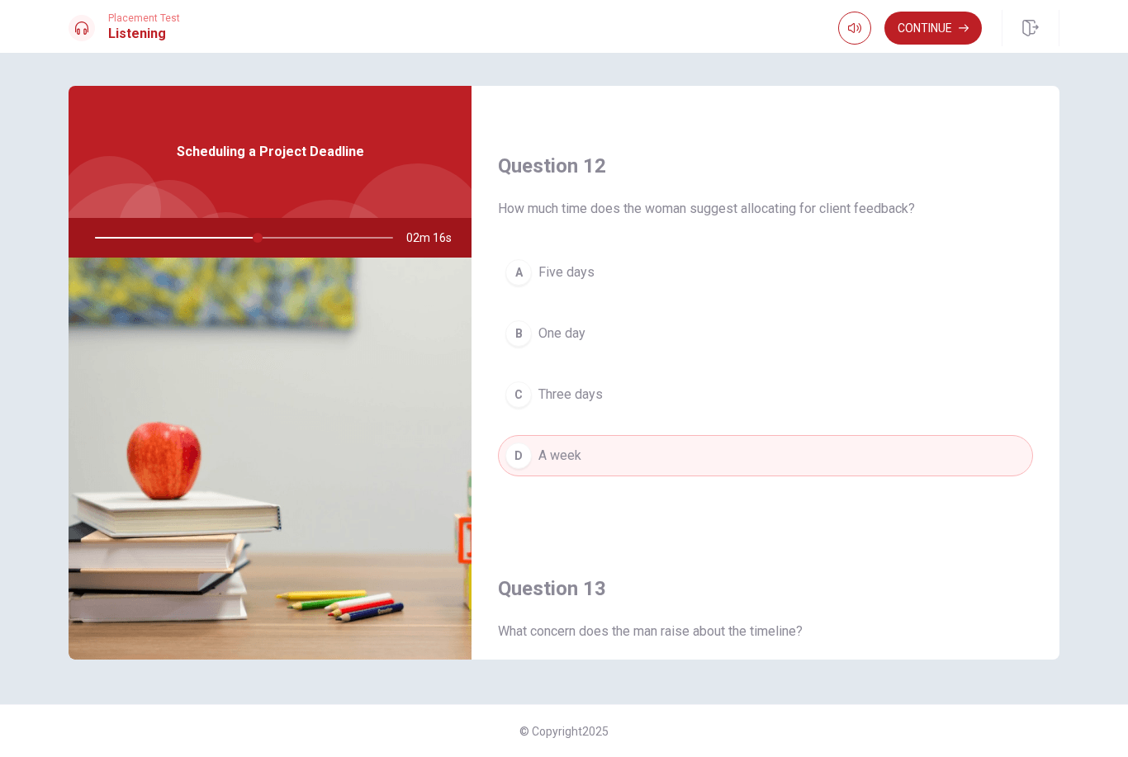
click at [859, 388] on button "C Three days" at bounding box center [765, 394] width 535 height 41
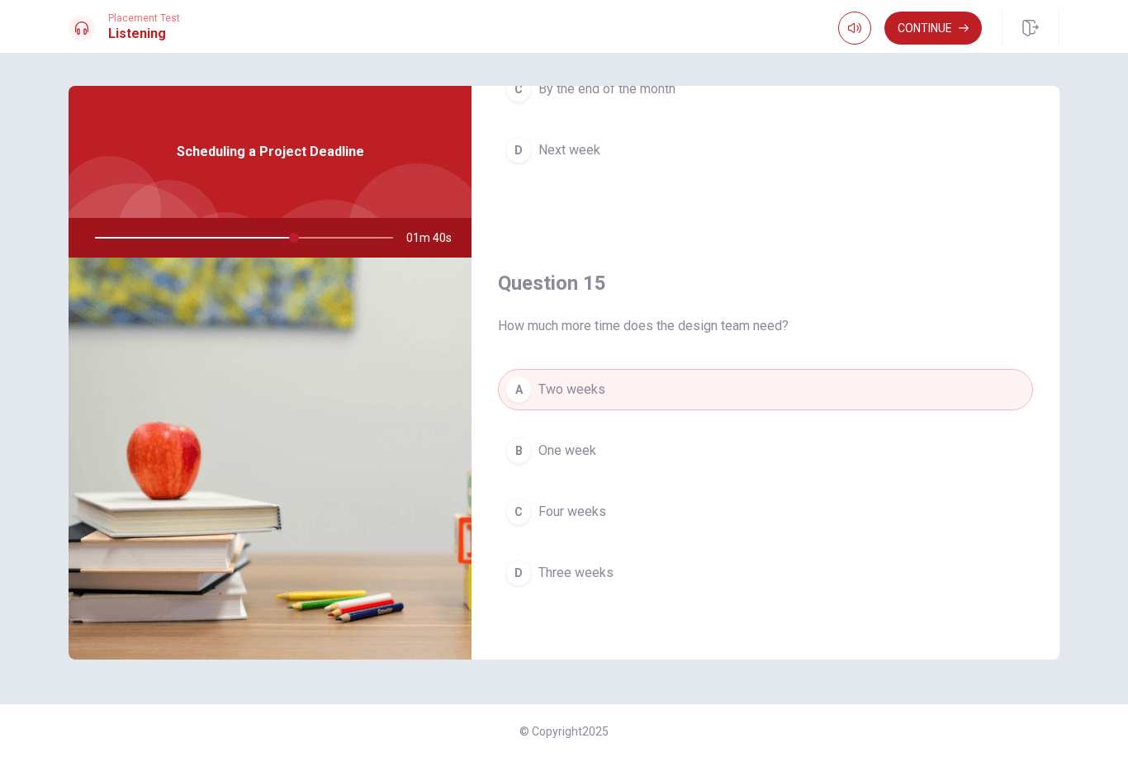
scroll to position [1540, 0]
click at [955, 40] on button "Continue" at bounding box center [932, 28] width 97 height 33
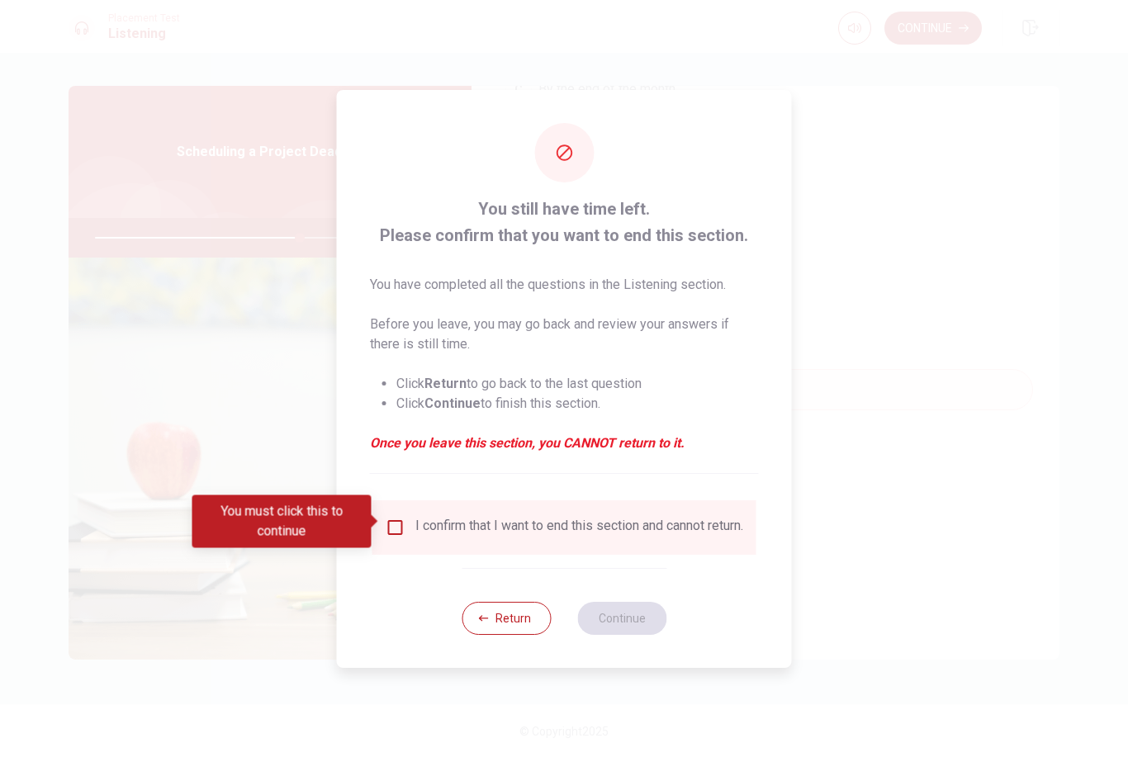
click at [397, 524] on input "You must click this to continue" at bounding box center [396, 528] width 20 height 20
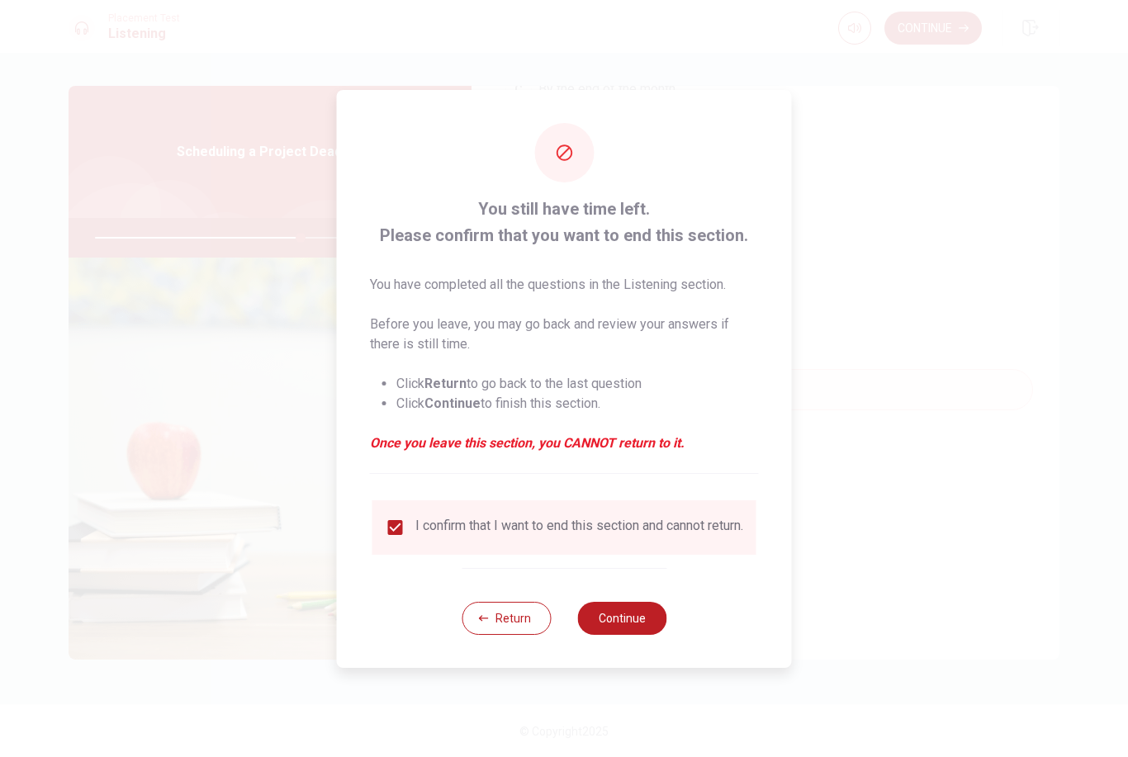
click at [653, 623] on button "Continue" at bounding box center [621, 618] width 89 height 33
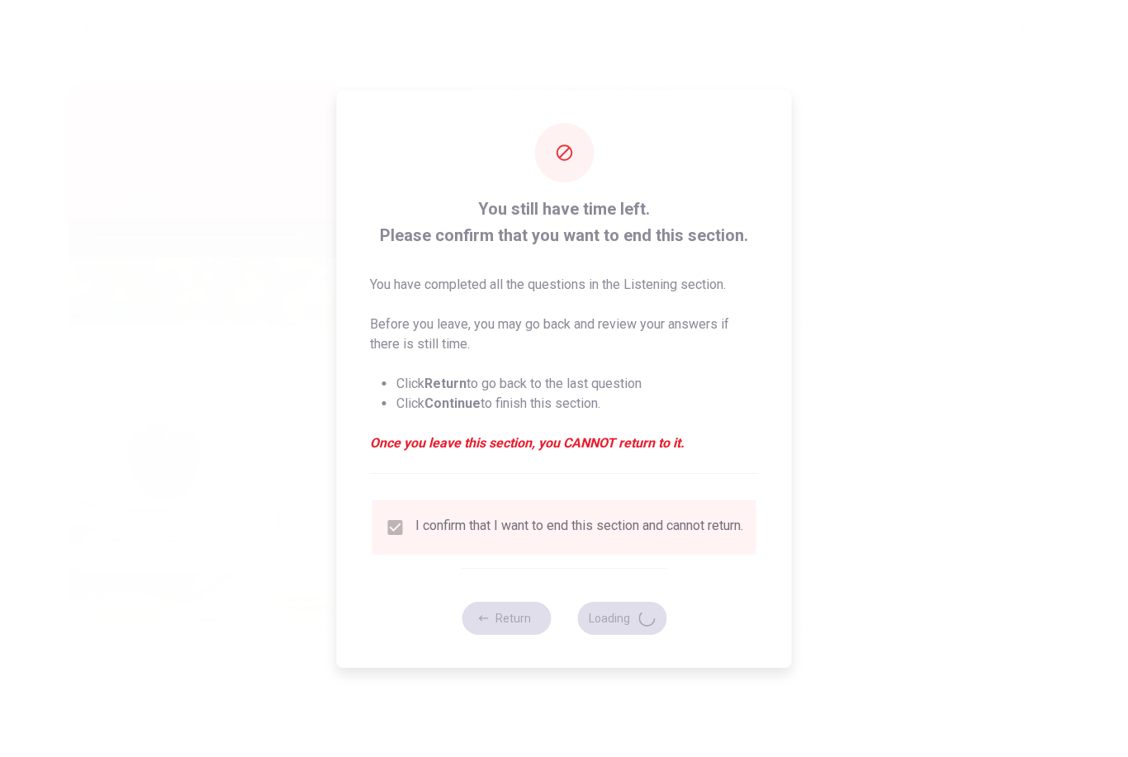
type input "70"
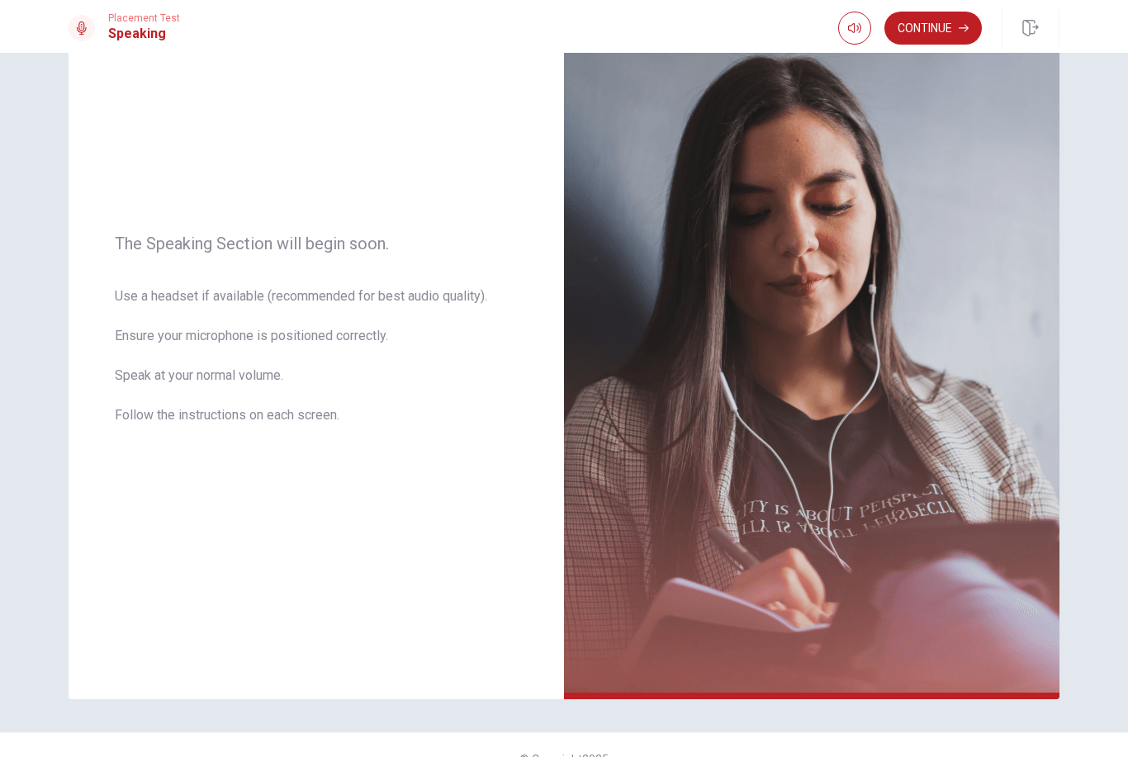
scroll to position [99, 0]
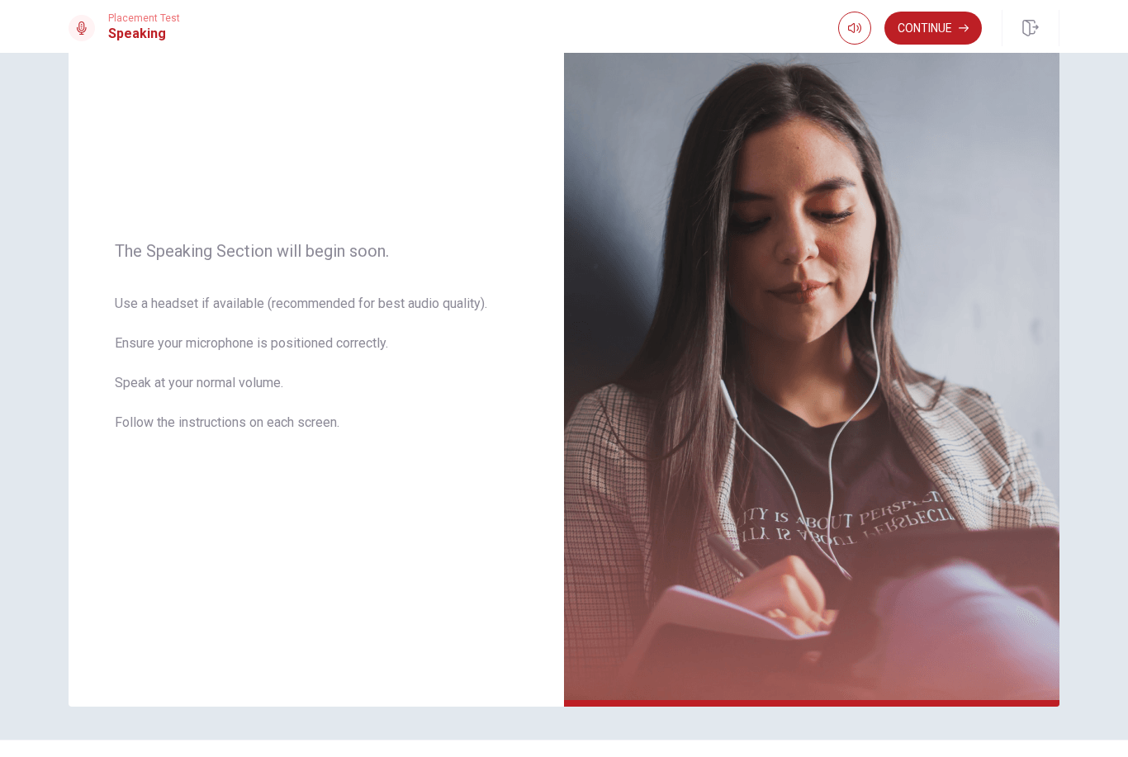
click at [941, 40] on button "Continue" at bounding box center [932, 28] width 97 height 33
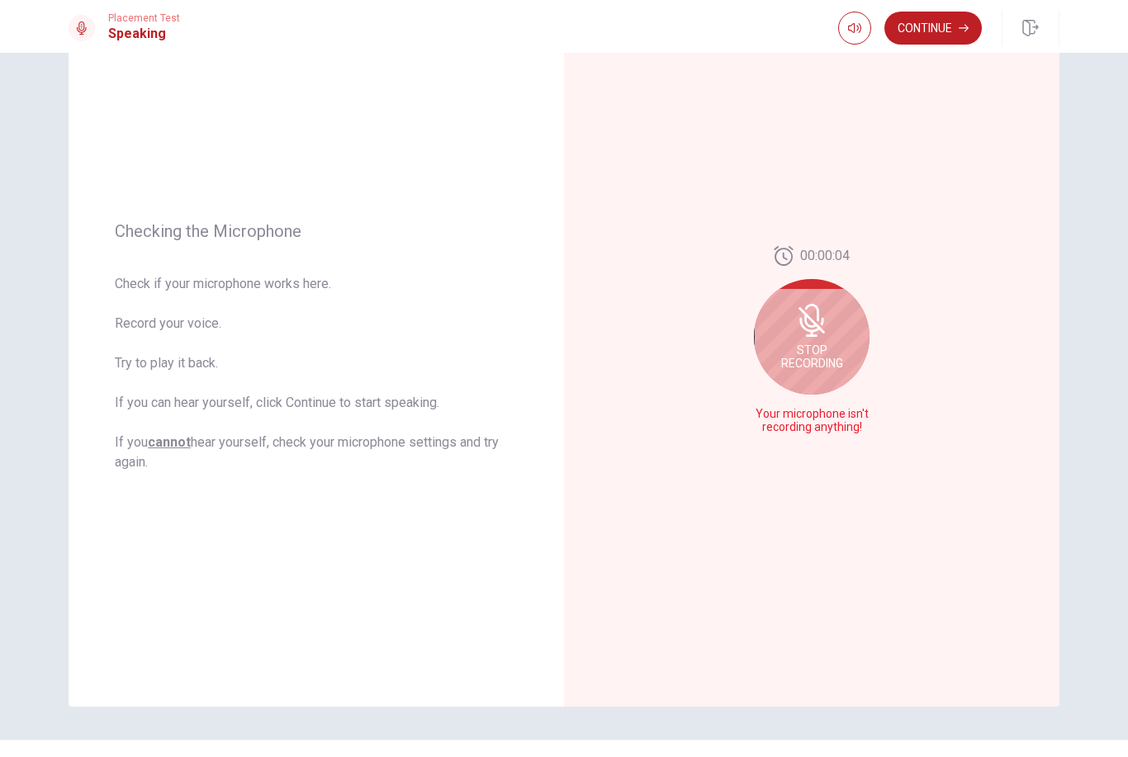
click at [807, 356] on span "Stop Recording" at bounding box center [812, 356] width 62 height 26
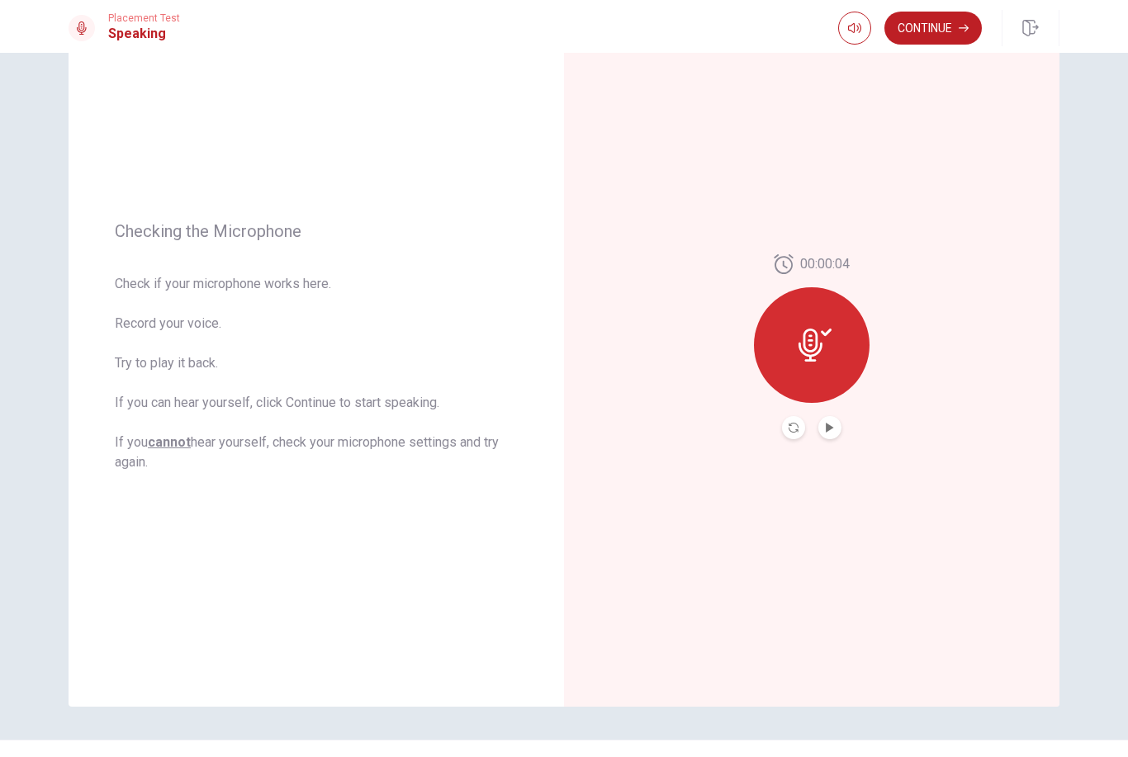
click at [822, 353] on icon at bounding box center [814, 345] width 33 height 33
click at [802, 424] on button "Record Again" at bounding box center [793, 427] width 23 height 23
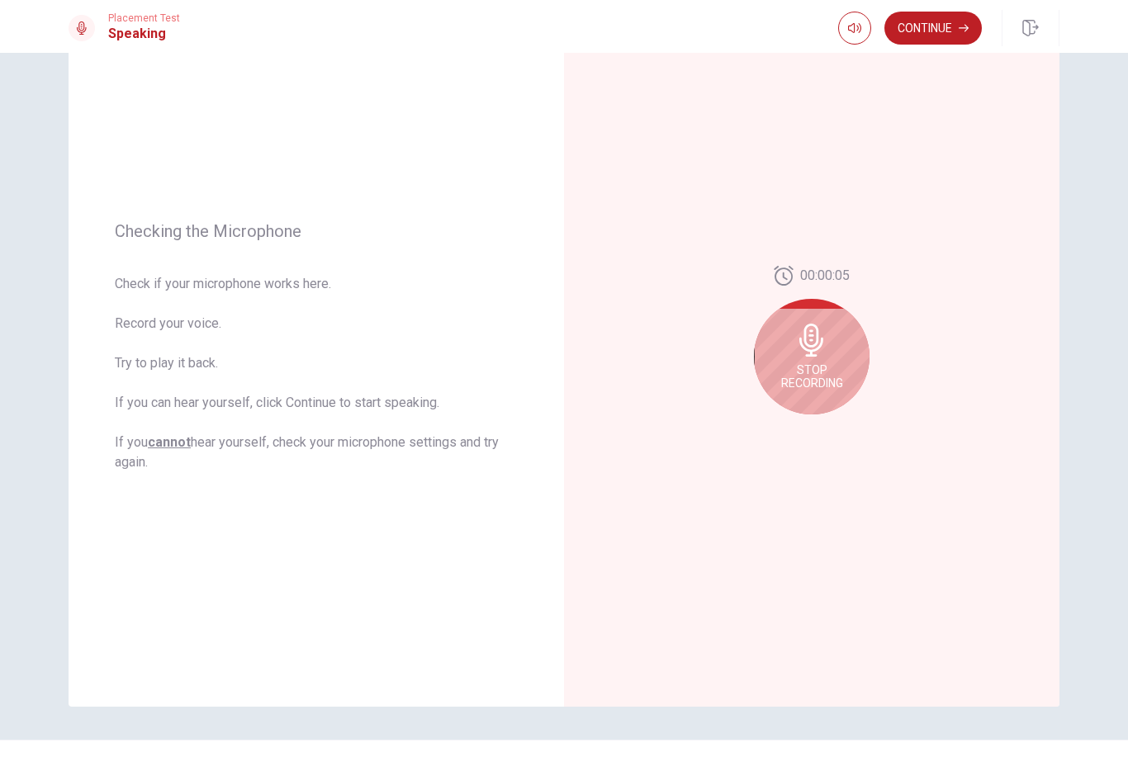
click at [817, 379] on span "Stop Recording" at bounding box center [812, 376] width 62 height 26
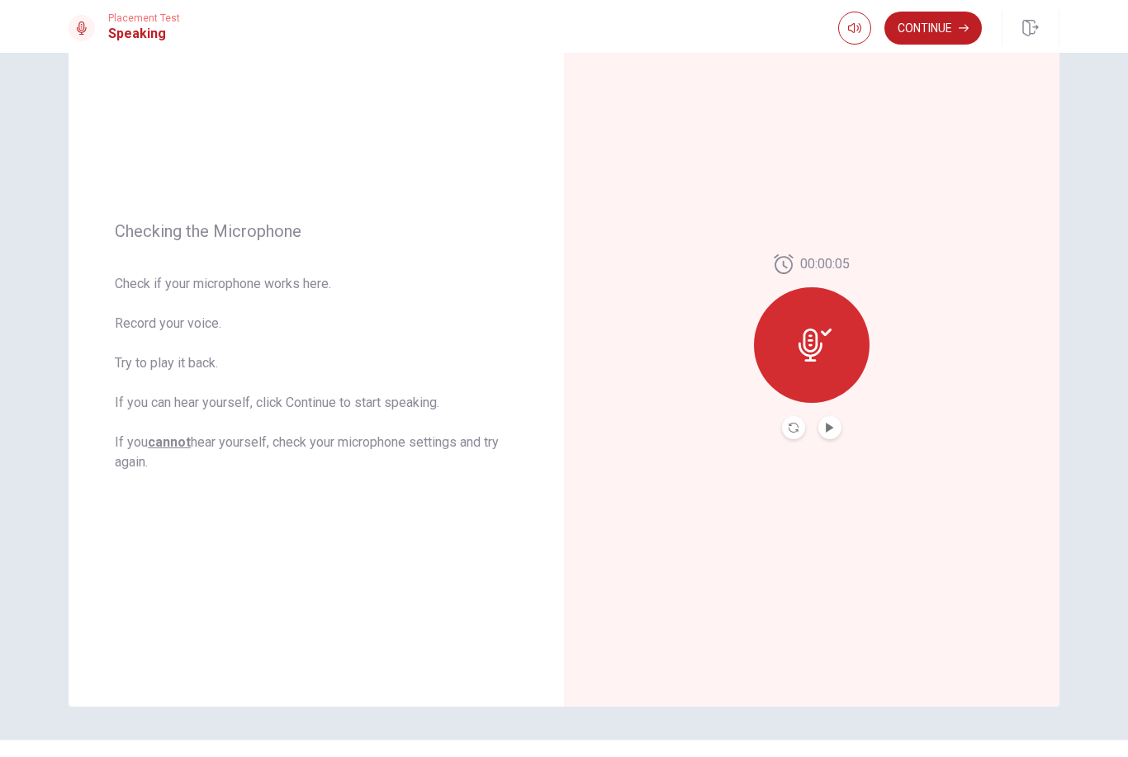
click at [840, 424] on button "Play Audio" at bounding box center [829, 427] width 23 height 23
click at [791, 430] on icon "Record Again" at bounding box center [793, 428] width 10 height 10
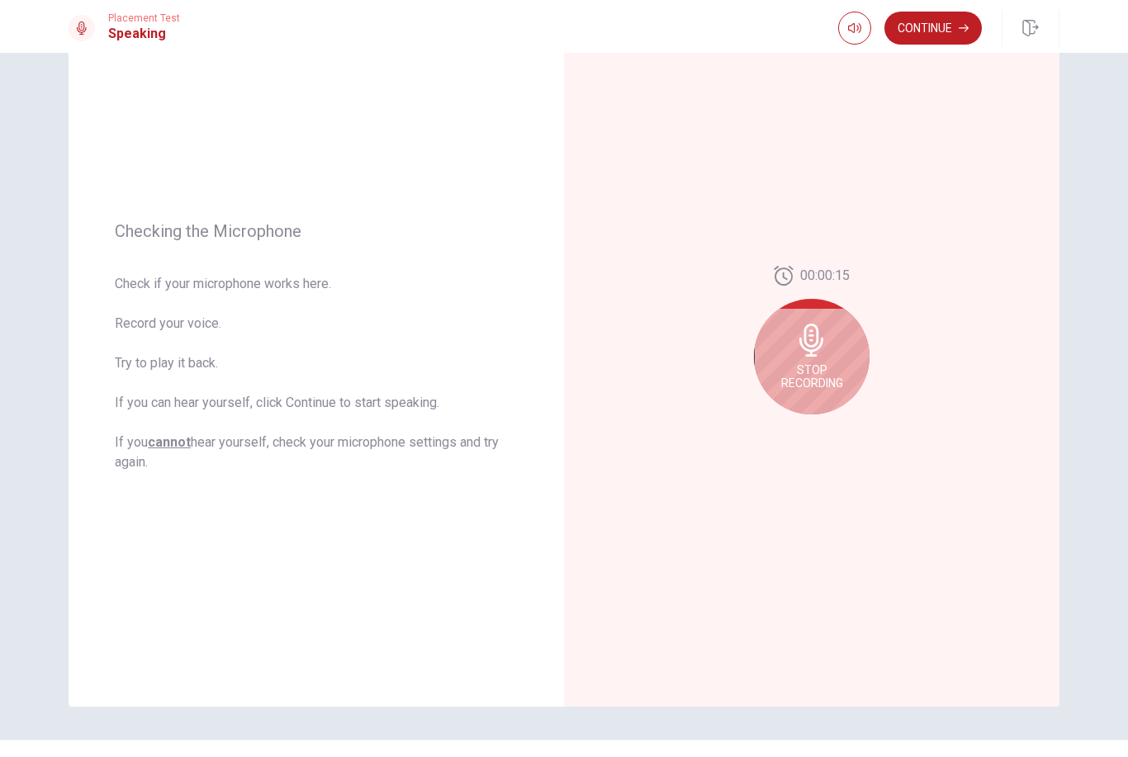
click at [812, 346] on icon at bounding box center [811, 340] width 24 height 33
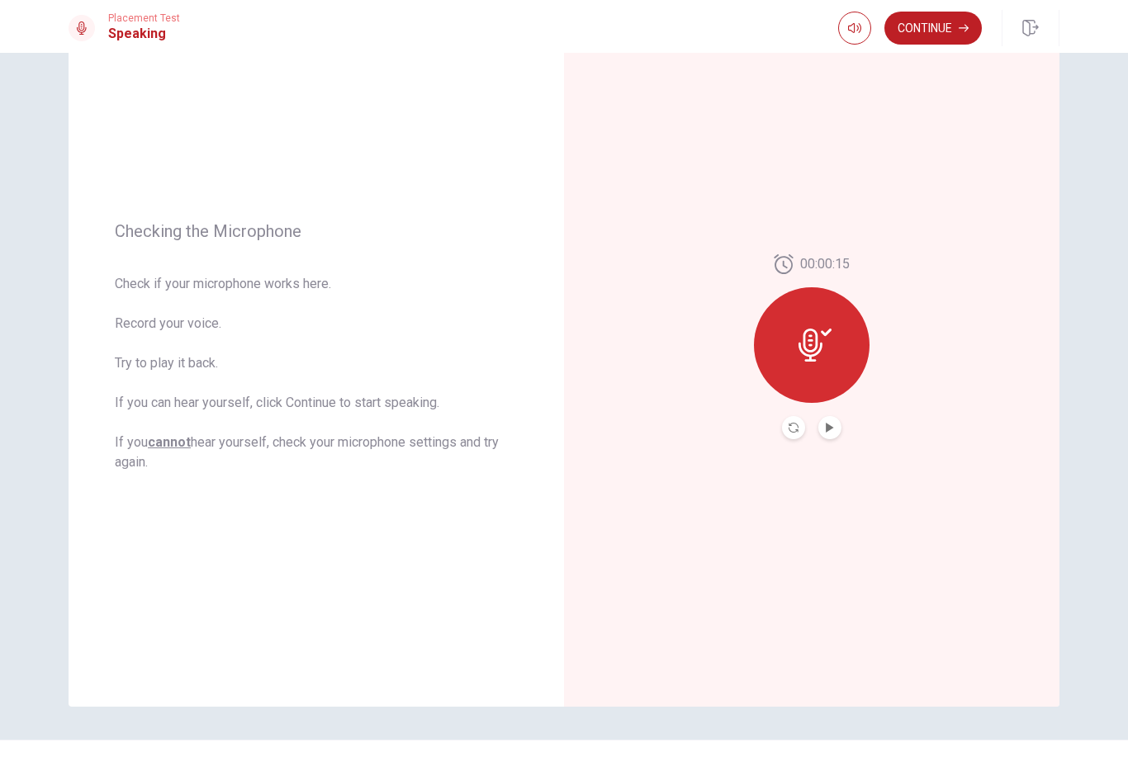
click at [828, 334] on icon at bounding box center [826, 332] width 11 height 7
click at [791, 426] on icon "Record Again" at bounding box center [793, 428] width 10 height 10
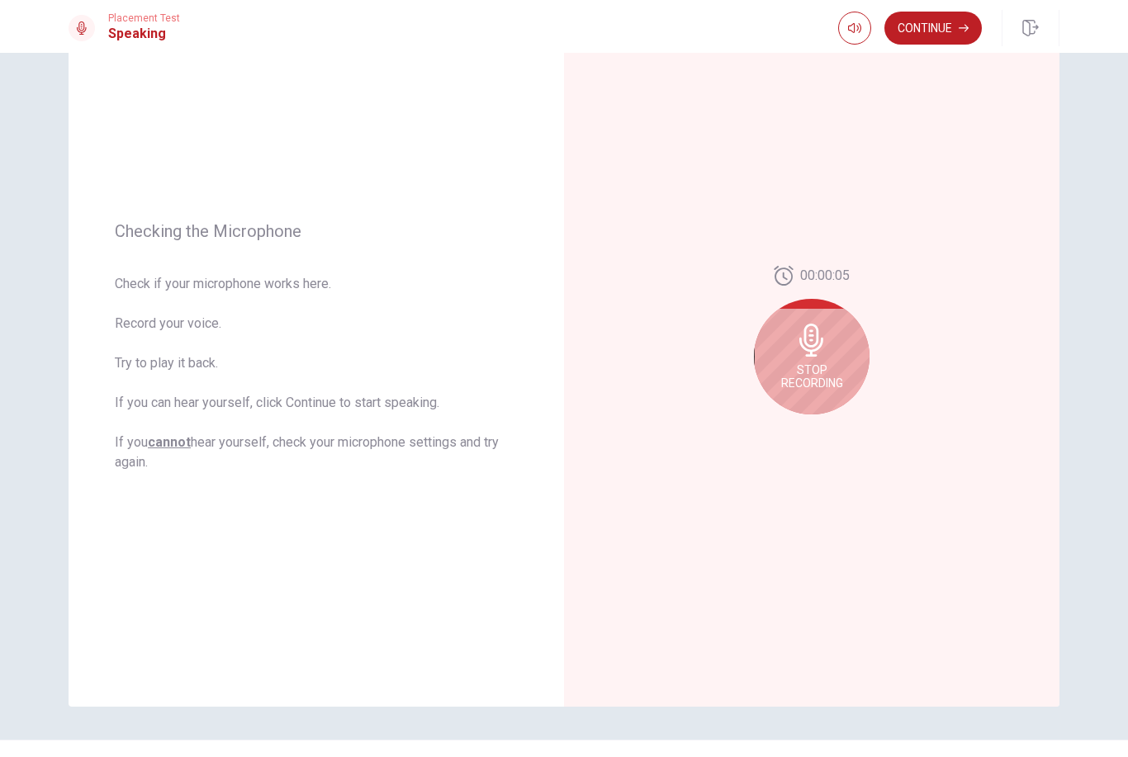
click at [831, 367] on span "Stop Recording" at bounding box center [812, 376] width 62 height 26
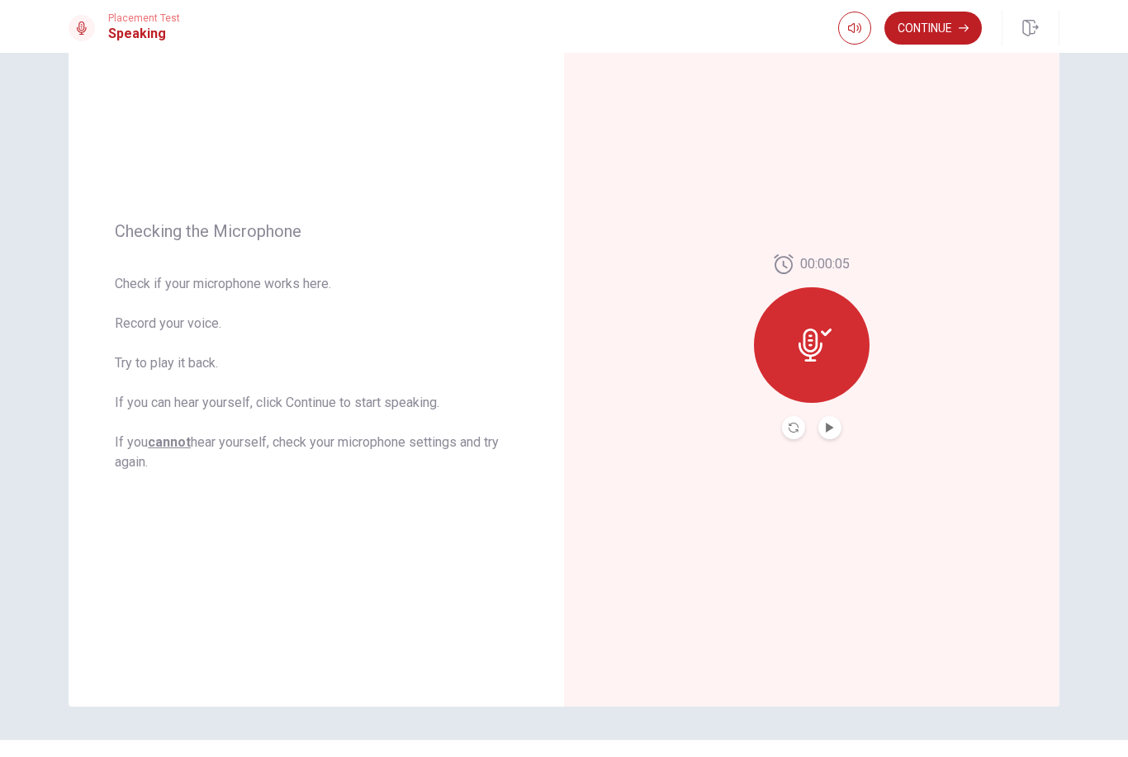
click at [830, 429] on icon "Play Audio" at bounding box center [829, 428] width 7 height 10
click at [798, 432] on button "Record Again" at bounding box center [793, 427] width 23 height 23
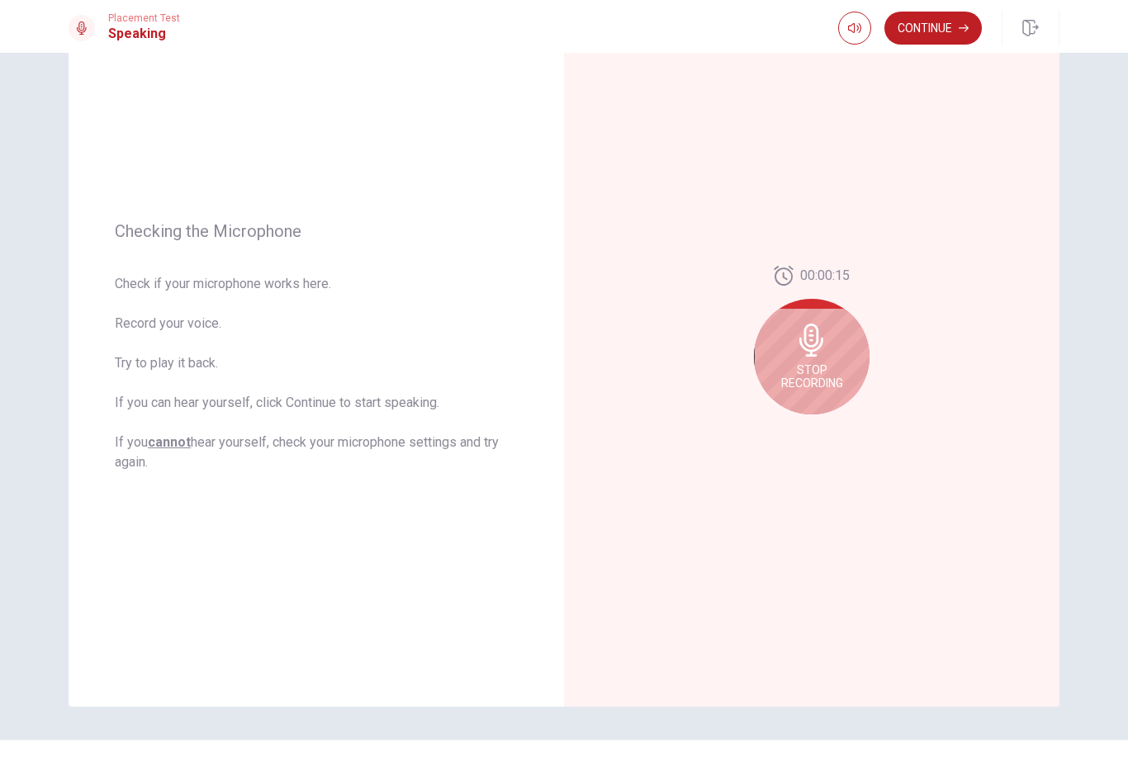
click at [812, 384] on span "Stop Recording" at bounding box center [812, 376] width 62 height 26
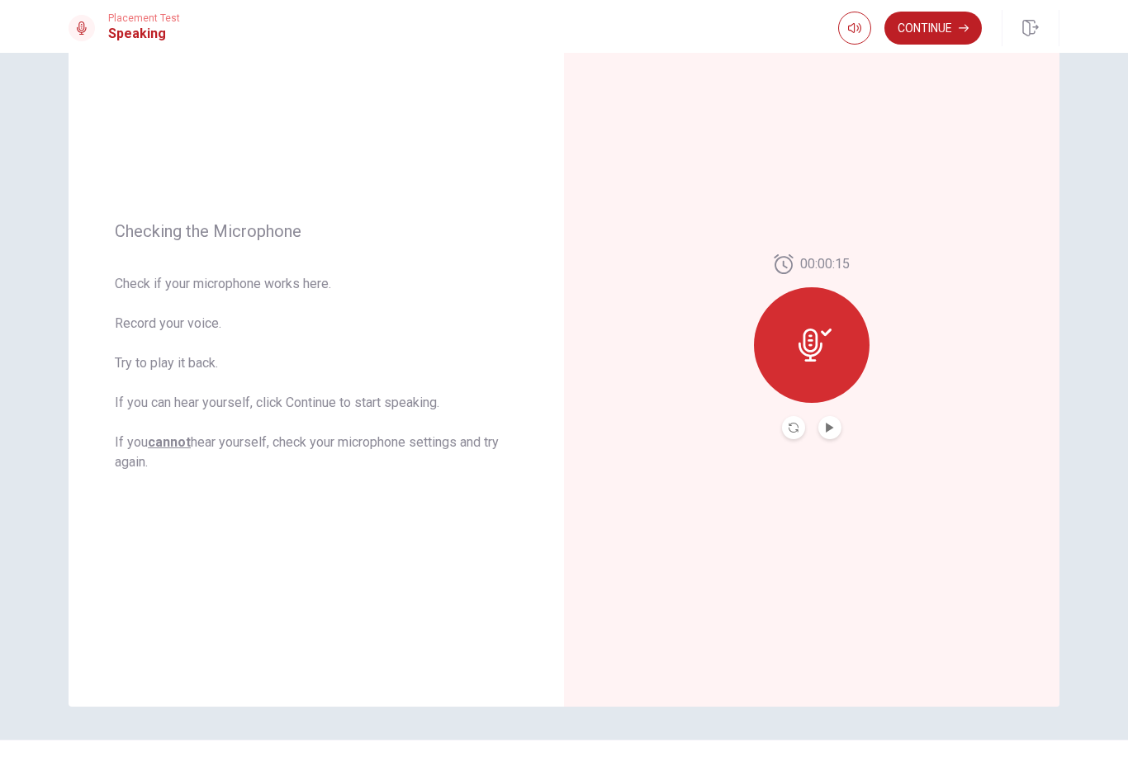
click at [822, 380] on div at bounding box center [812, 345] width 116 height 116
click at [779, 425] on div "00:00:15" at bounding box center [812, 346] width 116 height 185
click at [783, 438] on div at bounding box center [811, 427] width 59 height 23
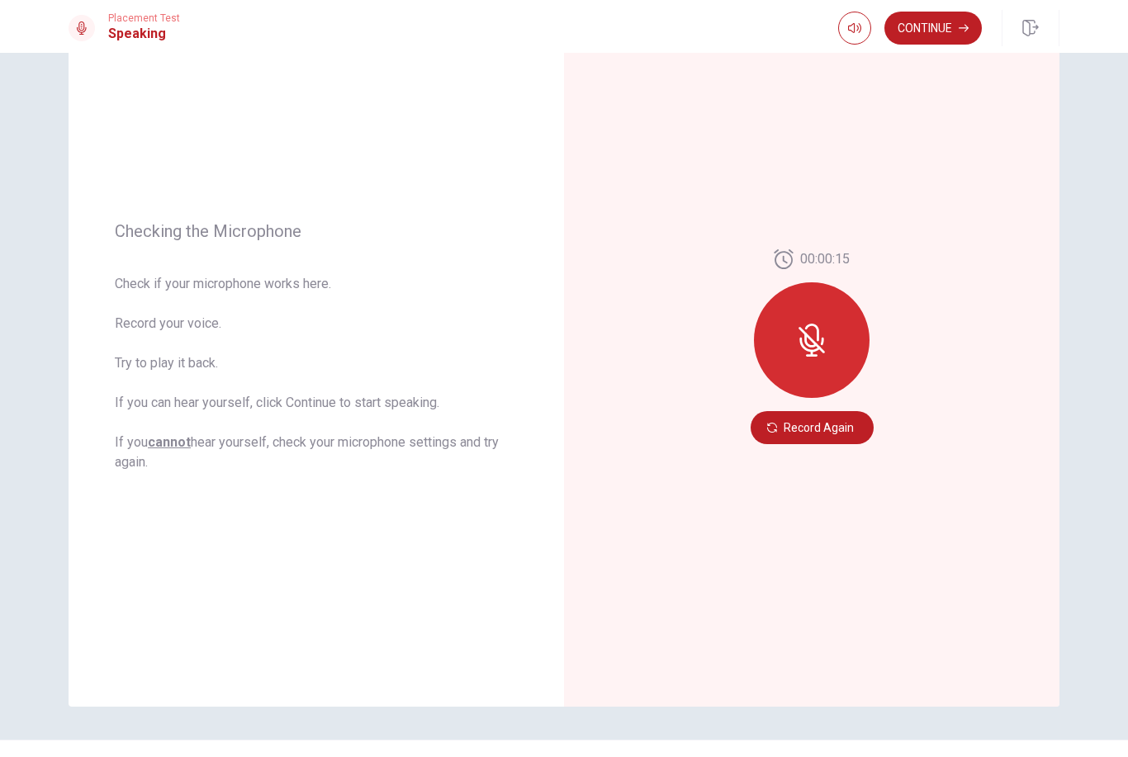
click at [793, 432] on button "Record Again" at bounding box center [811, 427] width 123 height 33
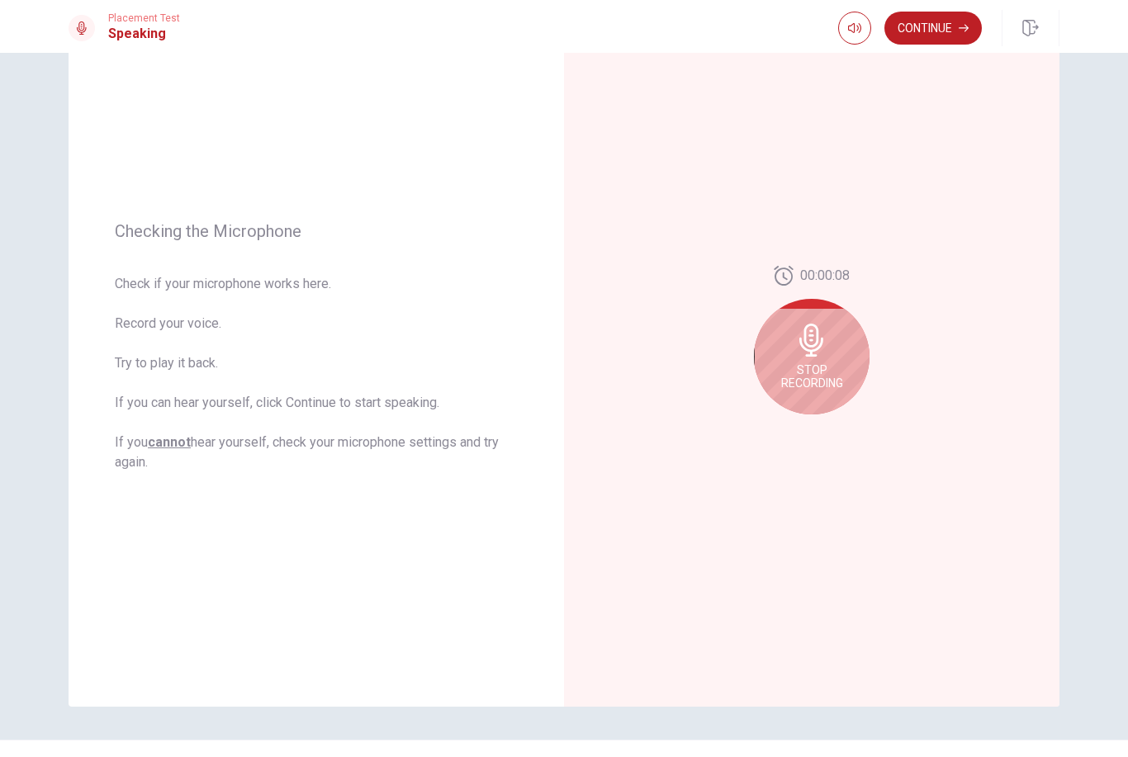
click at [809, 376] on span "Stop Recording" at bounding box center [812, 376] width 62 height 26
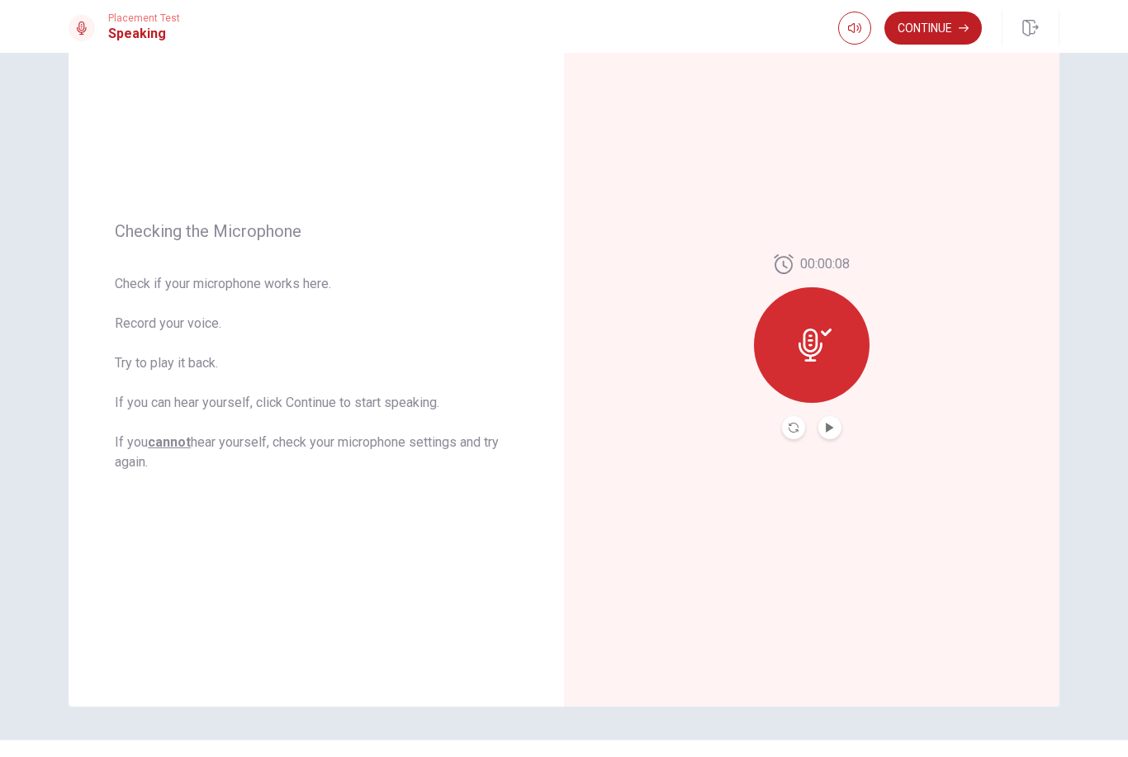
click at [831, 434] on button "Play Audio" at bounding box center [829, 427] width 23 height 23
click at [953, 26] on button "Continue" at bounding box center [932, 28] width 97 height 33
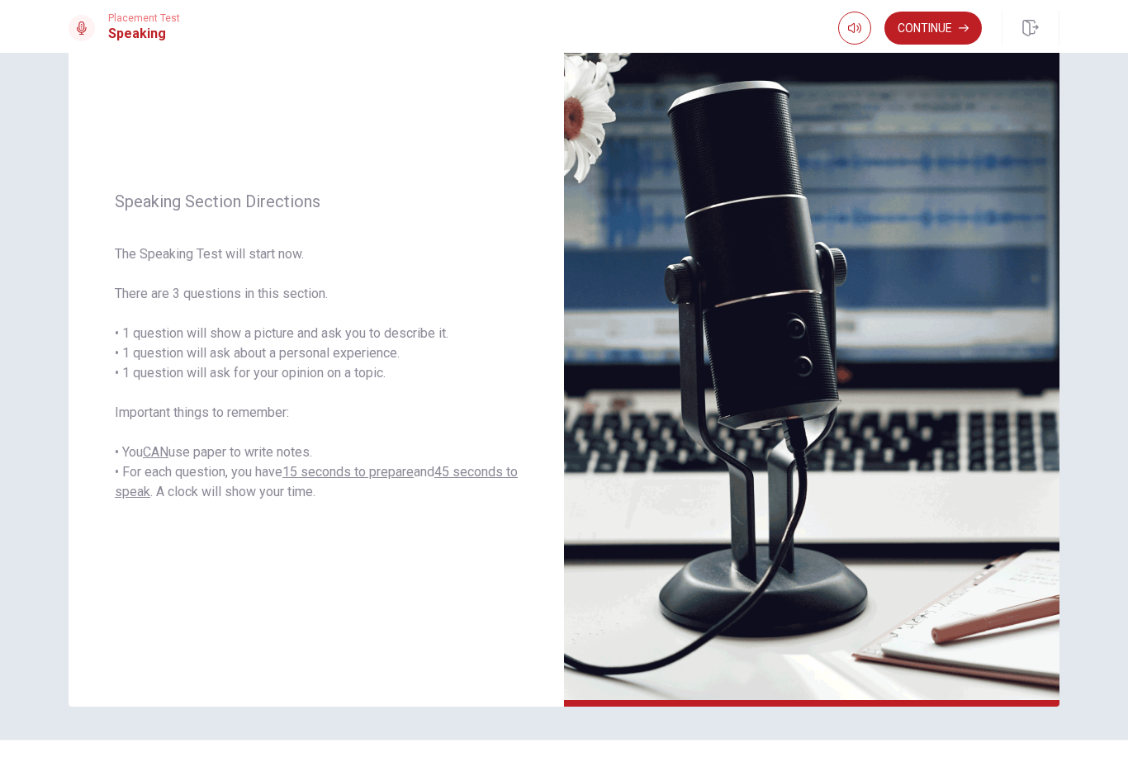
click at [930, 27] on button "Continue" at bounding box center [932, 28] width 97 height 33
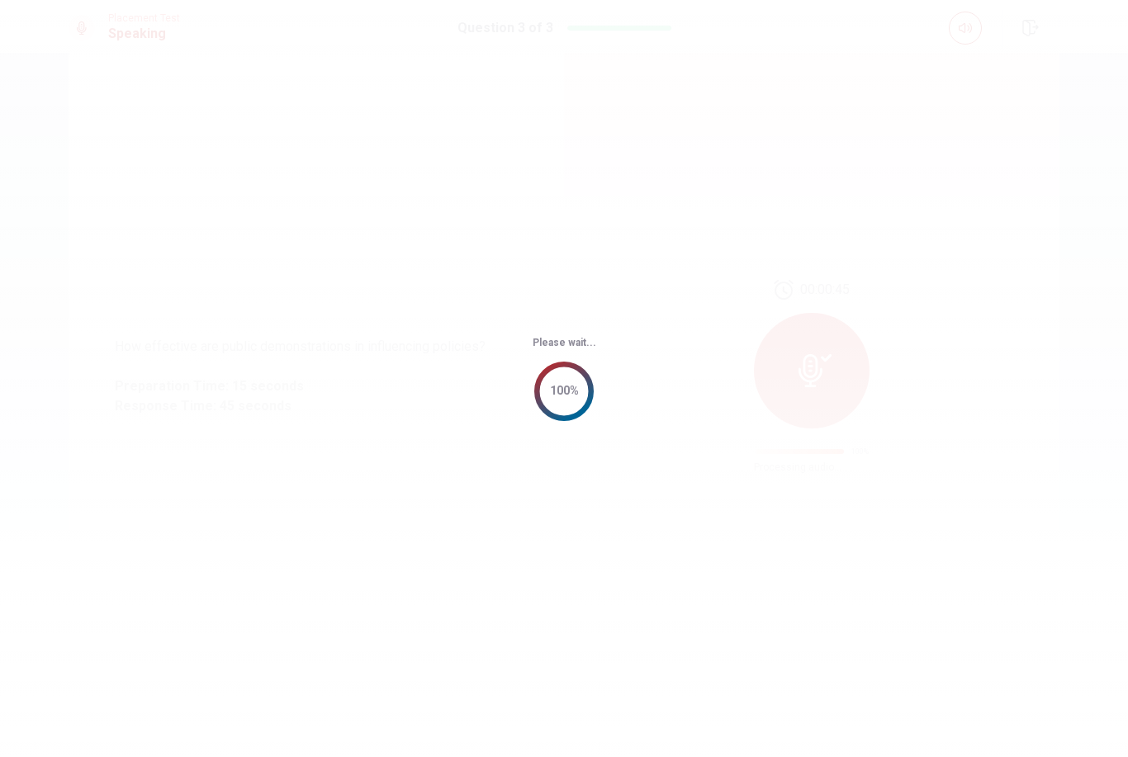
scroll to position [0, 0]
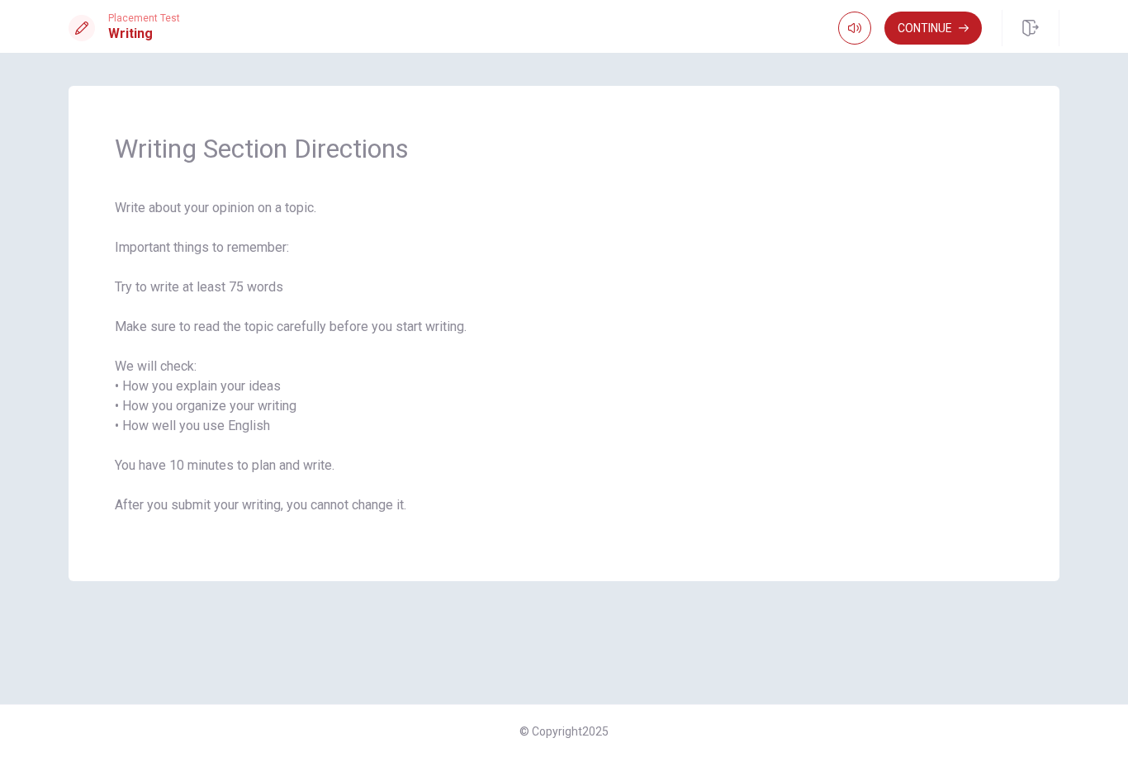
click at [944, 22] on button "Continue" at bounding box center [932, 28] width 97 height 33
